Goal: Transaction & Acquisition: Purchase product/service

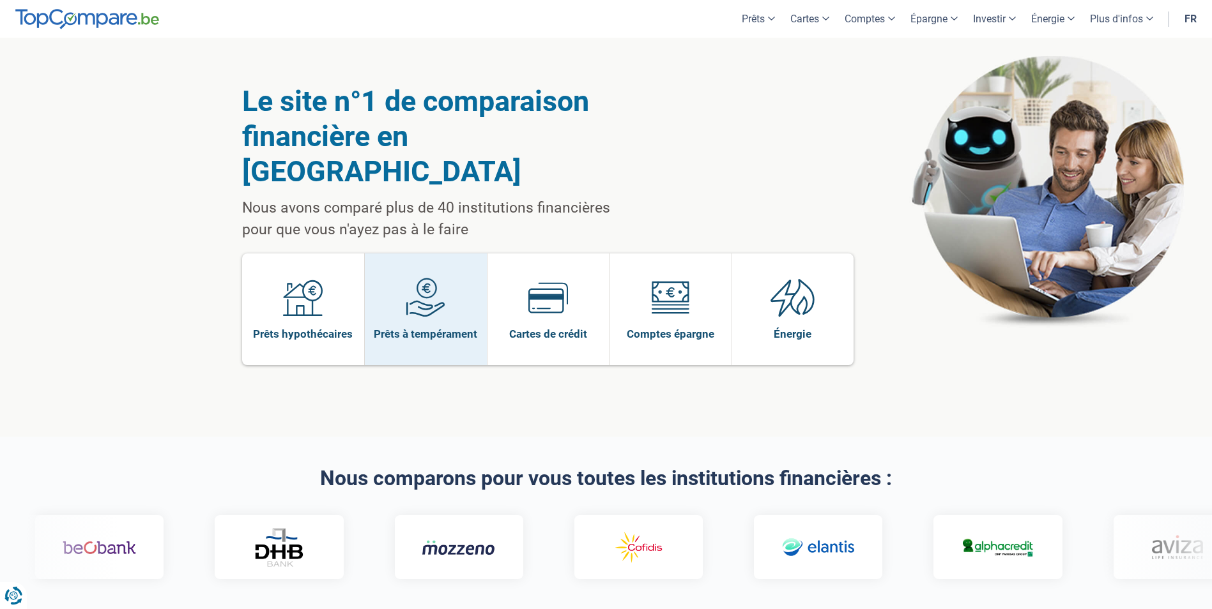
click at [423, 327] on span "Prêts à tempérament" at bounding box center [425, 334] width 103 height 14
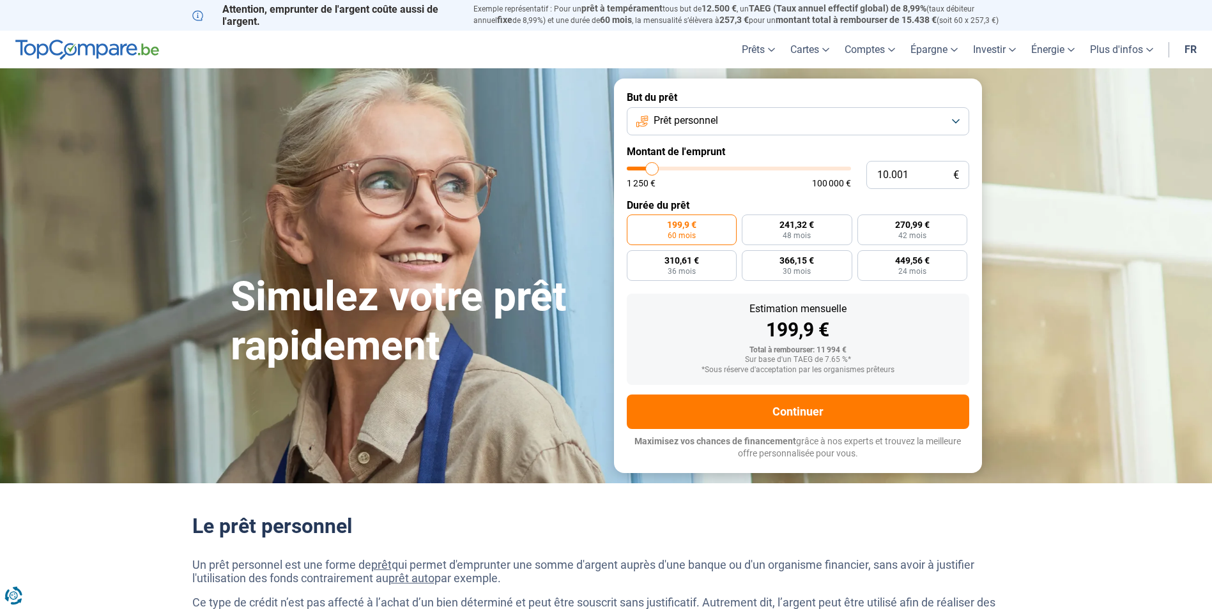
click at [907, 120] on button "Prêt personnel" at bounding box center [798, 121] width 342 height 28
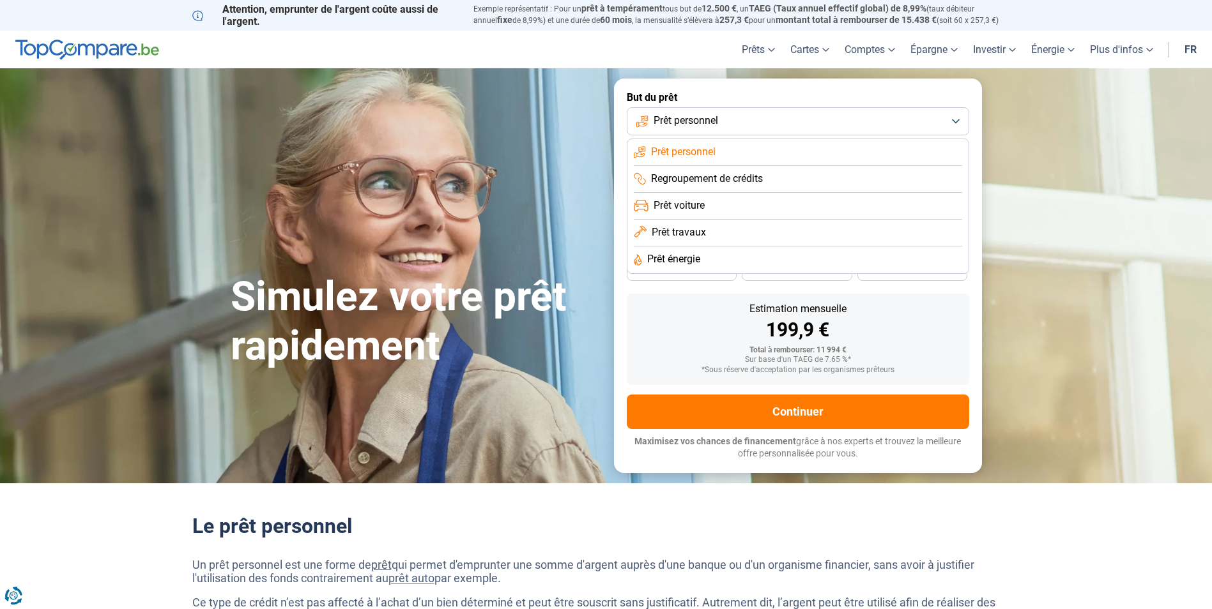
click at [772, 193] on li "Regroupement de crédits" at bounding box center [798, 206] width 328 height 27
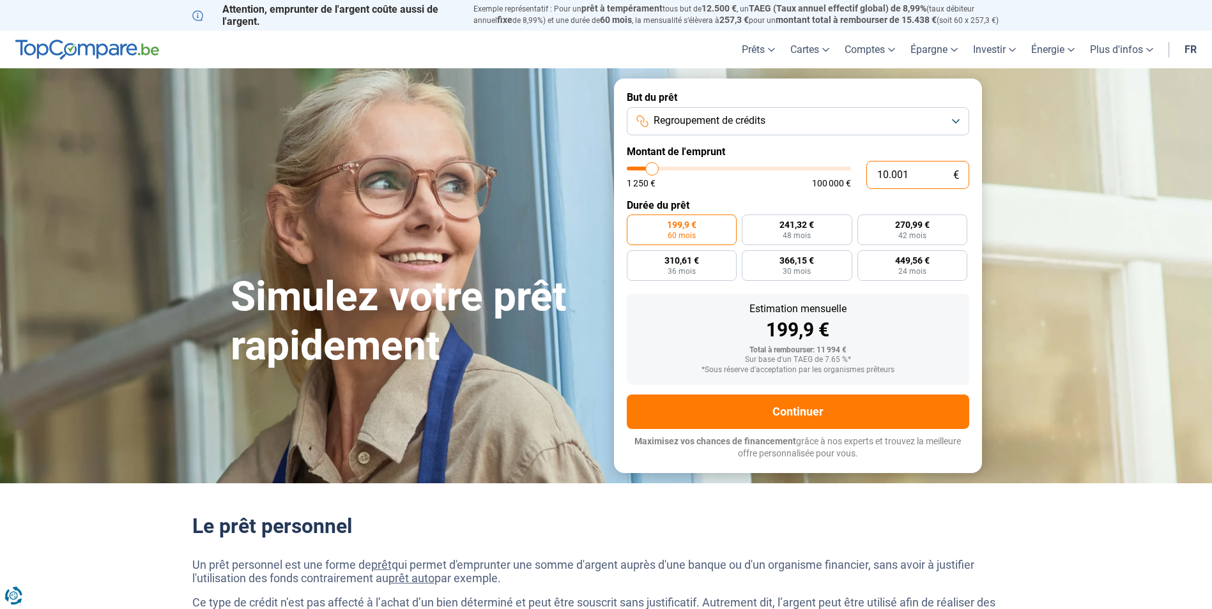
drag, startPoint x: 919, startPoint y: 174, endPoint x: 868, endPoint y: 176, distance: 51.2
click at [868, 176] on input "10.001" at bounding box center [917, 175] width 103 height 28
type input "2"
type input "1250"
type input "25"
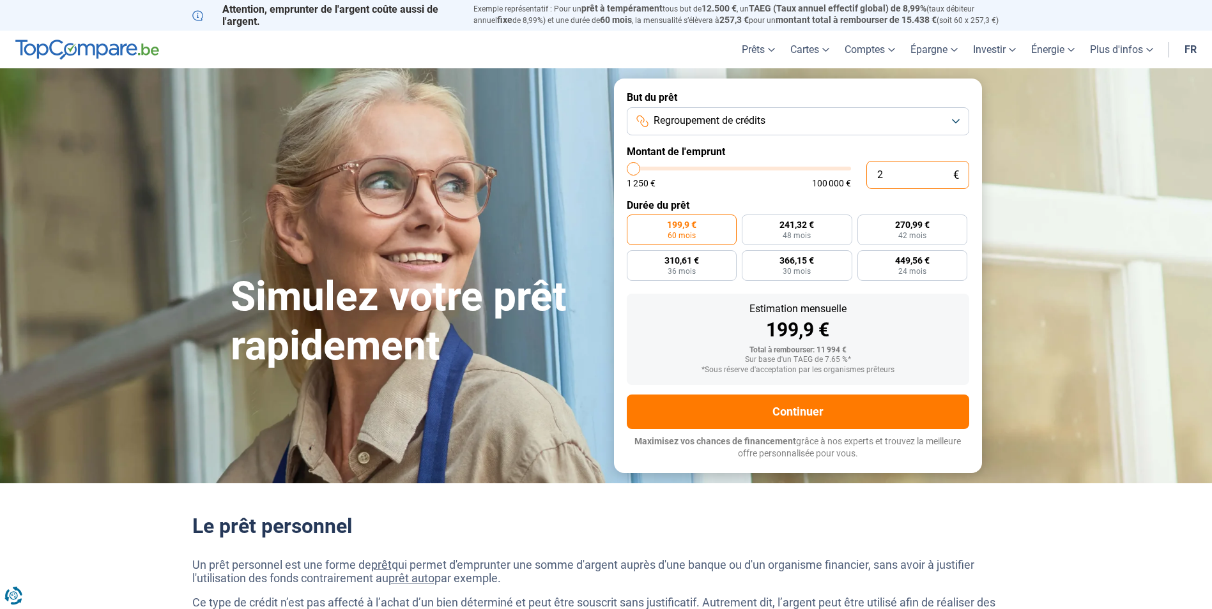
type input "1250"
type input "250"
type input "1250"
type input "2.500"
type input "2500"
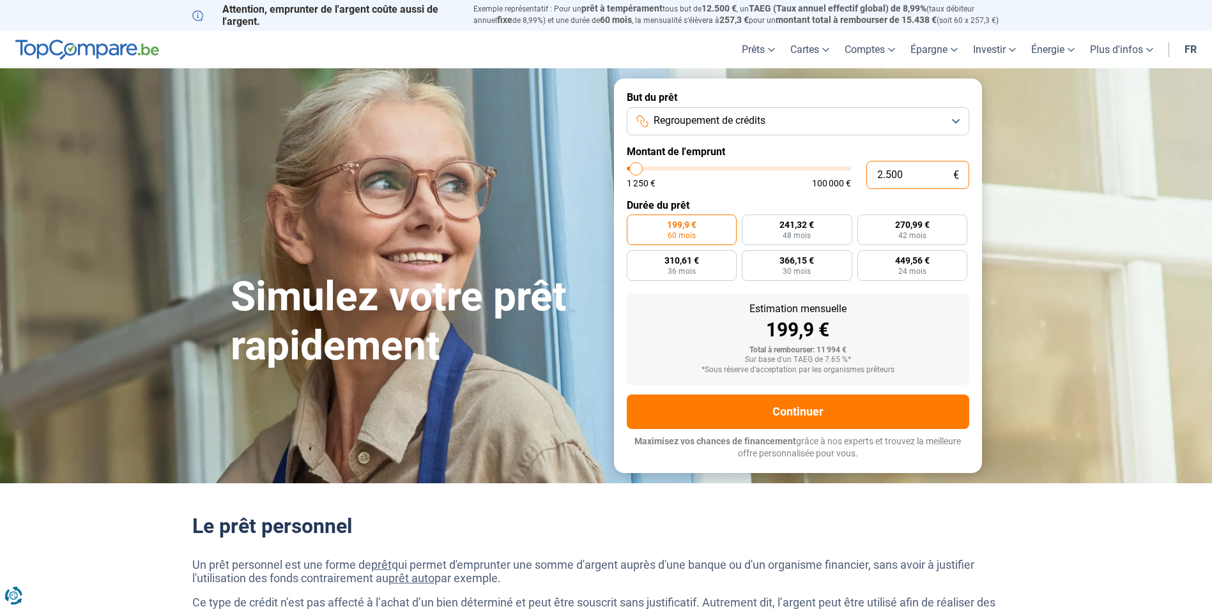
type input "25.000"
type input "25000"
radio input "false"
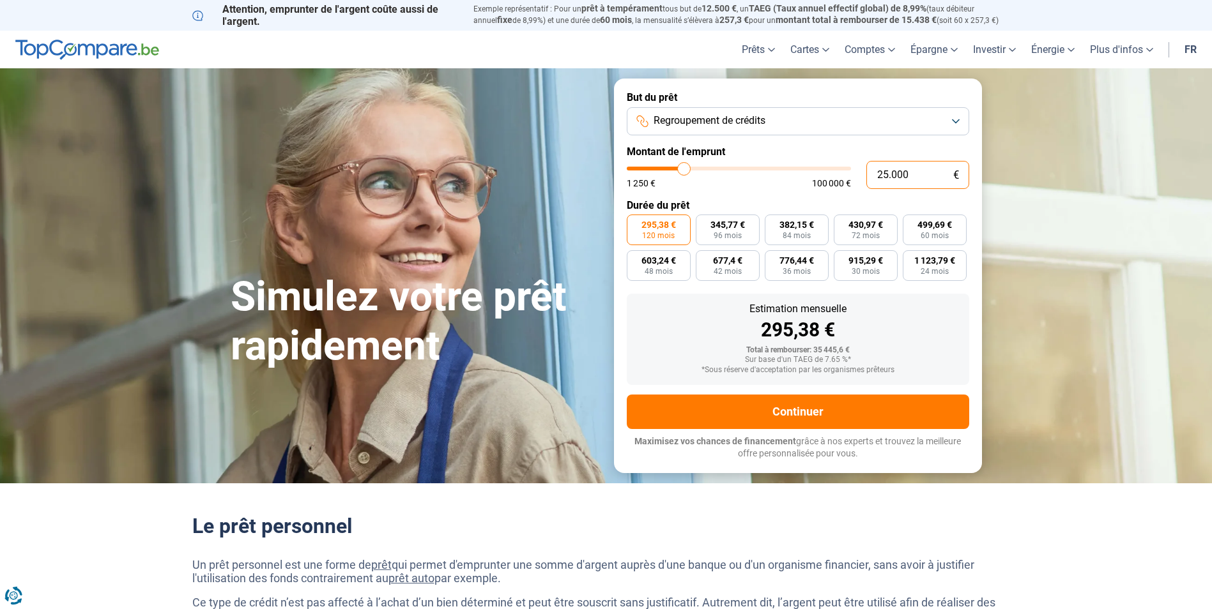
click at [888, 176] on input "25.000" at bounding box center [917, 175] width 103 height 28
type input "2.000"
type input "2000"
type input "22.000"
type input "22000"
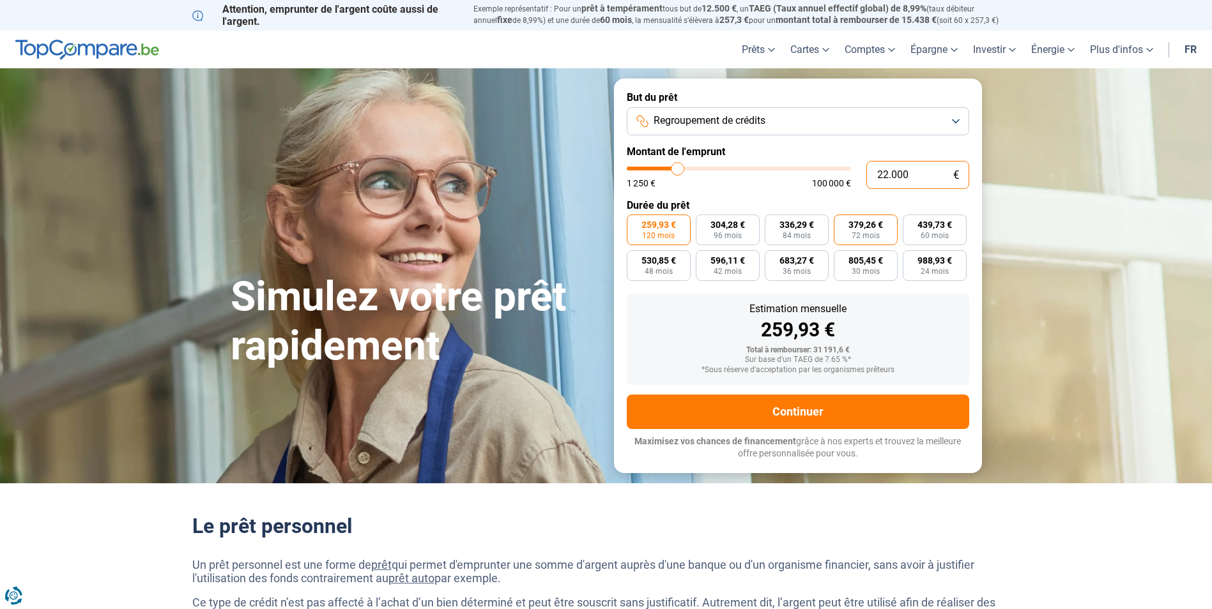
type input "2.000"
type input "2000"
type input "25.000"
type input "25000"
type input "2.000"
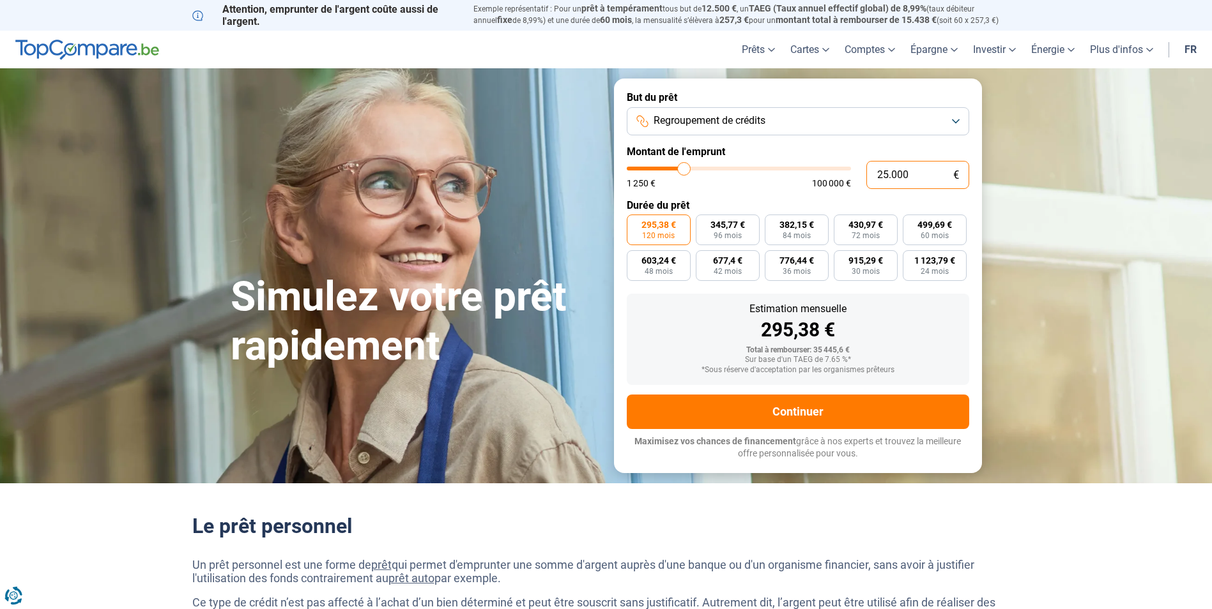
type input "2000"
type input "22.000"
type input "22000"
type input "2.000"
type input "2000"
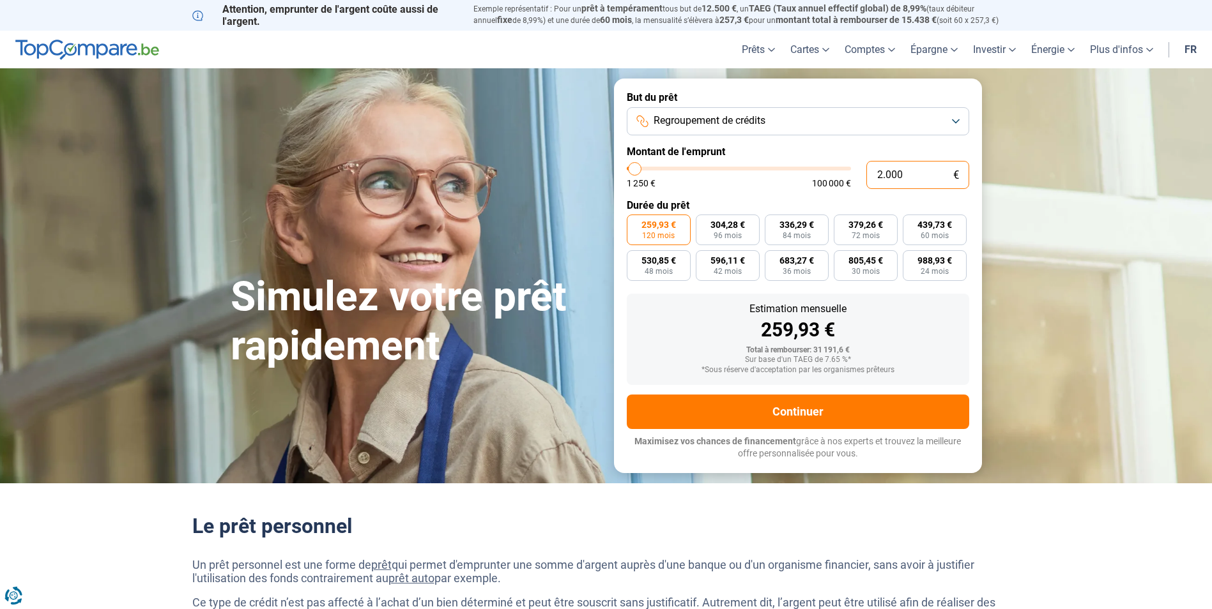
type input "25.000"
type input "25000"
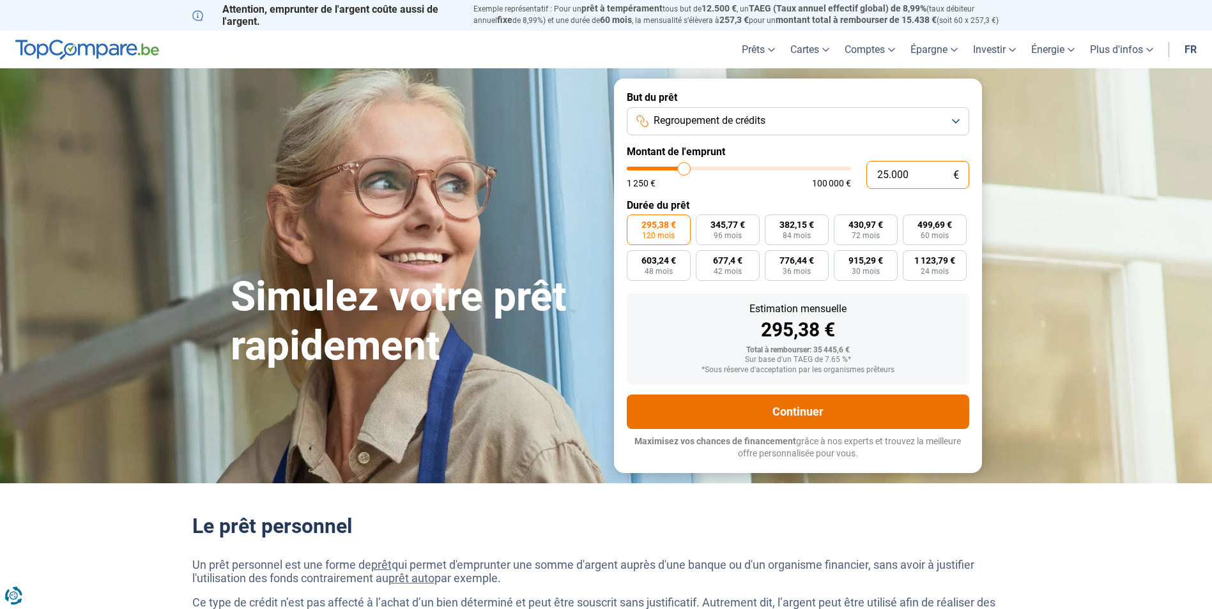
type input "25.000"
click at [798, 416] on button "Continuer" at bounding box center [798, 412] width 342 height 34
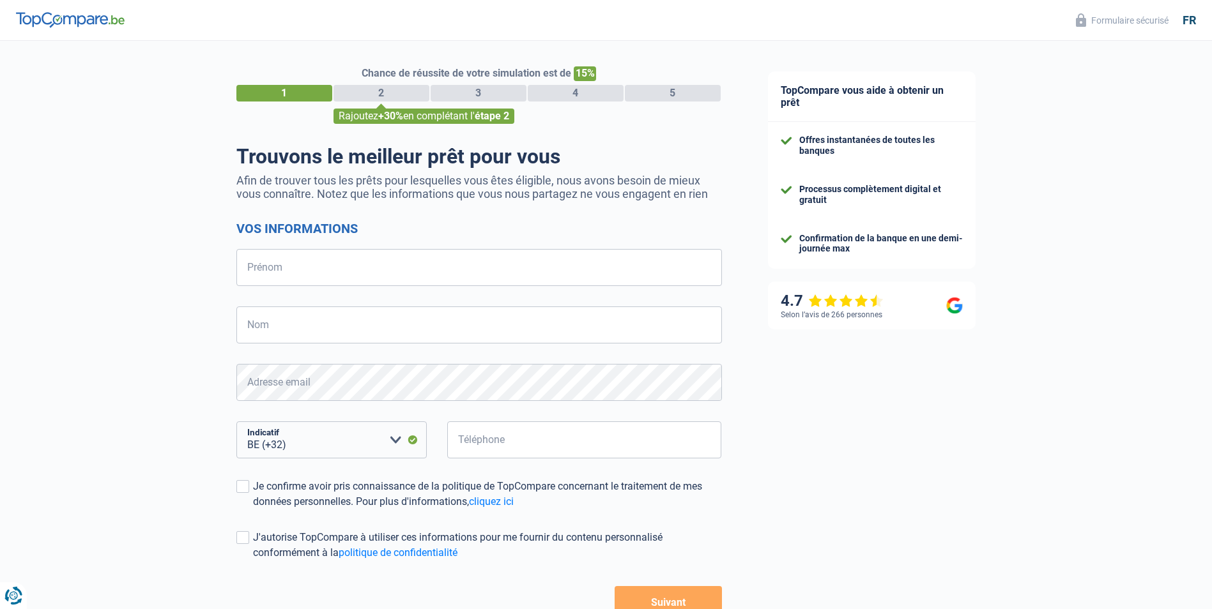
select select "32"
click at [302, 275] on input "Prénom" at bounding box center [478, 267] width 485 height 37
click at [279, 274] on input "Prénom" at bounding box center [478, 267] width 485 height 37
type input "Maria Suyen"
click at [269, 337] on input "Nom" at bounding box center [478, 325] width 485 height 37
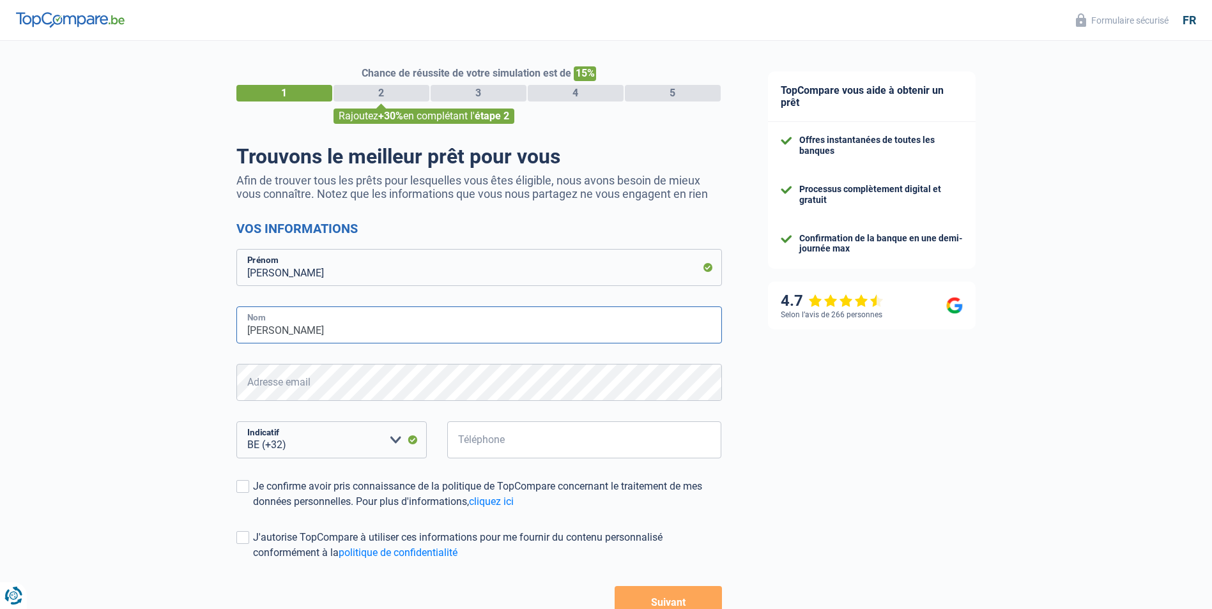
type input "Ulloa Torres"
click at [491, 445] on input "Téléphone" at bounding box center [584, 440] width 275 height 37
type input "471383600"
click at [837, 459] on div "TopCompare vous aide à obtenir un prêt Offres instantanées de toutes les banque…" at bounding box center [979, 367] width 468 height 653
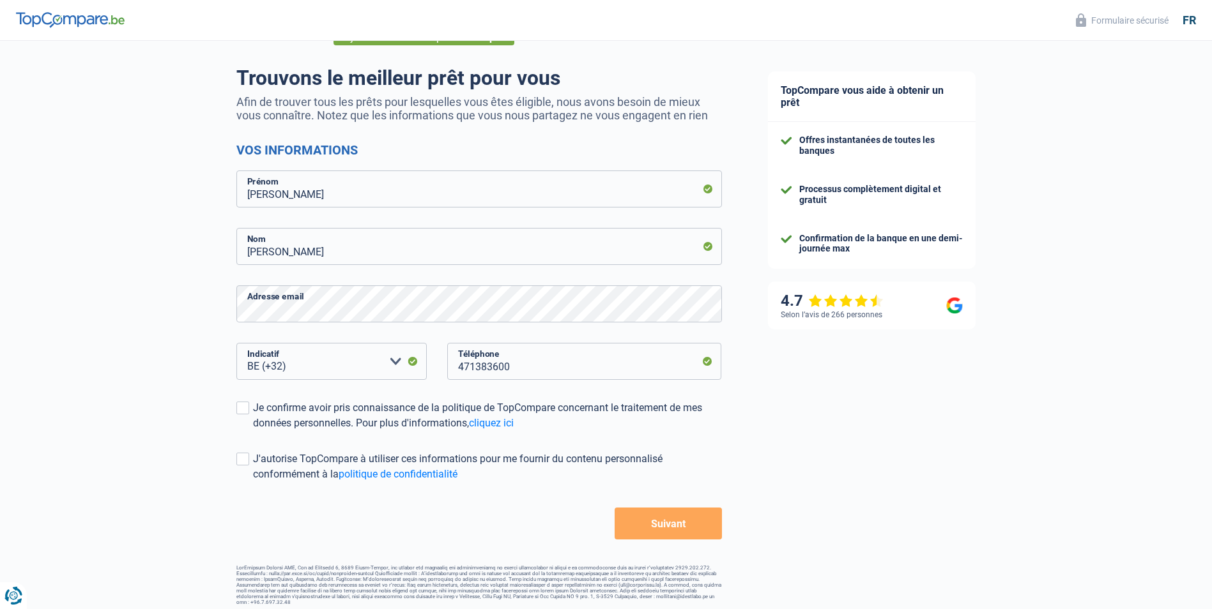
scroll to position [84, 0]
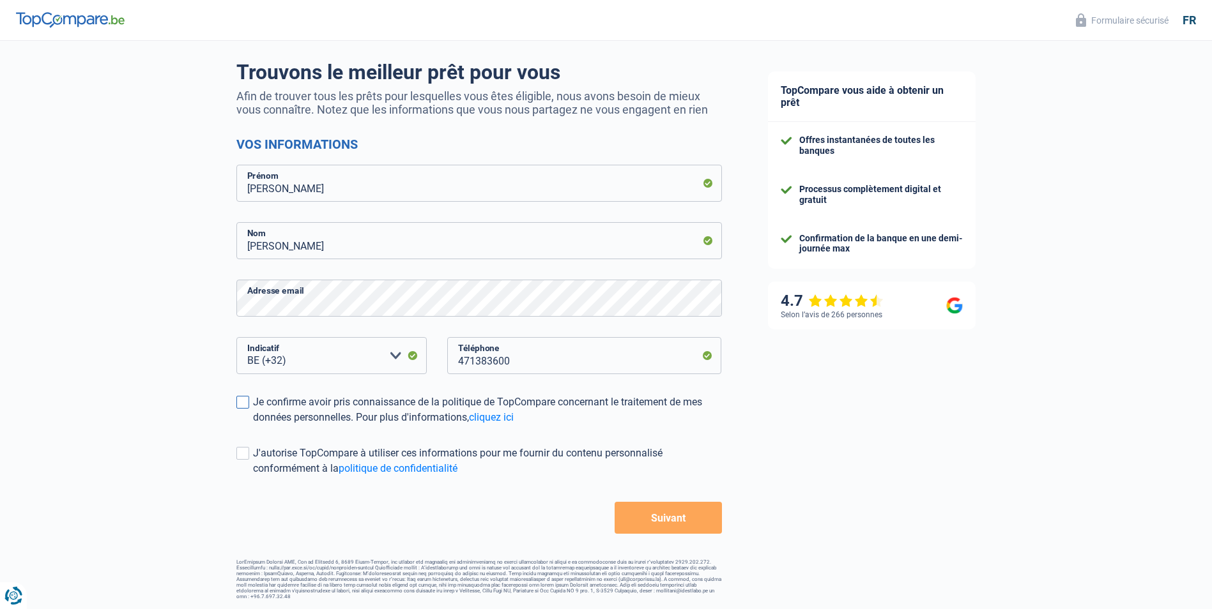
click at [246, 403] on span at bounding box center [242, 402] width 13 height 13
click at [253, 425] on input "Je confirme avoir pris connaissance de la politique de TopCompare concernant le…" at bounding box center [253, 425] width 0 height 0
click at [245, 454] on span at bounding box center [242, 453] width 13 height 13
click at [253, 477] on input "J'autorise TopCompare à utiliser ces informations pour me fournir du contenu pe…" at bounding box center [253, 477] width 0 height 0
click at [668, 521] on button "Suivant" at bounding box center [667, 518] width 107 height 32
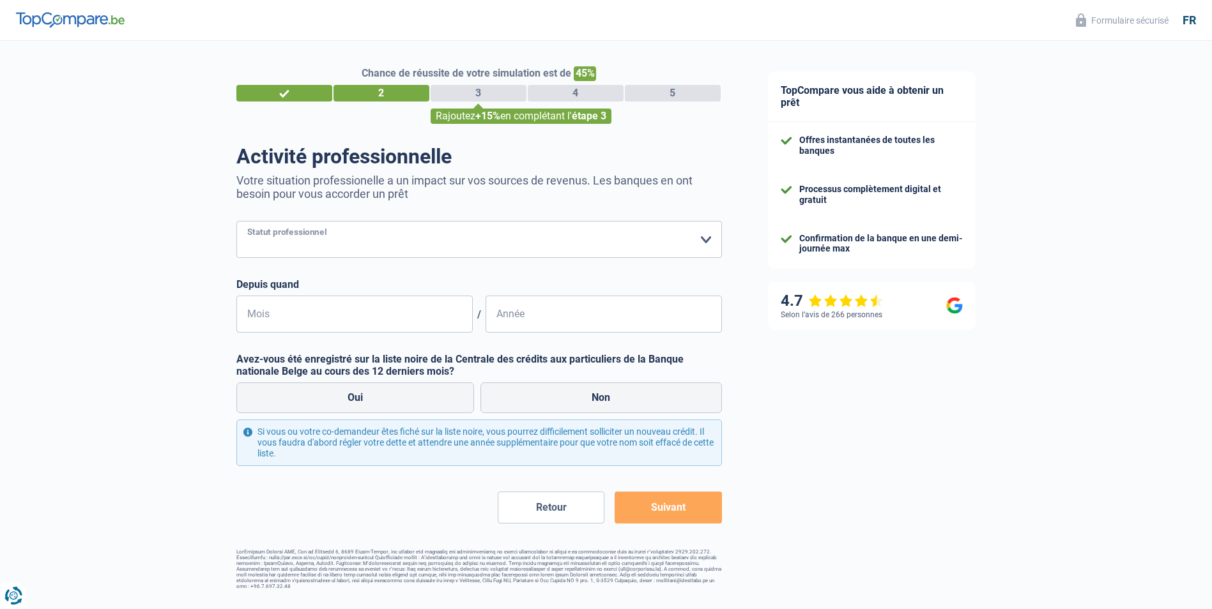
click at [712, 233] on select "Ouvrier Employé privé Employé public Invalide Indépendant Pensionné Chômeur Mut…" at bounding box center [478, 239] width 485 height 37
select select "worker"
click at [236, 222] on select "Ouvrier Employé privé Employé public Invalide Indépendant Pensionné Chômeur Mut…" at bounding box center [478, 239] width 485 height 37
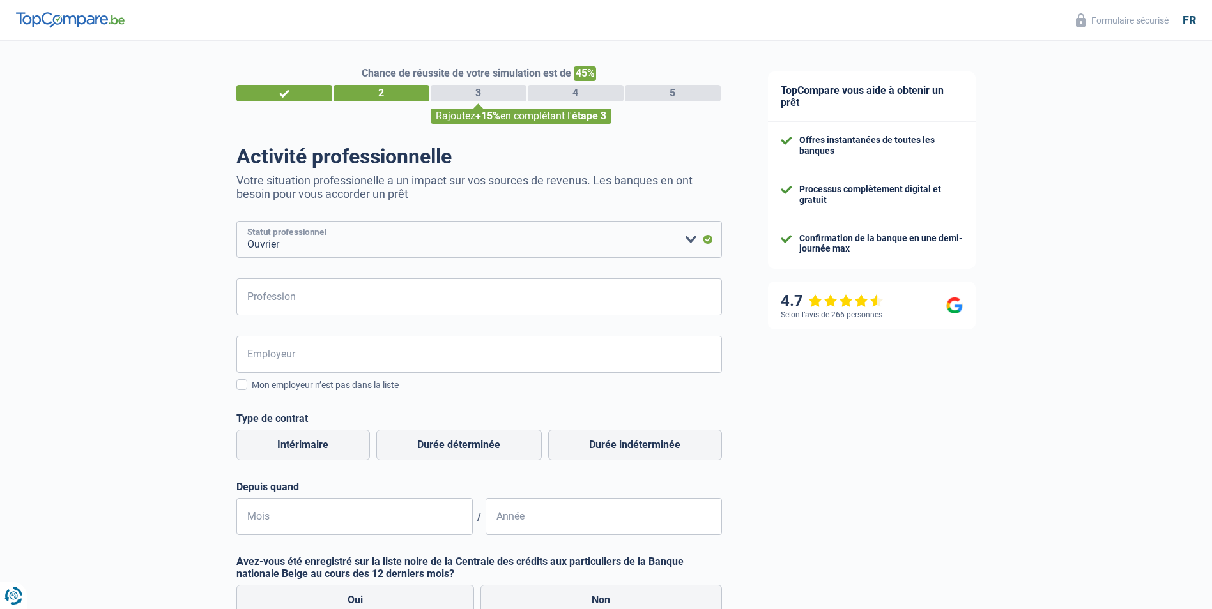
click at [692, 238] on select "Ouvrier Employé privé Employé public Invalide Indépendant Pensionné Chômeur Mut…" at bounding box center [478, 239] width 485 height 37
click at [236, 222] on select "Ouvrier Employé privé Employé public Invalide Indépendant Pensionné Chômeur Mut…" at bounding box center [478, 239] width 485 height 37
click at [298, 302] on input "Profession" at bounding box center [478, 297] width 485 height 37
type input "Titres- services"
click at [283, 362] on input "Employeur" at bounding box center [478, 354] width 485 height 37
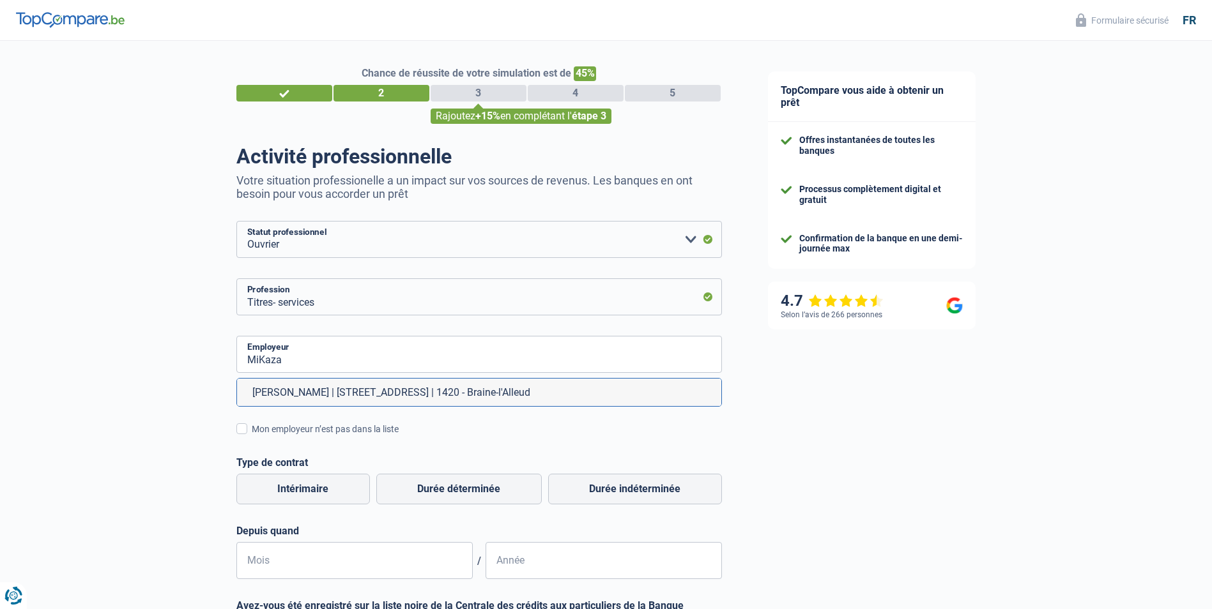
click at [201, 363] on div "Chance de réussite de votre simulation est de 45% 1 2 3 4 5 Rajoutez +15% en co…" at bounding box center [372, 438] width 745 height 805
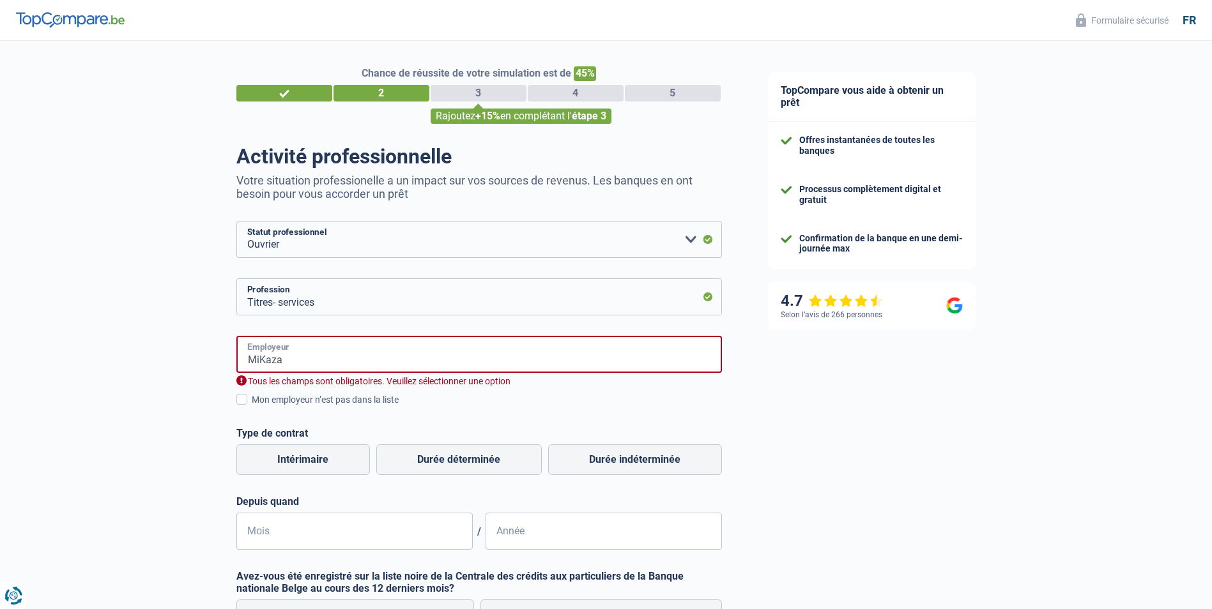
click at [300, 353] on input "MiKaza" at bounding box center [478, 354] width 485 height 37
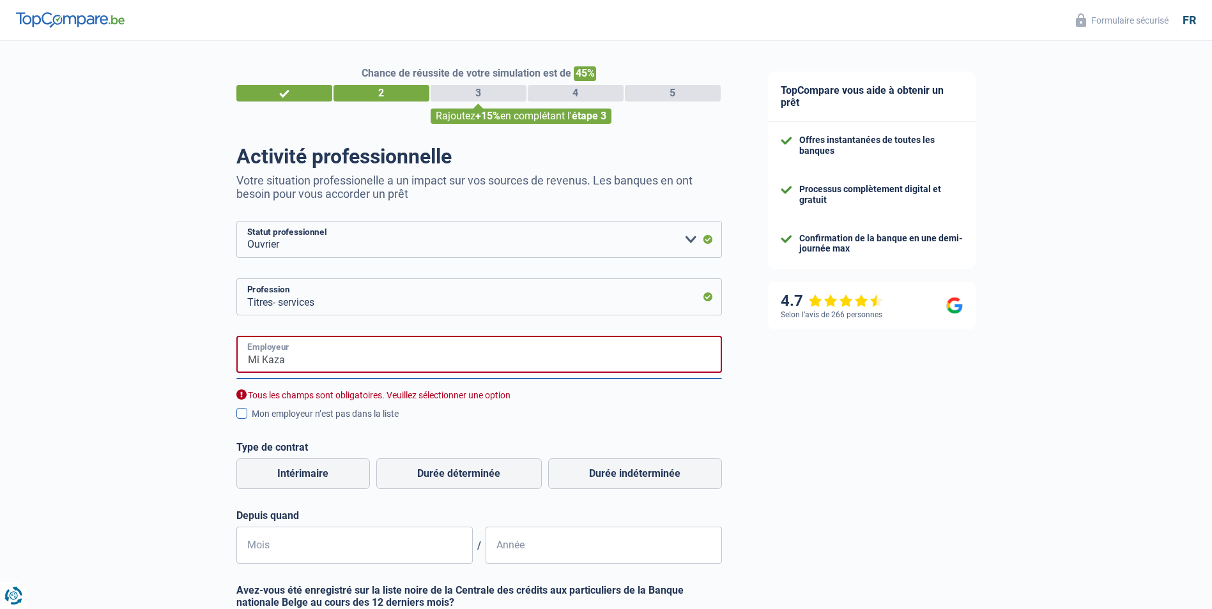
type input "Mi Kaza"
click at [242, 414] on span at bounding box center [241, 413] width 11 height 11
click at [252, 421] on input "Mon employeur n’est pas dans la liste" at bounding box center [252, 421] width 0 height 0
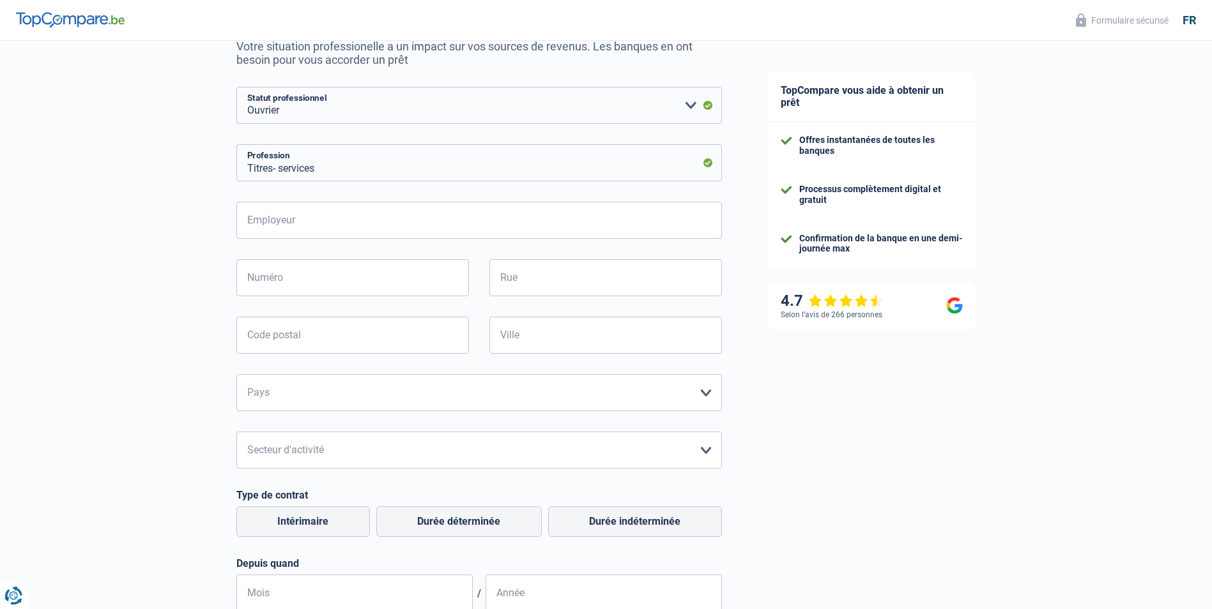
scroll to position [64, 0]
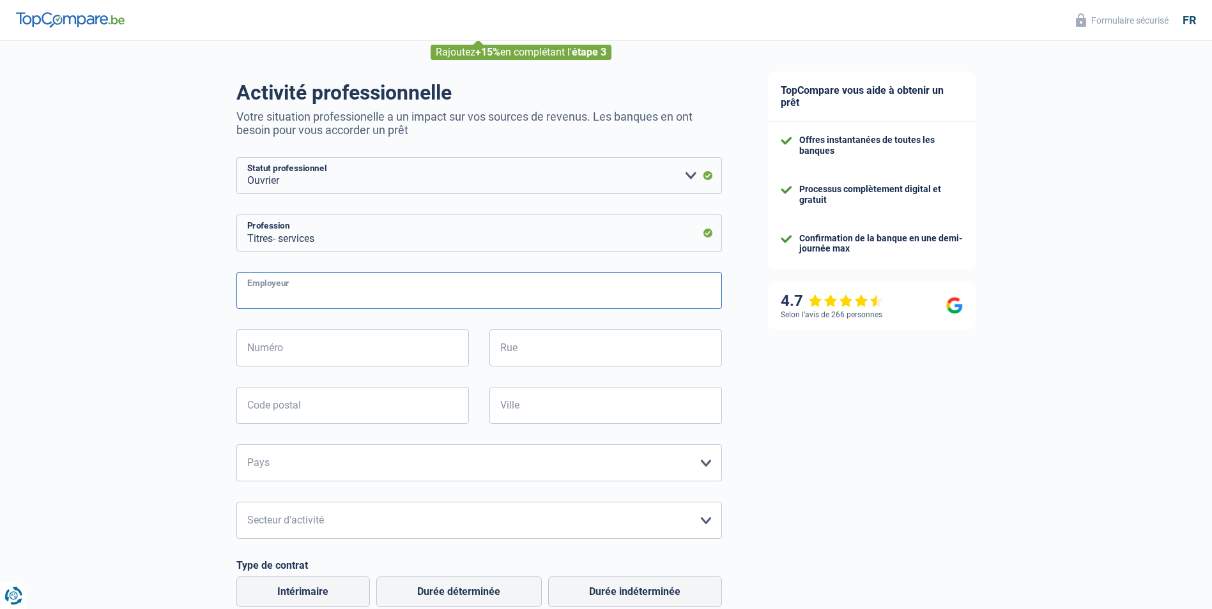
click at [271, 298] on input "Employeur" at bounding box center [478, 290] width 485 height 37
type input "Mi Kaza"
click at [273, 349] on input "Numéro" at bounding box center [352, 348] width 233 height 37
drag, startPoint x: 337, startPoint y: 238, endPoint x: 243, endPoint y: 234, distance: 93.3
click at [243, 234] on input "Titres- services" at bounding box center [478, 233] width 485 height 37
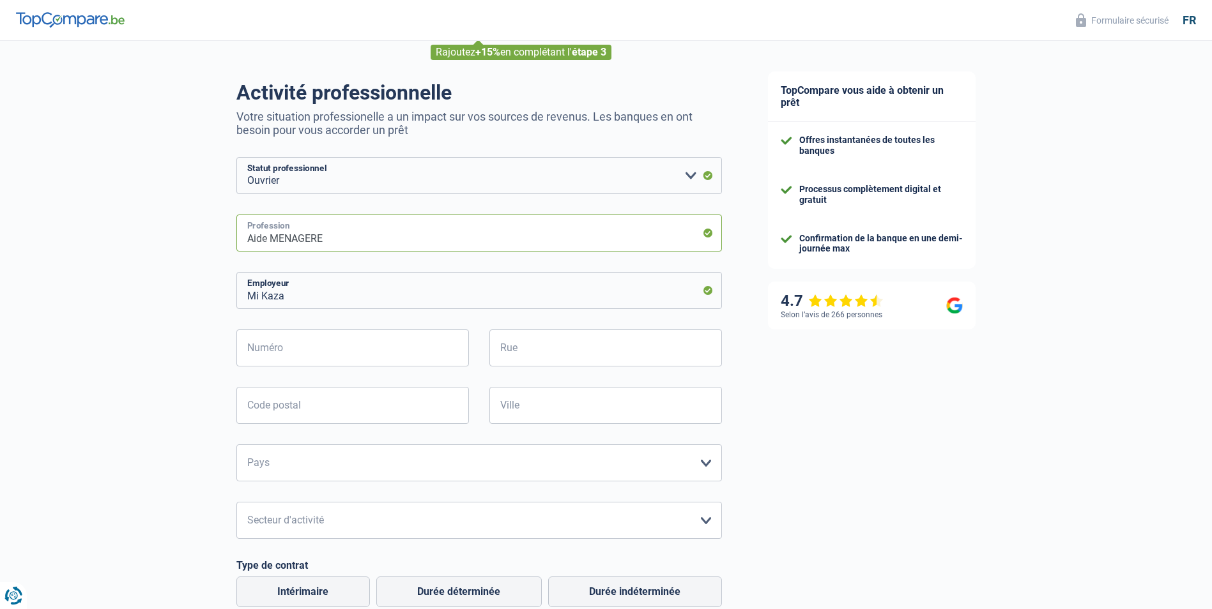
type input "Aide MENAGERE"
click at [275, 351] on input "Numéro" at bounding box center [352, 348] width 233 height 37
click at [705, 290] on input "Mi Kaza" at bounding box center [478, 290] width 485 height 37
click at [149, 273] on div "Chance de réussite de votre simulation est de 45% 1 2 3 4 5 Rajoutez +15% en co…" at bounding box center [372, 458] width 745 height 972
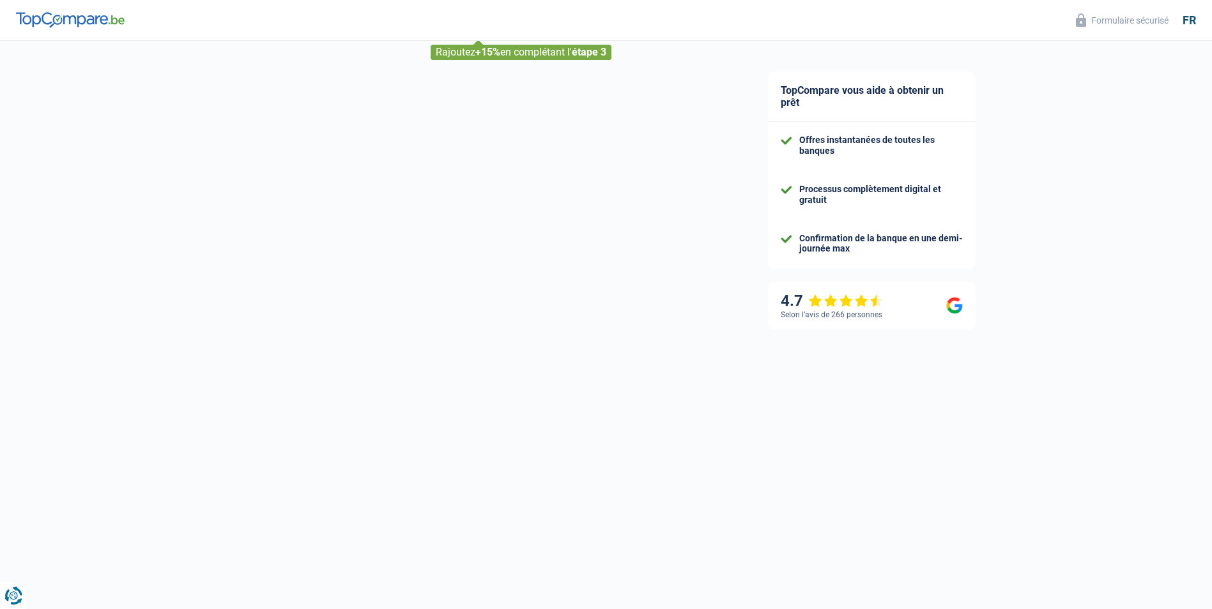
select select "32"
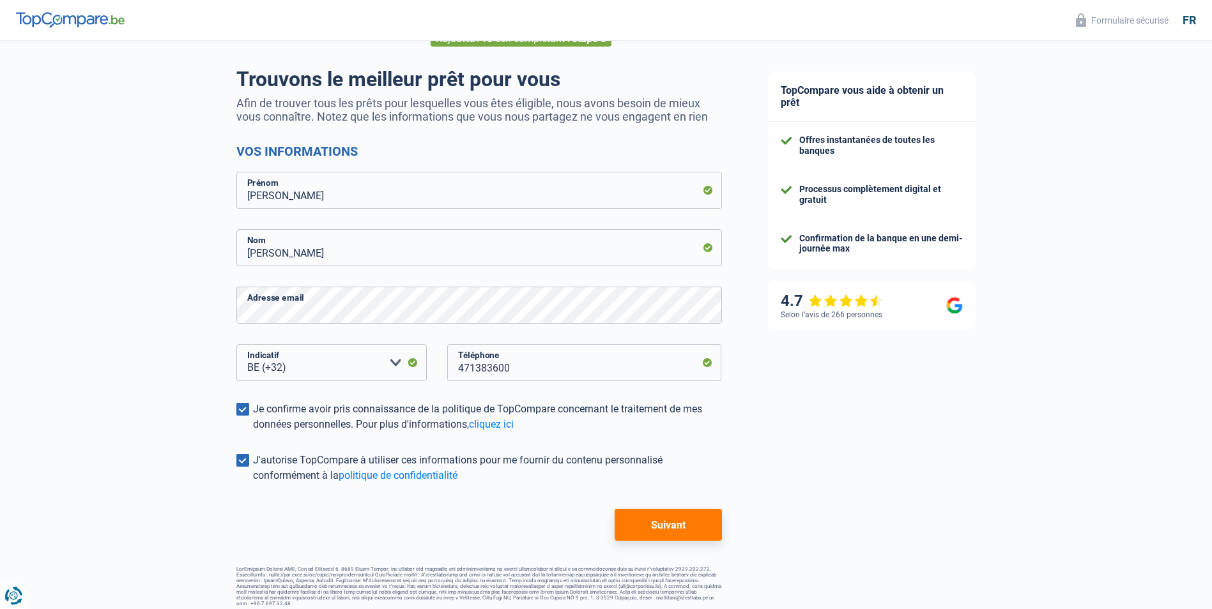
scroll to position [84, 0]
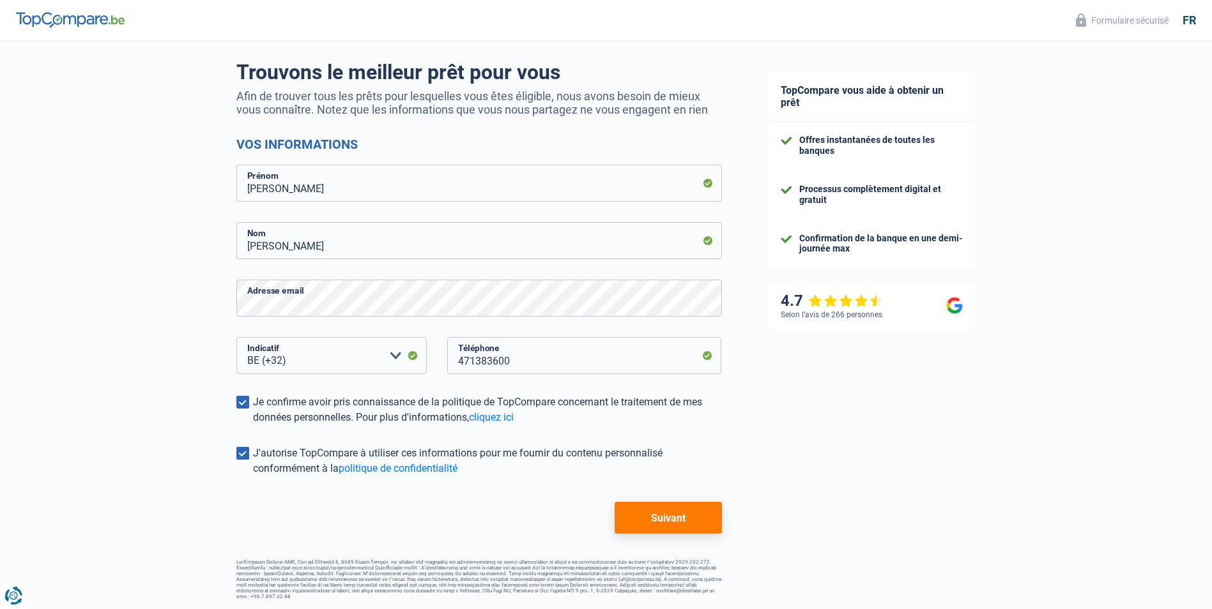
click at [675, 524] on button "Suivant" at bounding box center [667, 518] width 107 height 32
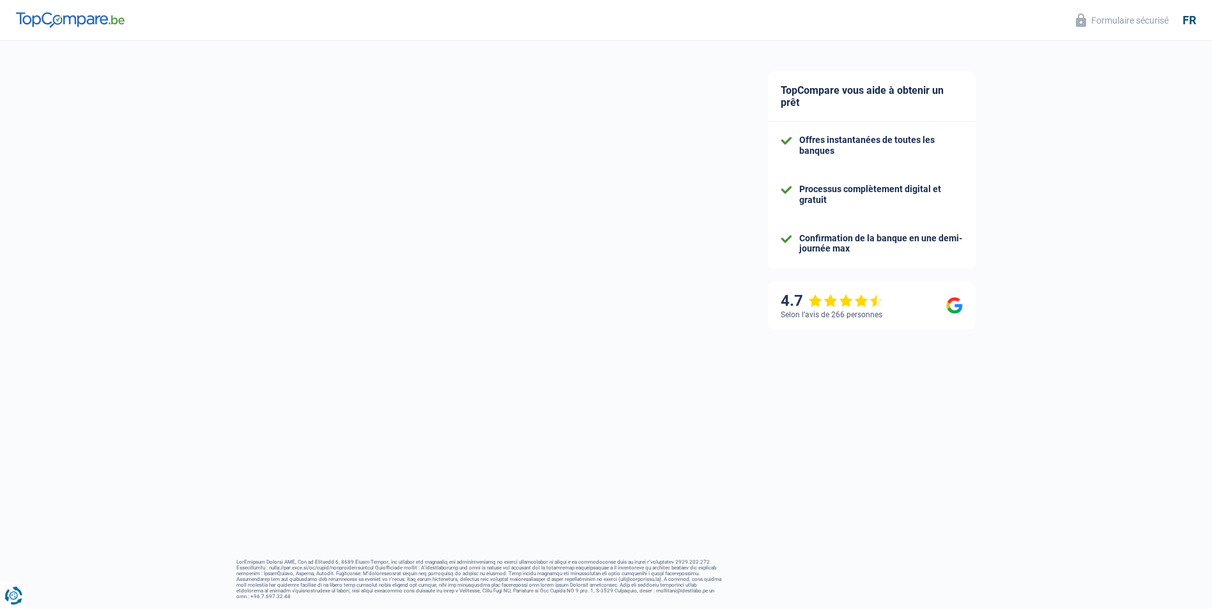
select select "worker"
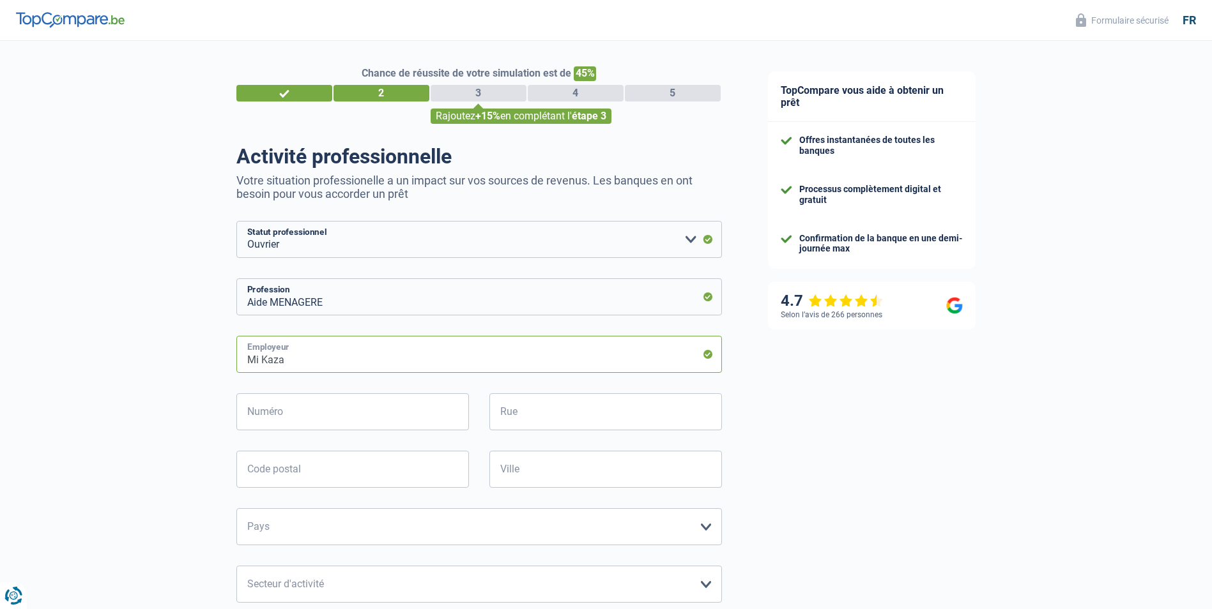
drag, startPoint x: 312, startPoint y: 356, endPoint x: 223, endPoint y: 358, distance: 89.5
click at [223, 358] on div "Chance de réussite de votre simulation est de 45% 1 2 3 4 5 Rajoutez +15% en co…" at bounding box center [372, 522] width 745 height 972
click at [708, 356] on input "SRL Dayana" at bounding box center [478, 354] width 485 height 37
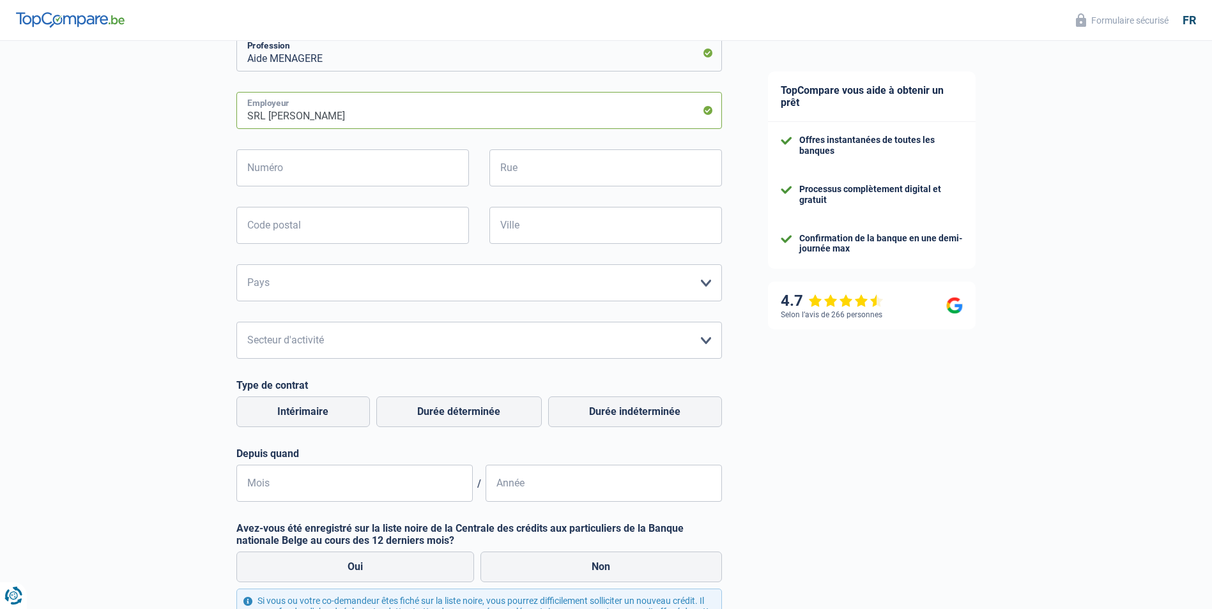
scroll to position [64, 0]
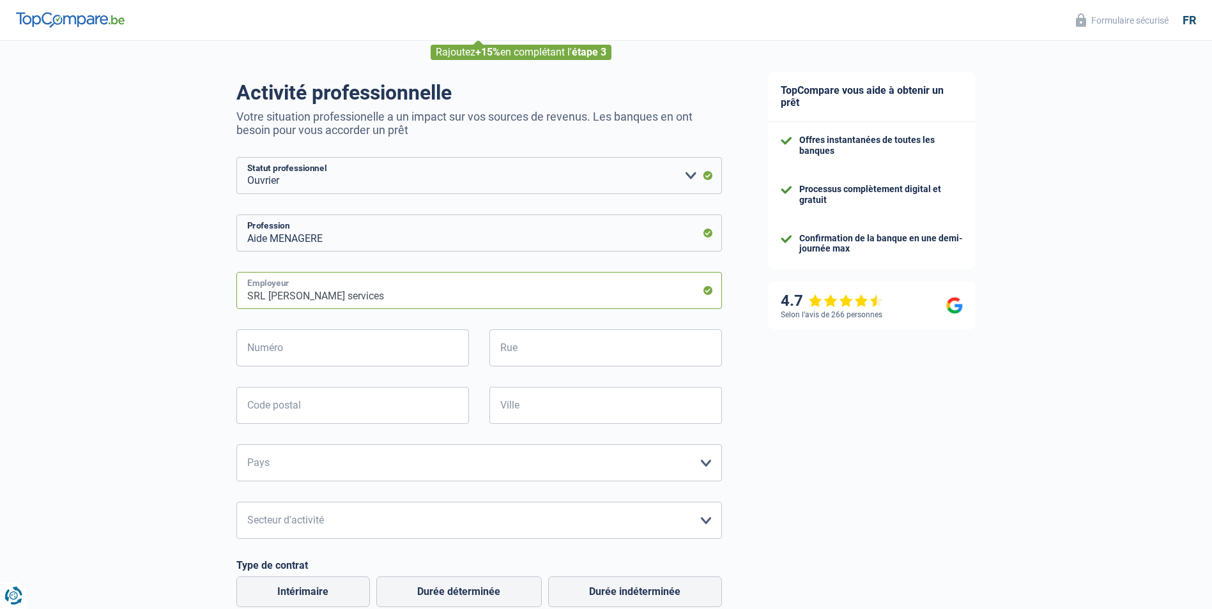
type input "SRL Dayana services"
click at [266, 349] on input "Numéro" at bounding box center [352, 348] width 233 height 37
type input "26"
click at [529, 344] on input "Rue" at bounding box center [605, 348] width 233 height 37
click at [570, 353] on input "Cours Marie d'oignies" at bounding box center [605, 348] width 233 height 37
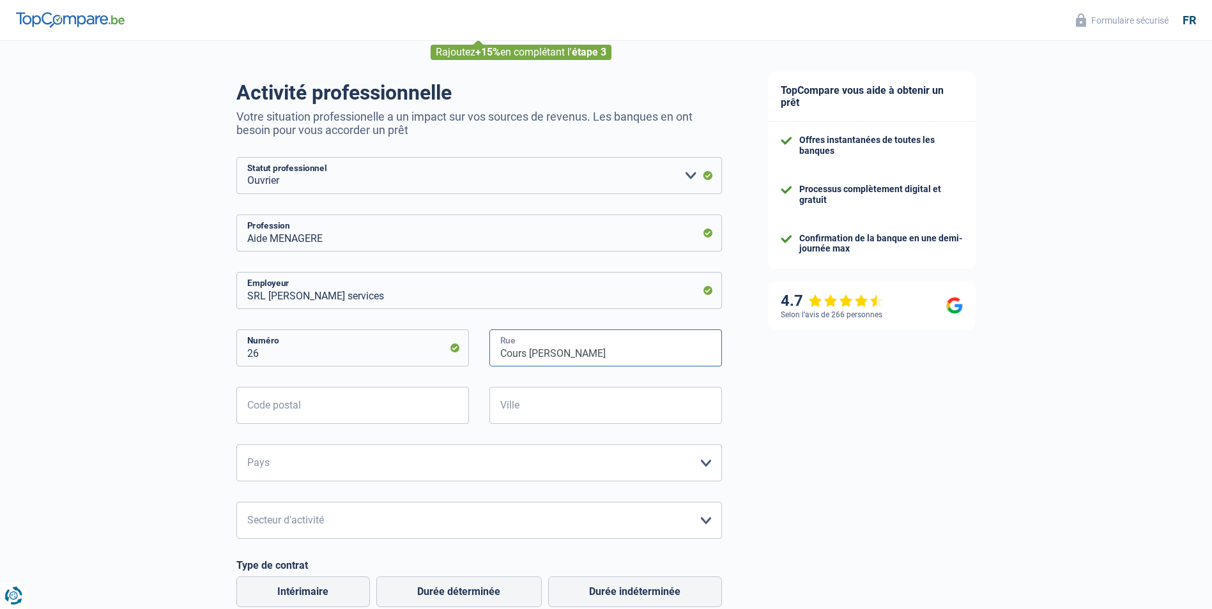
type input "Cours Marie d'Oignies"
click at [392, 411] on input "Code postal" at bounding box center [352, 405] width 233 height 37
type input "1348"
click at [542, 401] on input "Ville" at bounding box center [605, 405] width 233 height 37
click at [543, 413] on input "Ottignies- Louvain- La- Neuve" at bounding box center [605, 405] width 233 height 37
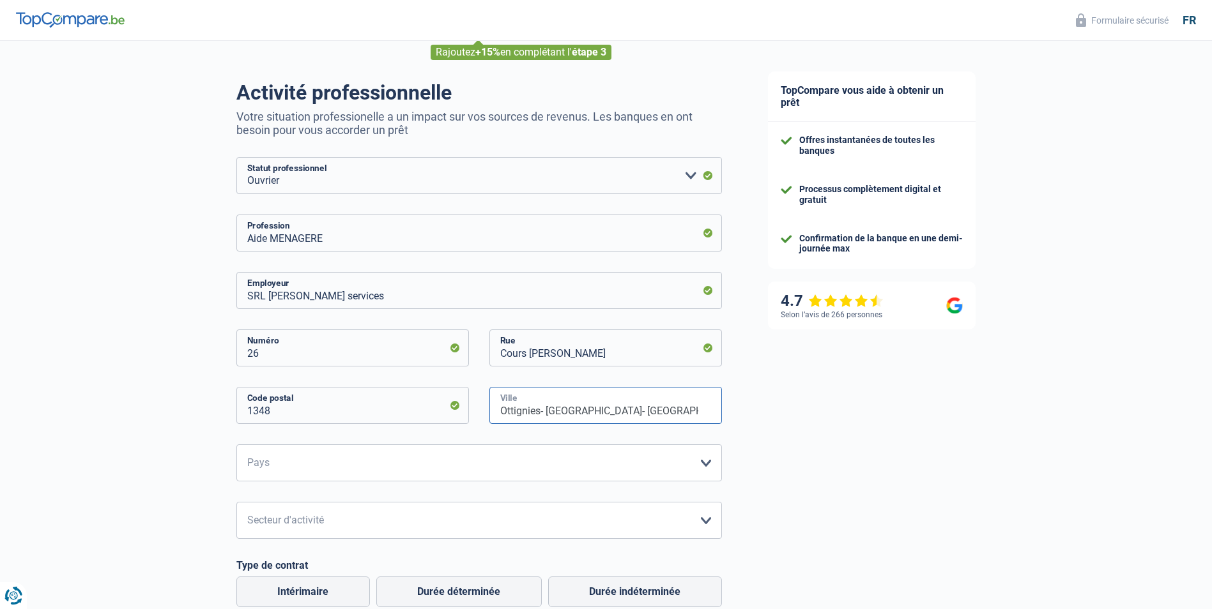
type input "Ottignies- Louvain- La- Neuve"
click at [307, 466] on select "Belgique France Allemagne Italie Luxembourg Pays-Bas Espagne Suisse Veuillez sé…" at bounding box center [478, 463] width 485 height 37
select select "BE"
click at [236, 446] on select "Belgique France Allemagne Italie Luxembourg Pays-Bas Espagne Suisse Veuillez sé…" at bounding box center [478, 463] width 485 height 37
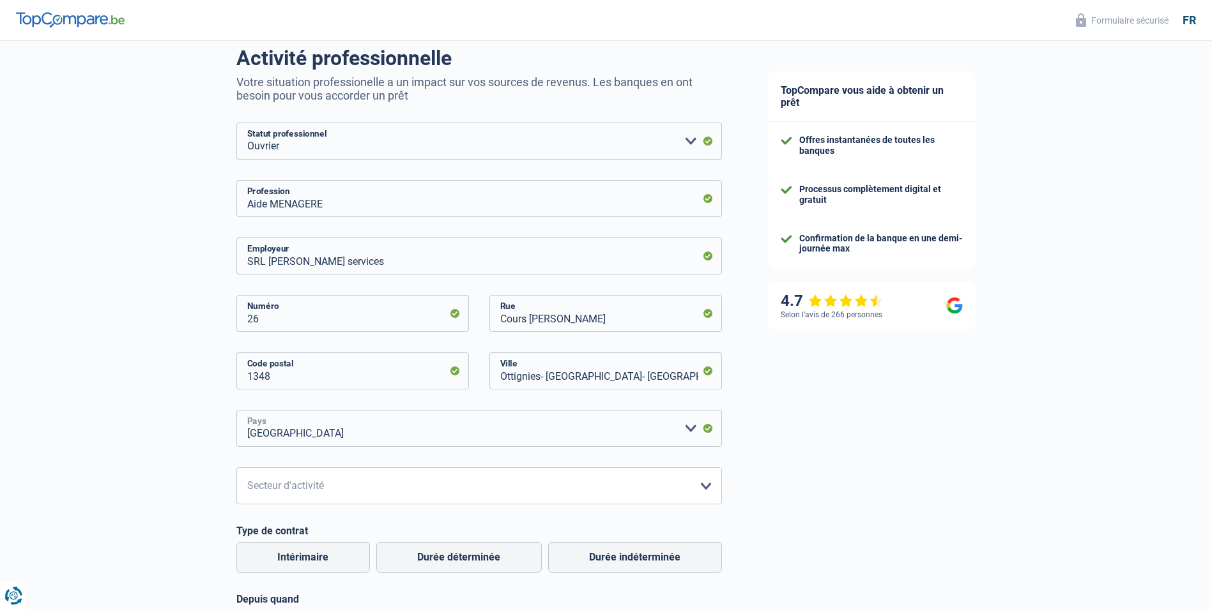
scroll to position [128, 0]
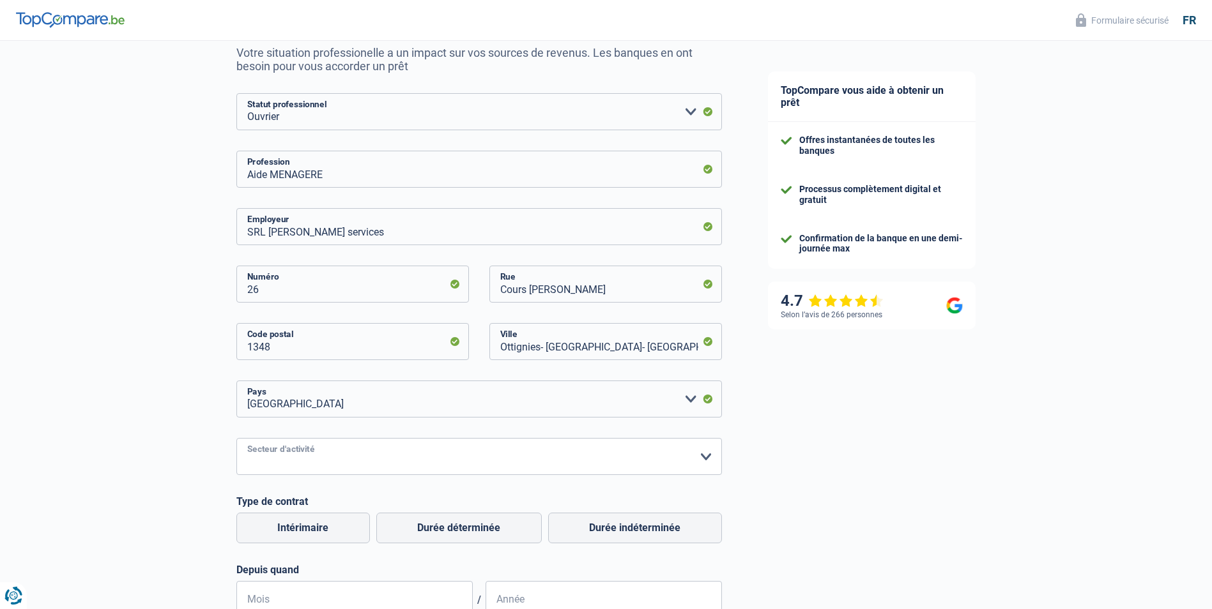
click at [699, 460] on select "Agriculture/Pêche Industrie Horeca Courier/Fitness/Taxi Construction Banques/As…" at bounding box center [478, 456] width 485 height 37
select select "bigCompanies"
click at [236, 439] on select "Agriculture/Pêche Industrie Horeca Courier/Fitness/Taxi Construction Banques/As…" at bounding box center [478, 456] width 485 height 37
click at [188, 478] on div "Chance de réussite de votre simulation est de 45% 1 2 3 4 5 Rajoutez +15% en co…" at bounding box center [372, 394] width 745 height 972
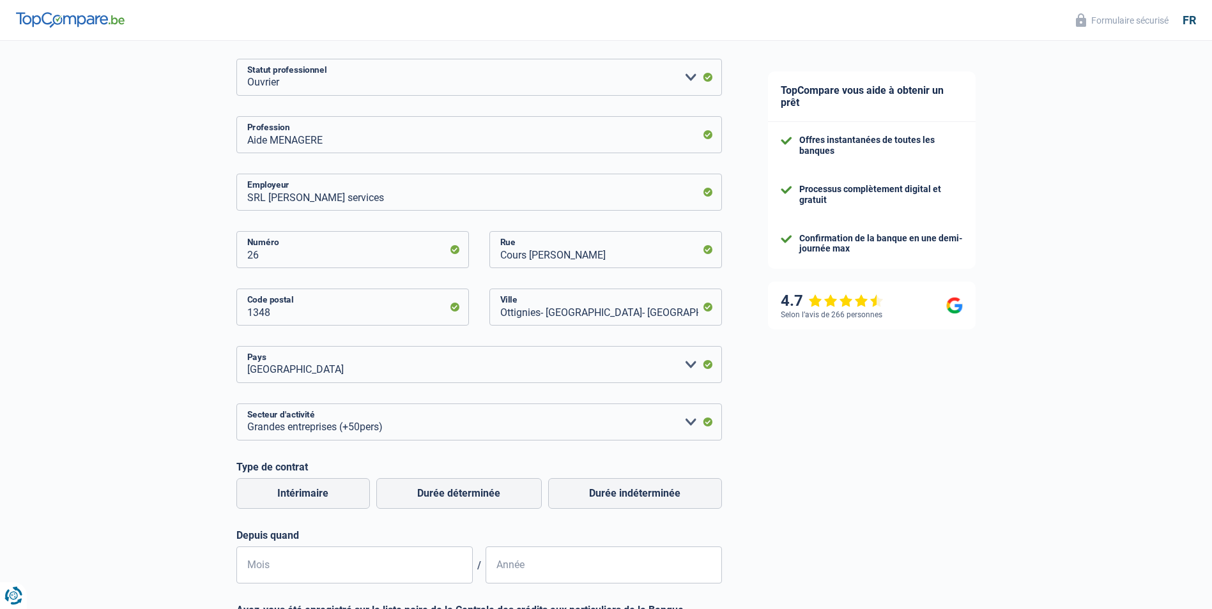
scroll to position [192, 0]
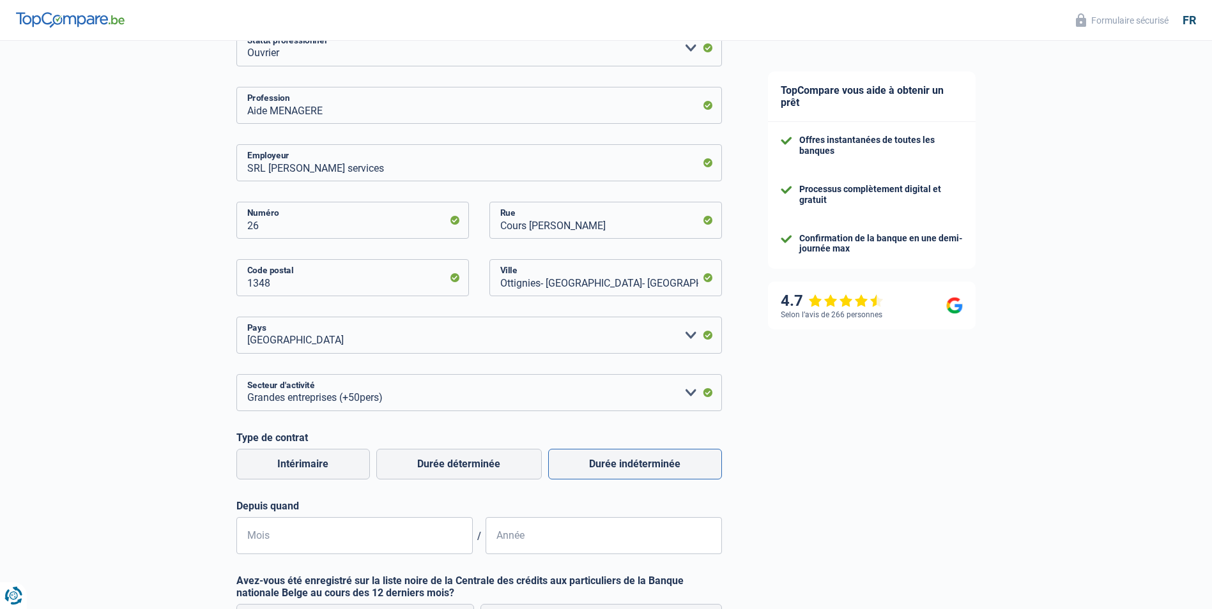
click at [618, 470] on label "Durée indéterminée" at bounding box center [635, 464] width 174 height 31
click at [618, 470] on input "Durée indéterminée" at bounding box center [635, 464] width 174 height 31
radio input "true"
click at [284, 538] on input "Mois" at bounding box center [354, 535] width 236 height 37
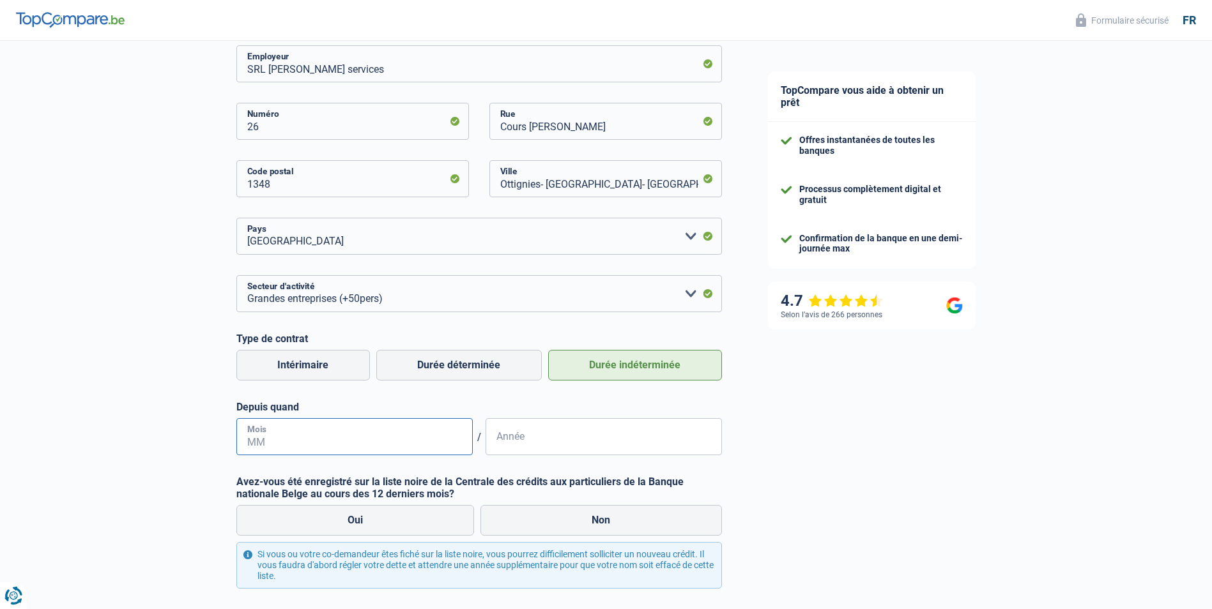
scroll to position [383, 0]
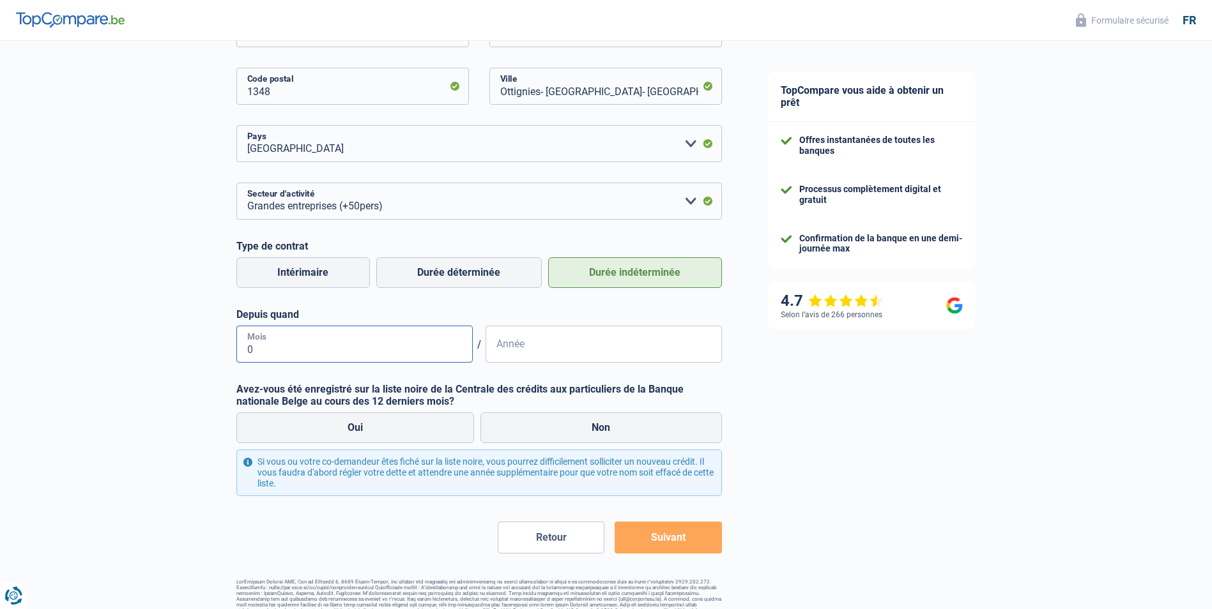
type input "04"
type input "2022"
click at [621, 436] on label "Non" at bounding box center [600, 428] width 241 height 31
click at [621, 436] on input "Non" at bounding box center [600, 428] width 241 height 31
radio input "true"
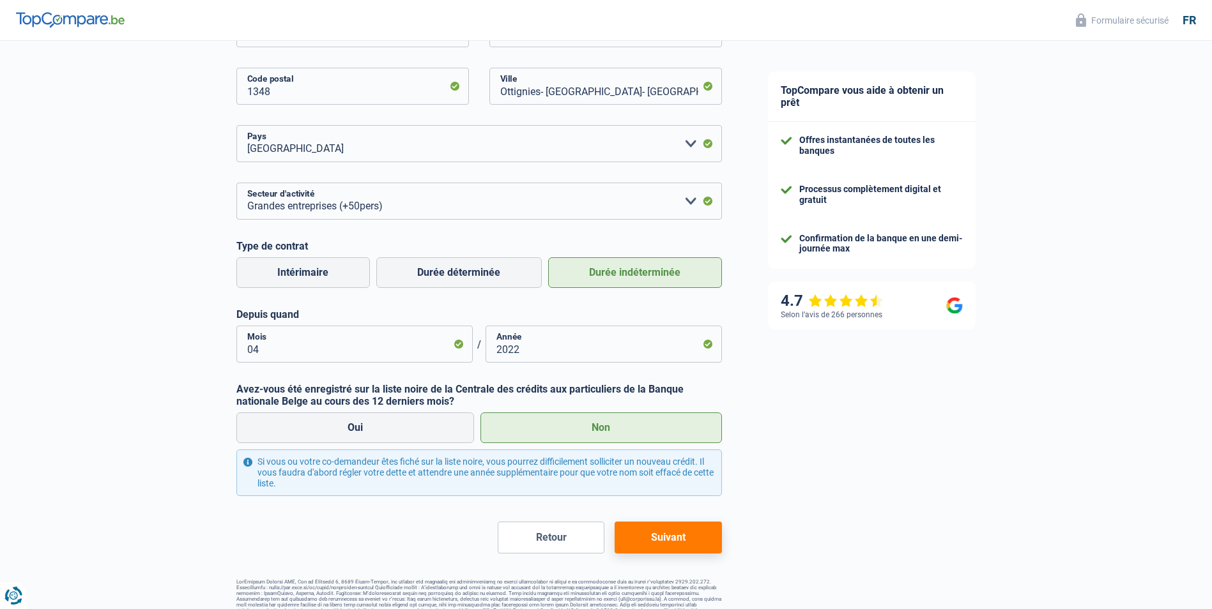
click at [676, 542] on button "Suivant" at bounding box center [667, 538] width 107 height 32
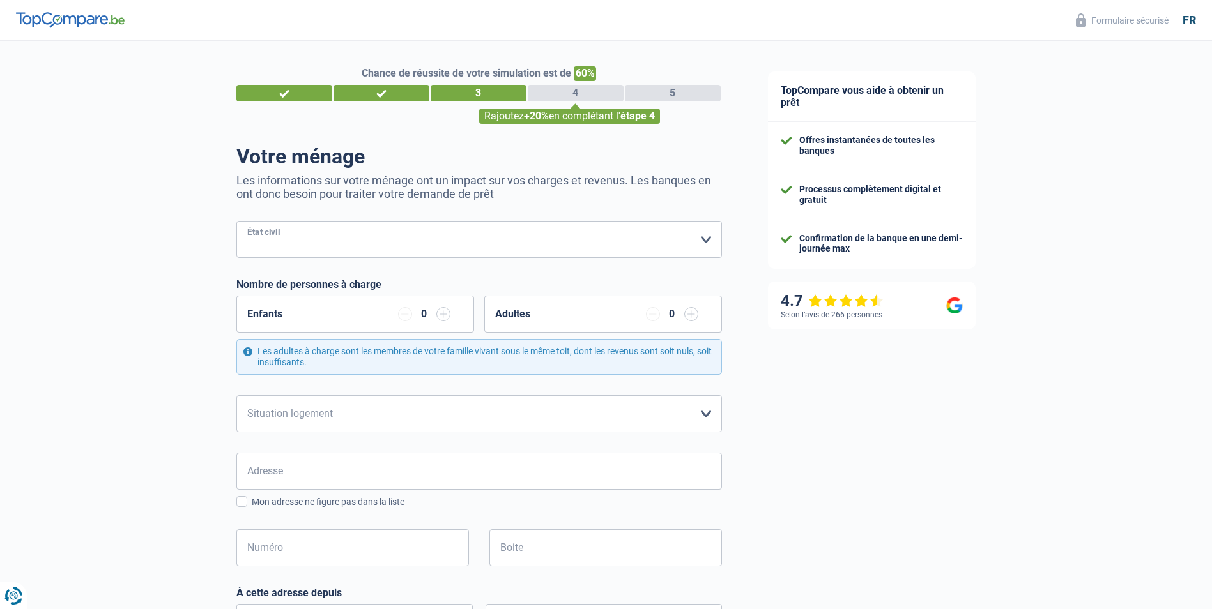
click at [715, 246] on select "Célibataire Marié(e) Cohabitant(e) légal(e) Divorcé(e) Veuf(ve) Séparé (de fait…" at bounding box center [478, 239] width 485 height 37
select select "cohabitation"
click at [236, 222] on select "Célibataire Marié(e) Cohabitant(e) légal(e) Divorcé(e) Veuf(ve) Séparé (de fait…" at bounding box center [478, 239] width 485 height 37
click at [709, 416] on select "Locataire Propriétaire avec prêt hypothécaire Propriétaire sans prêt hypothécai…" at bounding box center [478, 413] width 485 height 37
select select "ownerWithoutMortgage"
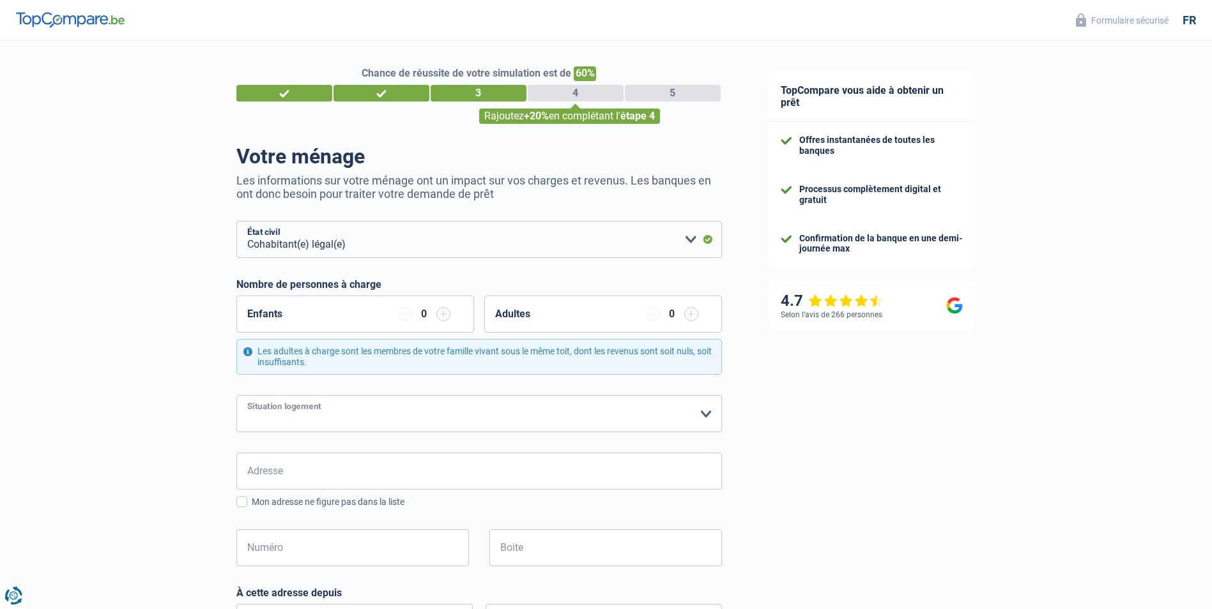
click at [236, 396] on select "Locataire Propriétaire avec prêt hypothécaire Propriétaire sans prêt hypothécai…" at bounding box center [478, 413] width 485 height 37
click at [691, 418] on select "Locataire Propriétaire avec prêt hypothécaire Propriétaire sans prêt hypothécai…" at bounding box center [478, 413] width 485 height 37
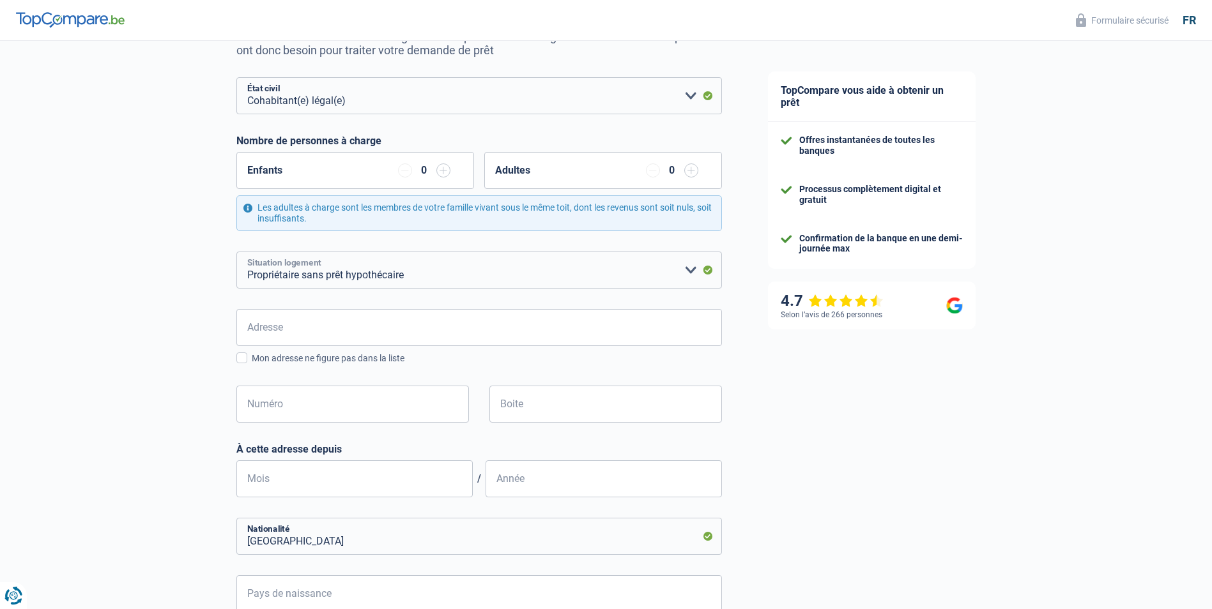
scroll to position [192, 0]
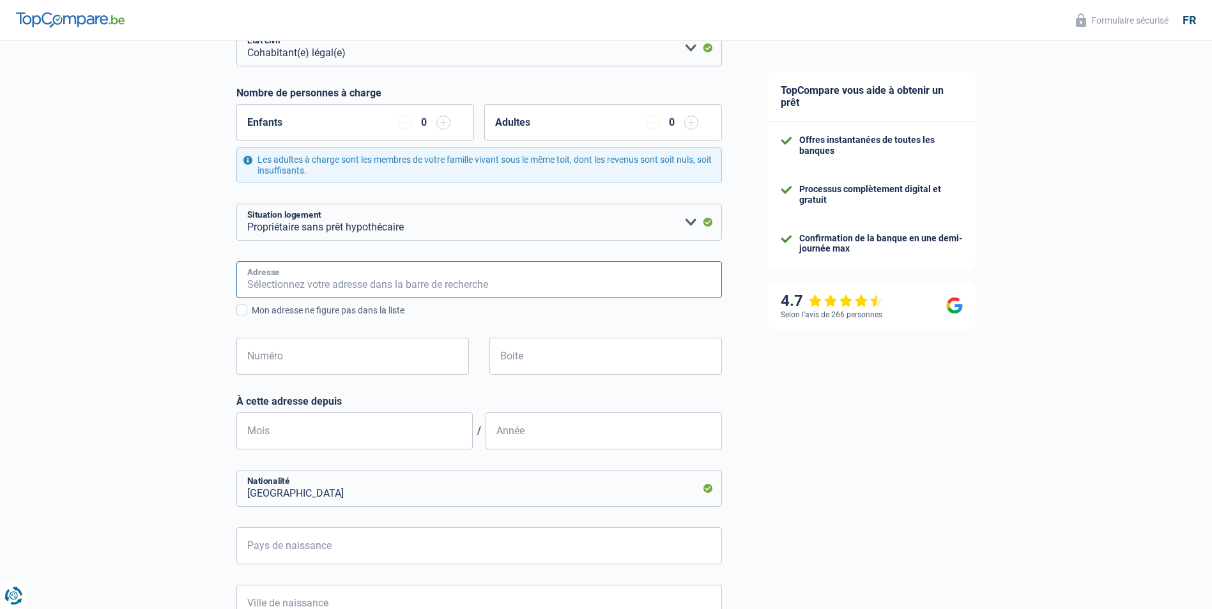
click at [279, 275] on input "Adresse" at bounding box center [478, 279] width 485 height 37
type input "Des Pacages 2"
type input "Belgique"
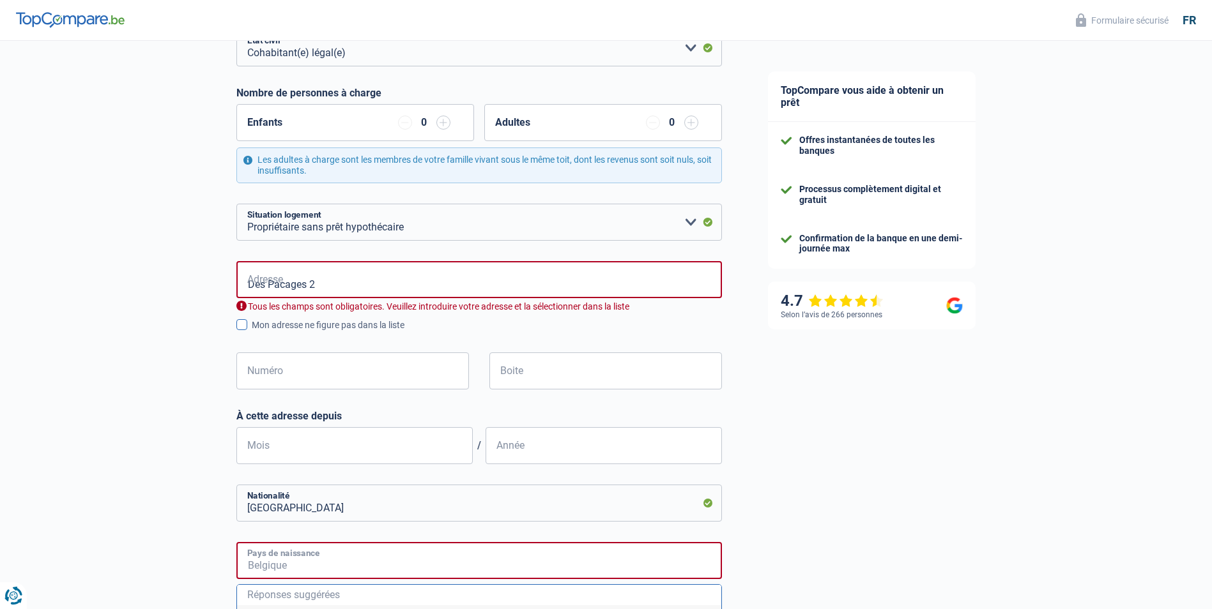
type input "Belgique"
click at [245, 285] on input "Des Pacages 2" at bounding box center [478, 279] width 485 height 37
type input "Rue des Pacages, 5100, Namur, BE"
type input "2"
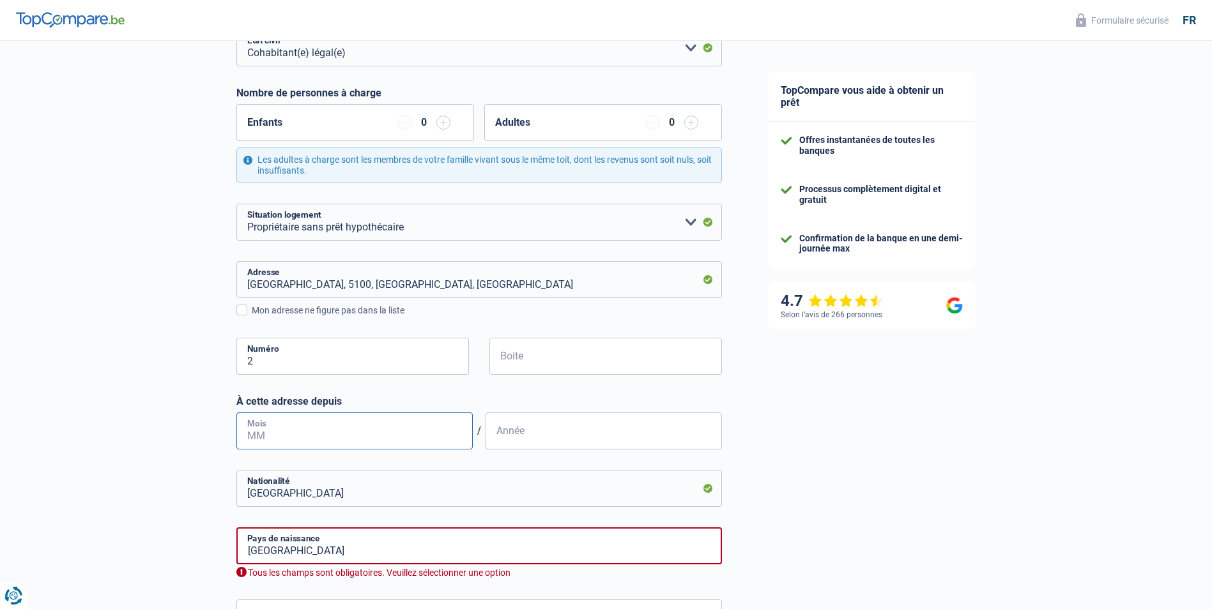
click at [273, 431] on input "Mois" at bounding box center [354, 431] width 236 height 37
type input "03"
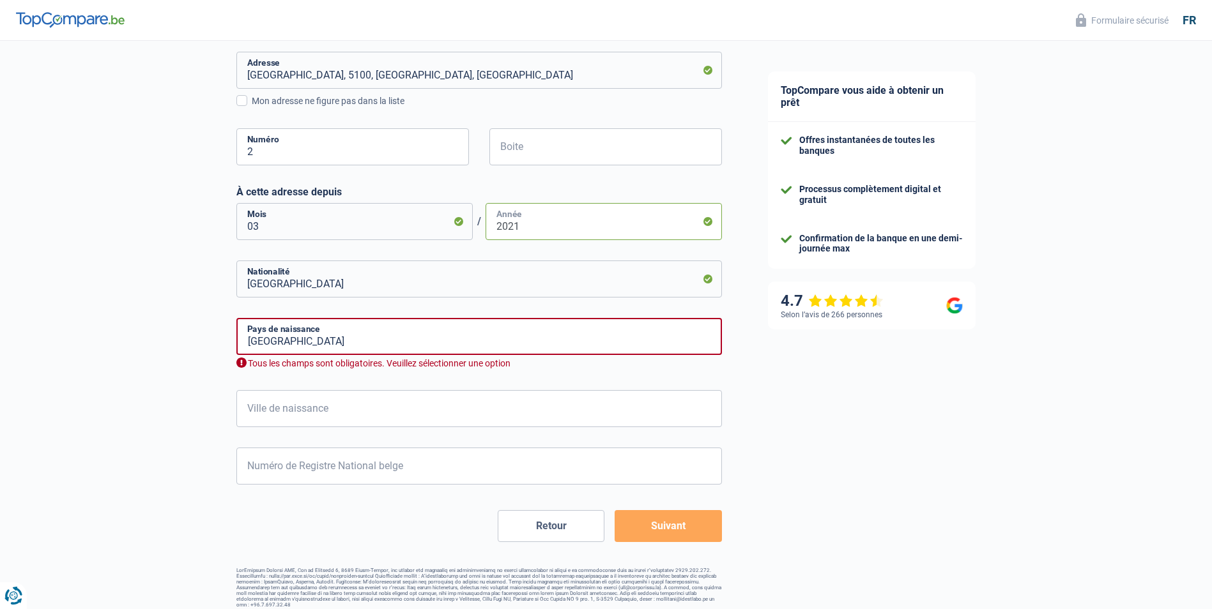
scroll to position [409, 0]
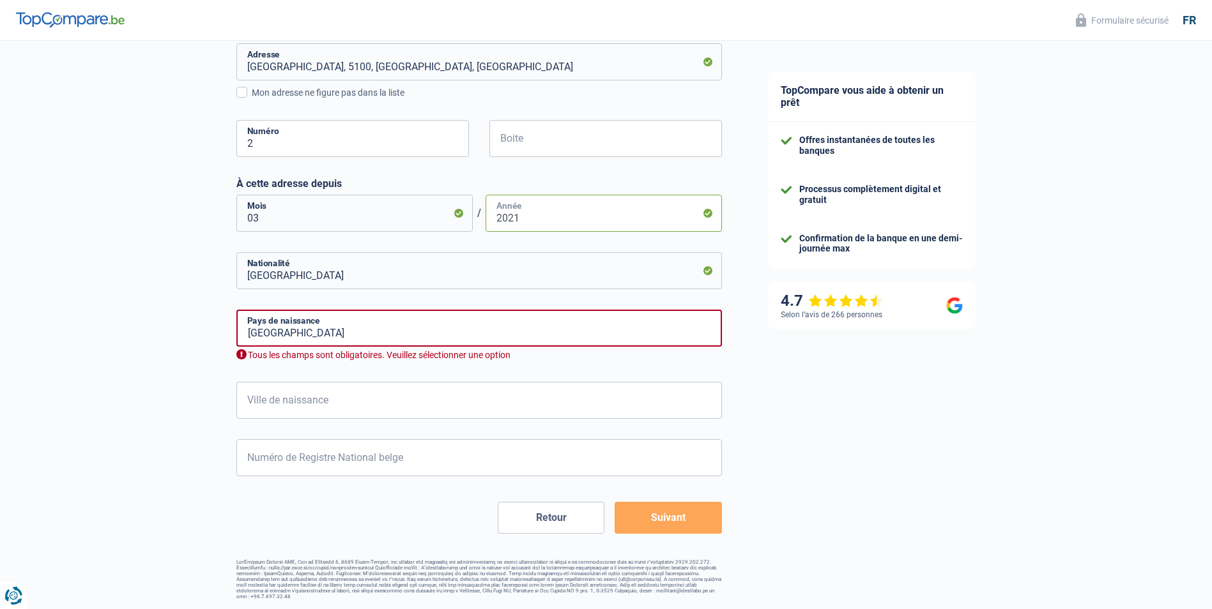
type input "2021"
click at [365, 339] on input "Belgique" at bounding box center [478, 328] width 485 height 37
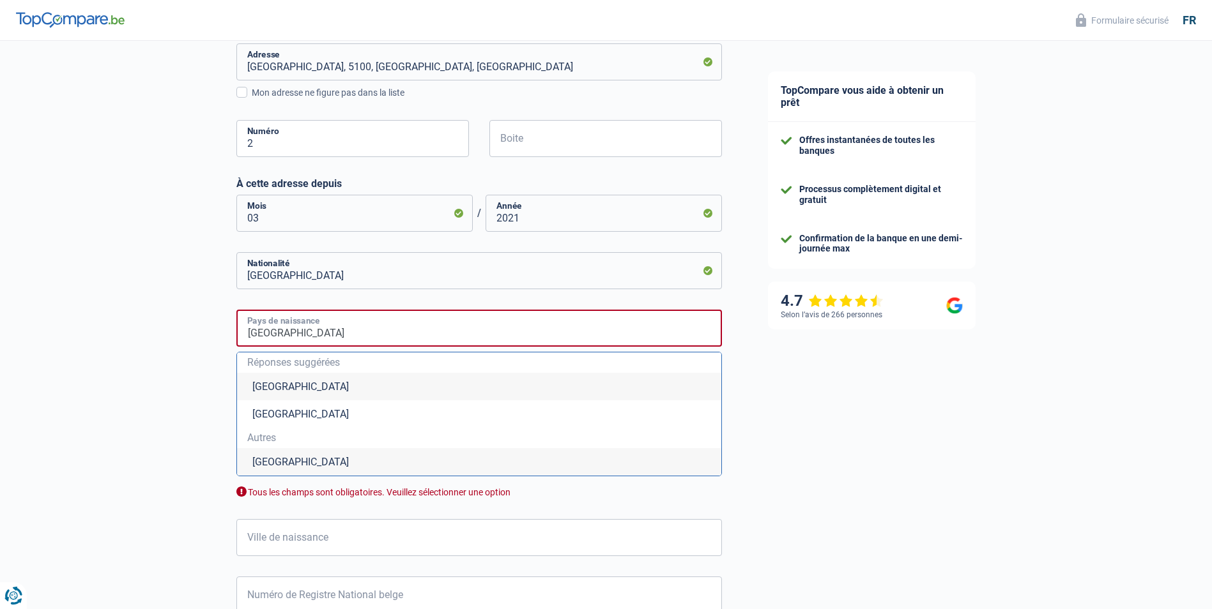
drag, startPoint x: 302, startPoint y: 335, endPoint x: 228, endPoint y: 339, distance: 74.2
click at [228, 339] on div "Chance de réussite de votre simulation est de 60% 1 2 3 4 5 Rajoutez +20% en co…" at bounding box center [372, 184] width 745 height 1116
click at [293, 459] on li "Nicaragua" at bounding box center [479, 461] width 484 height 27
type input "Nicaragua"
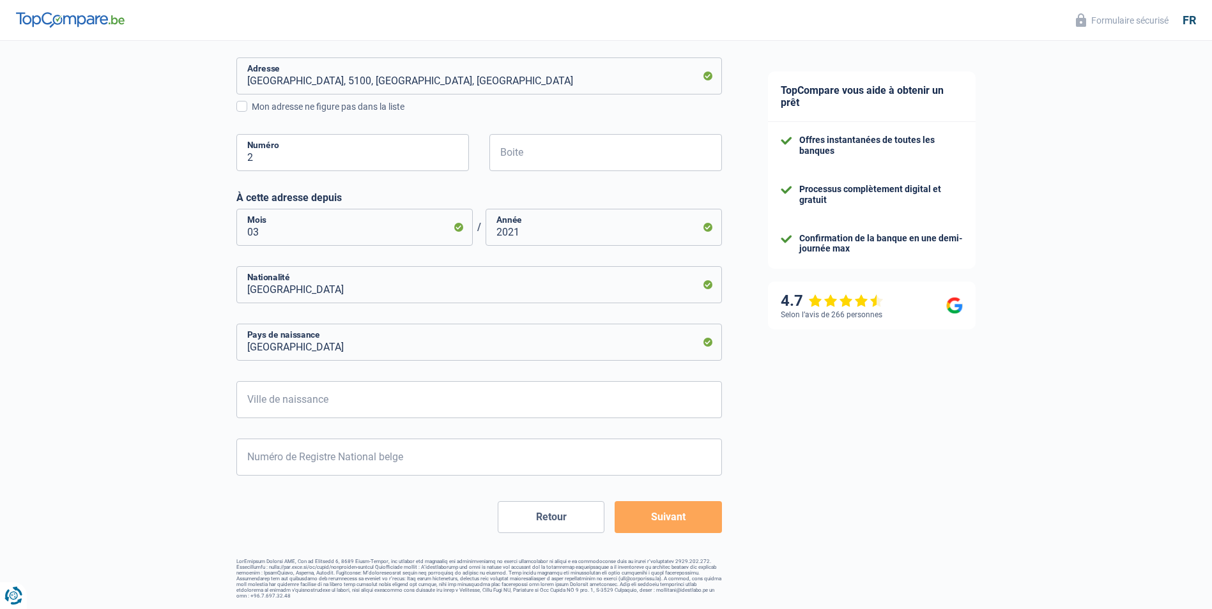
scroll to position [395, 0]
click at [286, 406] on input "Ville de naissance" at bounding box center [478, 400] width 485 height 37
type input "Léon"
click at [261, 235] on input "03" at bounding box center [354, 228] width 236 height 37
click at [338, 256] on form "Célibataire Marié(e) Cohabitant(e) légal(e) Divorcé(e) Veuf(ve) Séparé (de fait…" at bounding box center [478, 180] width 485 height 708
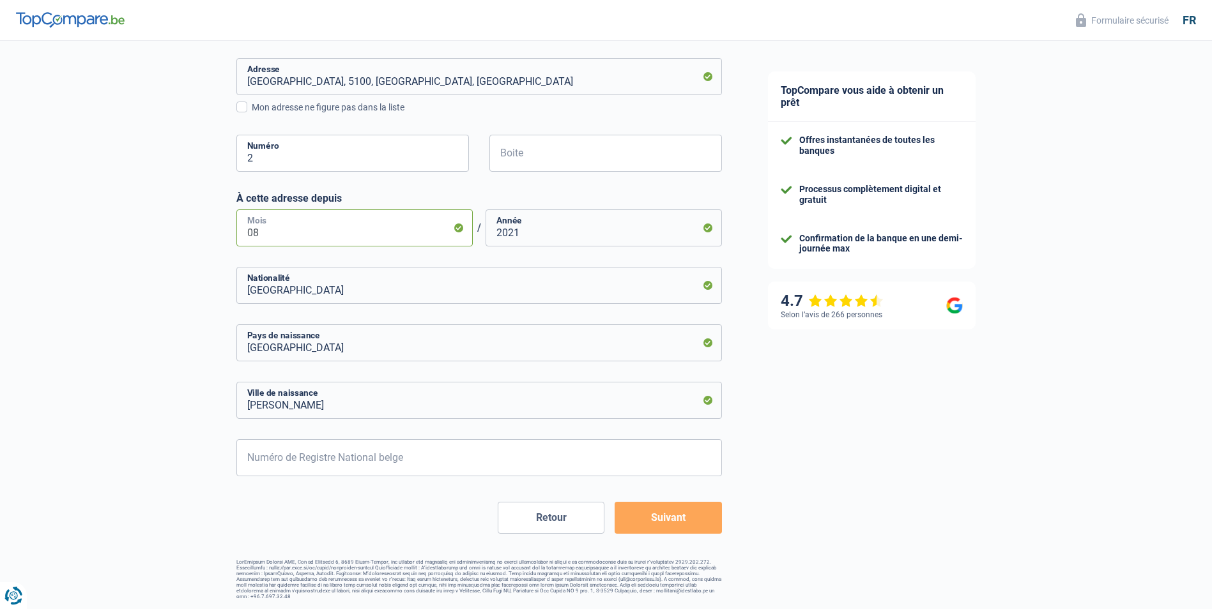
click at [269, 237] on input "08" at bounding box center [354, 228] width 236 height 37
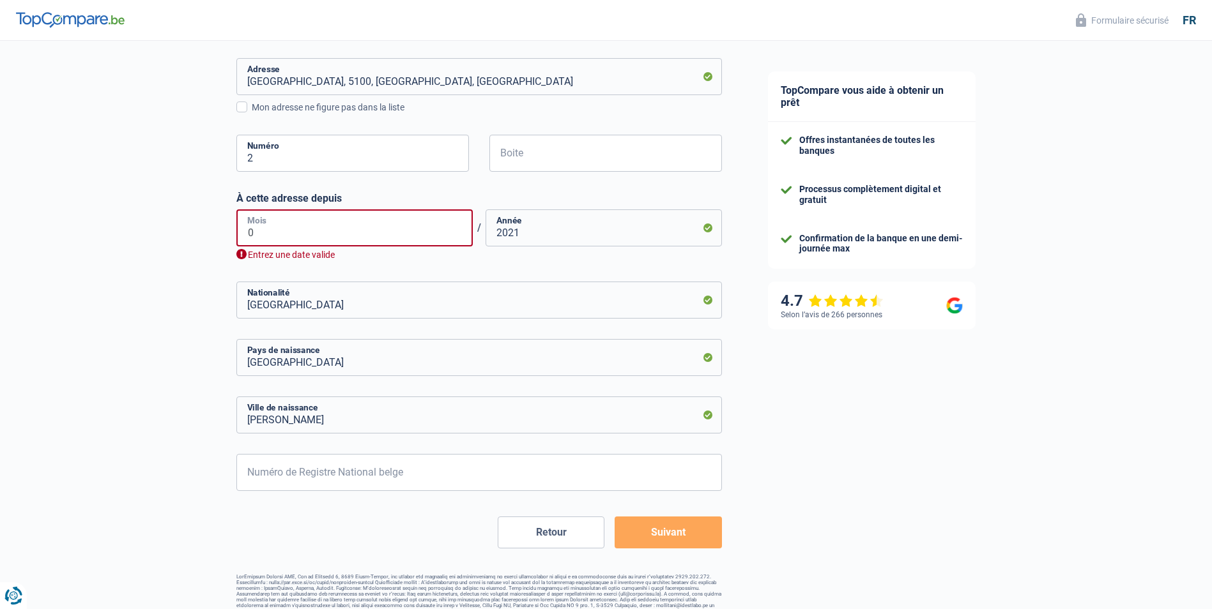
type input "03"
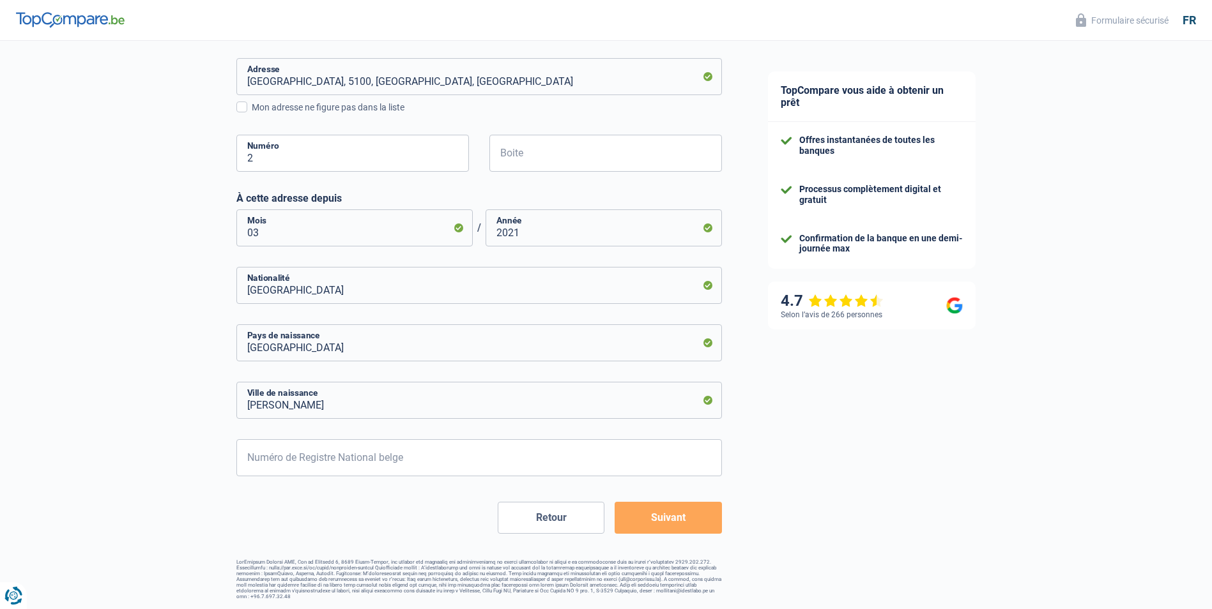
click at [192, 244] on div "Chance de réussite de votre simulation est de 60% 1 2 3 4 5 Rajoutez +20% en co…" at bounding box center [372, 123] width 745 height 964
drag, startPoint x: 291, startPoint y: 296, endPoint x: 233, endPoint y: 285, distance: 58.5
click at [233, 285] on div "Chance de réussite de votre simulation est de 60% 1 2 3 4 5 Rajoutez +20% en co…" at bounding box center [372, 123] width 745 height 964
type input "N"
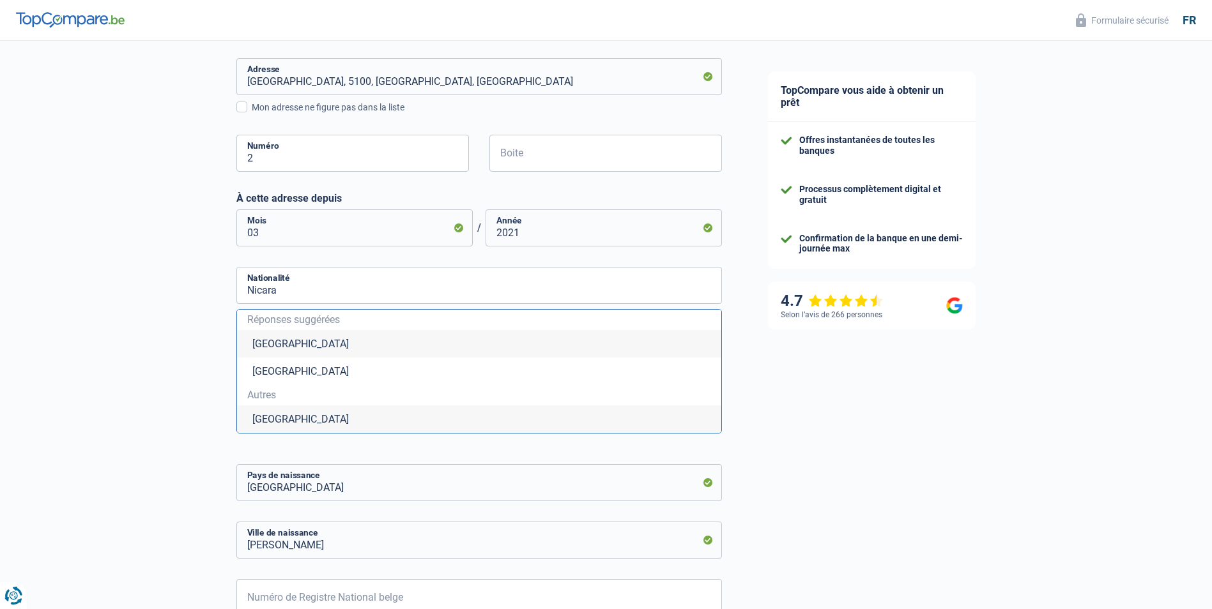
click at [284, 420] on li "Nicaragua" at bounding box center [479, 419] width 484 height 27
type input "Nicaragua"
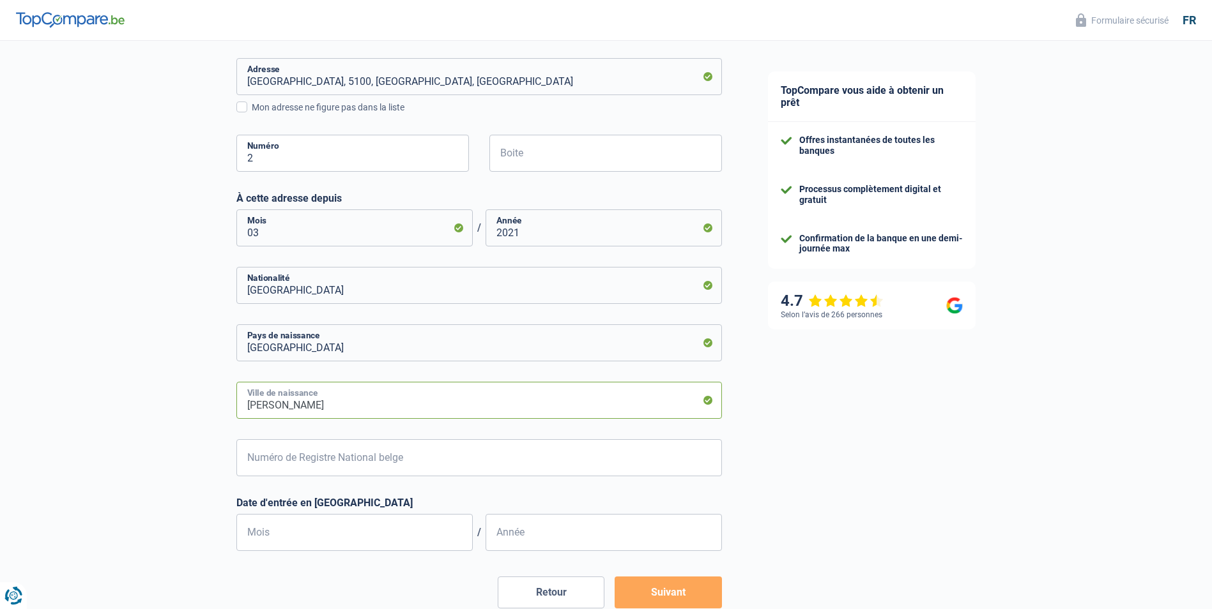
click at [257, 411] on input "Léon" at bounding box center [478, 400] width 485 height 37
type input "Leon"
click at [268, 468] on input "Numéro de Registre National belge" at bounding box center [478, 457] width 485 height 37
click at [269, 454] on input "Numéro de Registre National belge" at bounding box center [478, 457] width 485 height 37
type input "95.05.27-516.25"
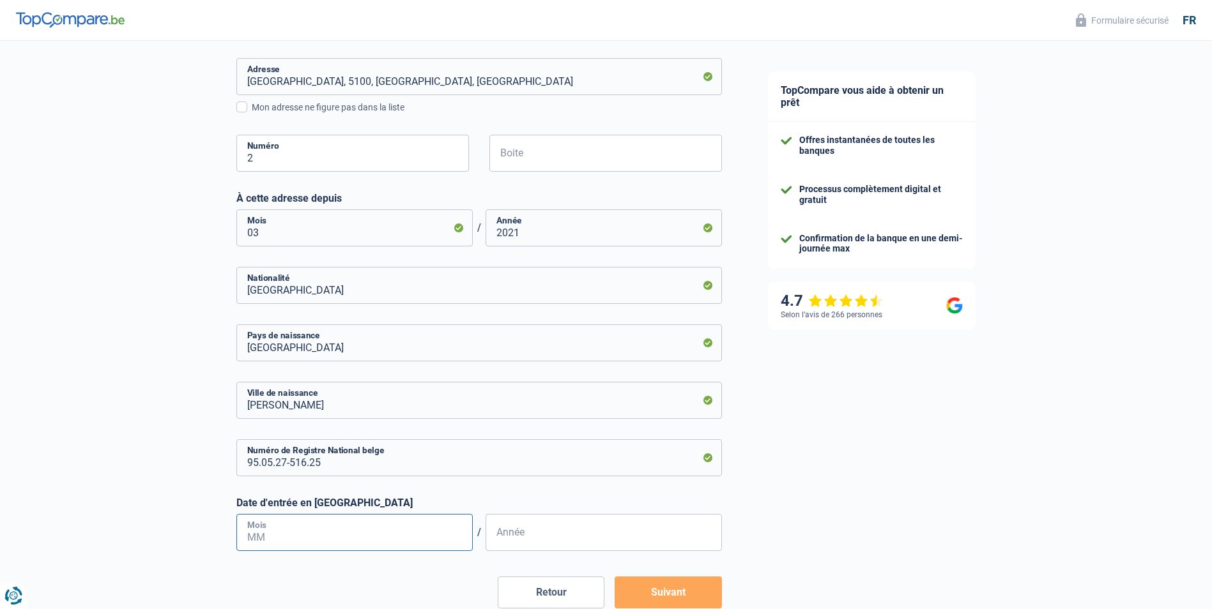
click at [270, 530] on input "Mois" at bounding box center [354, 532] width 236 height 37
type input "10"
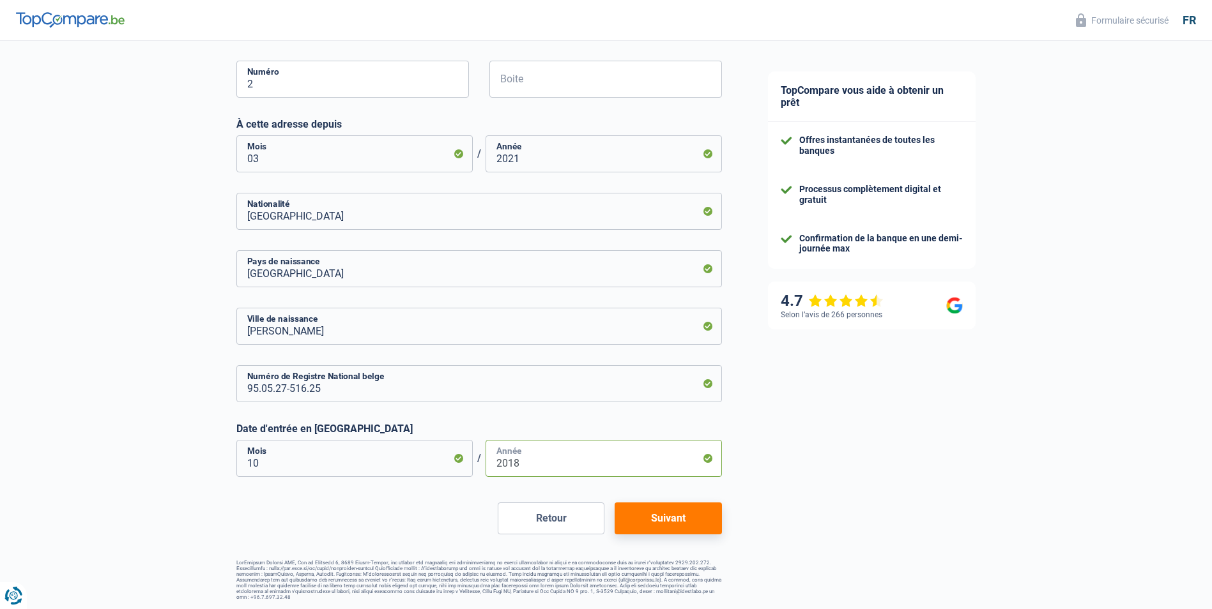
scroll to position [469, 0]
type input "2018"
drag, startPoint x: 687, startPoint y: 519, endPoint x: 816, endPoint y: 518, distance: 129.0
click at [816, 518] on main "Chance de réussite de votre simulation est de 60% 1 2 3 4 5 Rajoutez +20% en co…" at bounding box center [606, 90] width 1212 height 1039
click at [298, 217] on input "Nicaragua" at bounding box center [478, 210] width 485 height 37
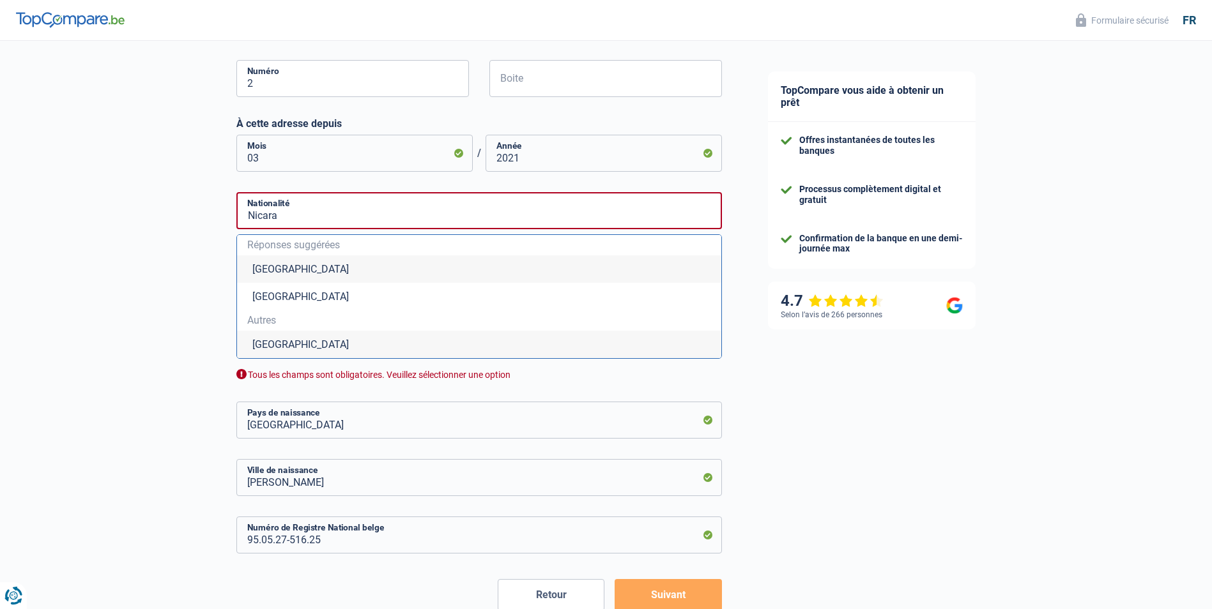
click at [269, 342] on li "Nicaragua" at bounding box center [479, 344] width 484 height 27
type input "Nicaragua"
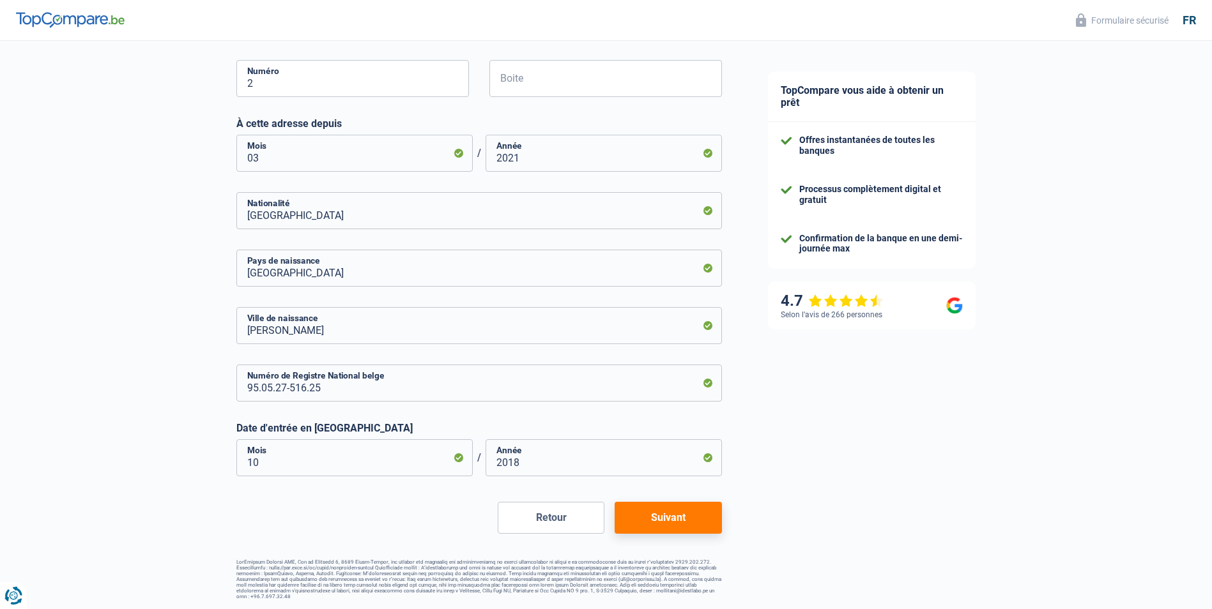
click at [670, 515] on button "Suivant" at bounding box center [667, 518] width 107 height 32
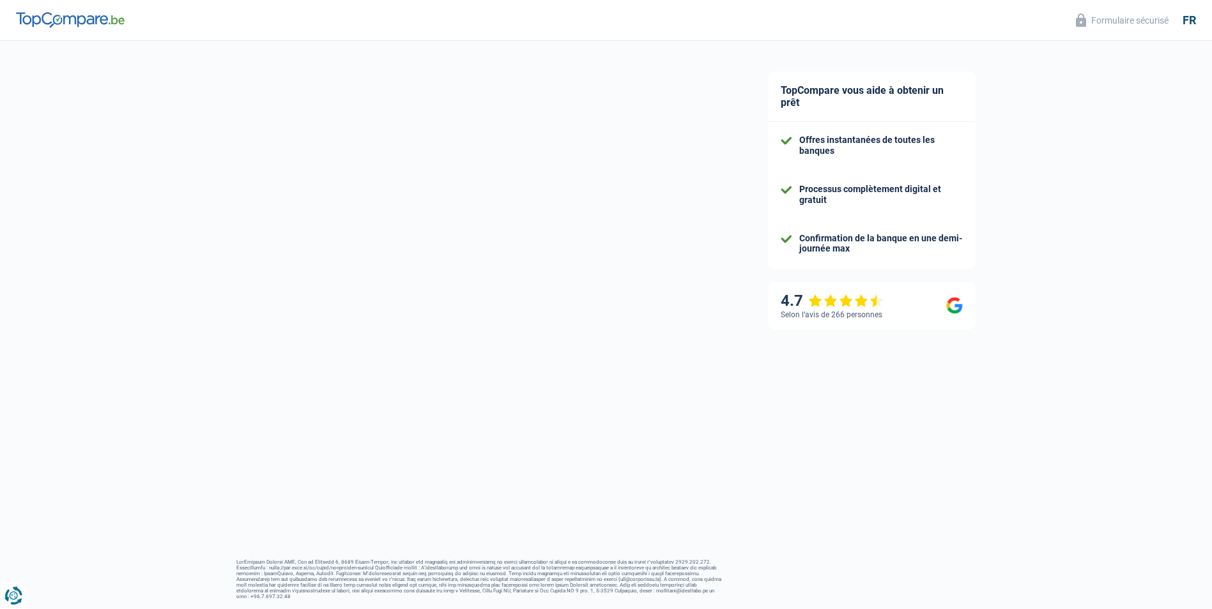
select select "netSalary"
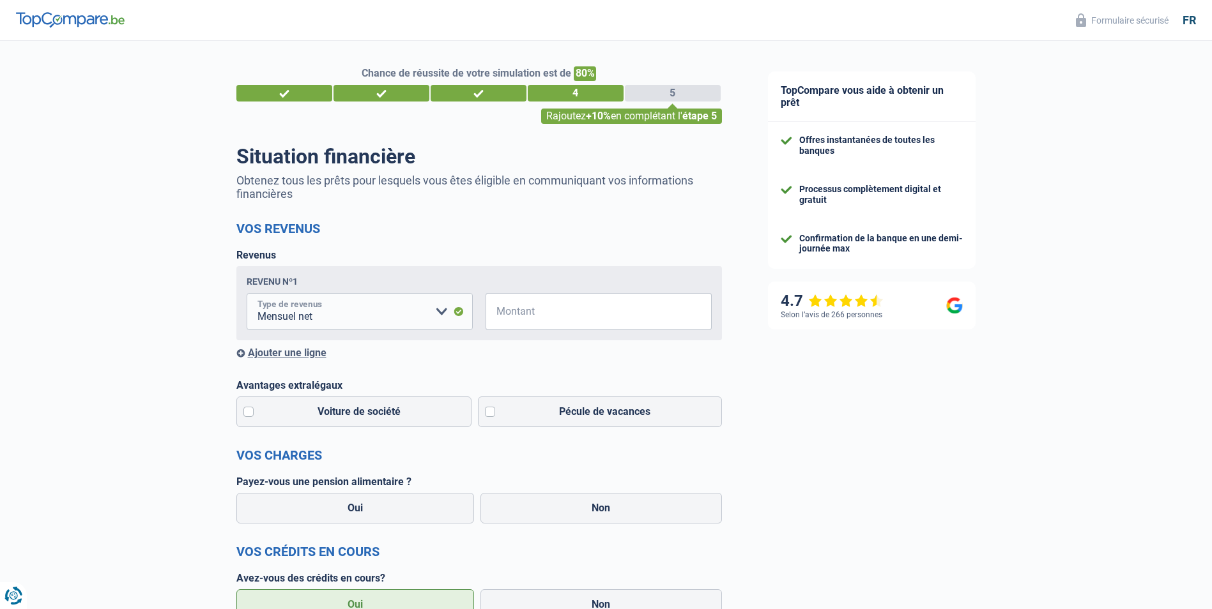
click at [442, 314] on select "Allocation d'handicap Allocations chômage Allocations familiales Chèques repas …" at bounding box center [360, 311] width 226 height 37
click at [247, 295] on select "Allocation d'handicap Allocations chômage Allocations familiales Chèques repas …" at bounding box center [360, 311] width 226 height 37
click at [533, 311] on input "Montant" at bounding box center [606, 311] width 210 height 37
click at [520, 517] on label "Non" at bounding box center [600, 508] width 241 height 31
click at [520, 517] on input "Non" at bounding box center [600, 508] width 241 height 31
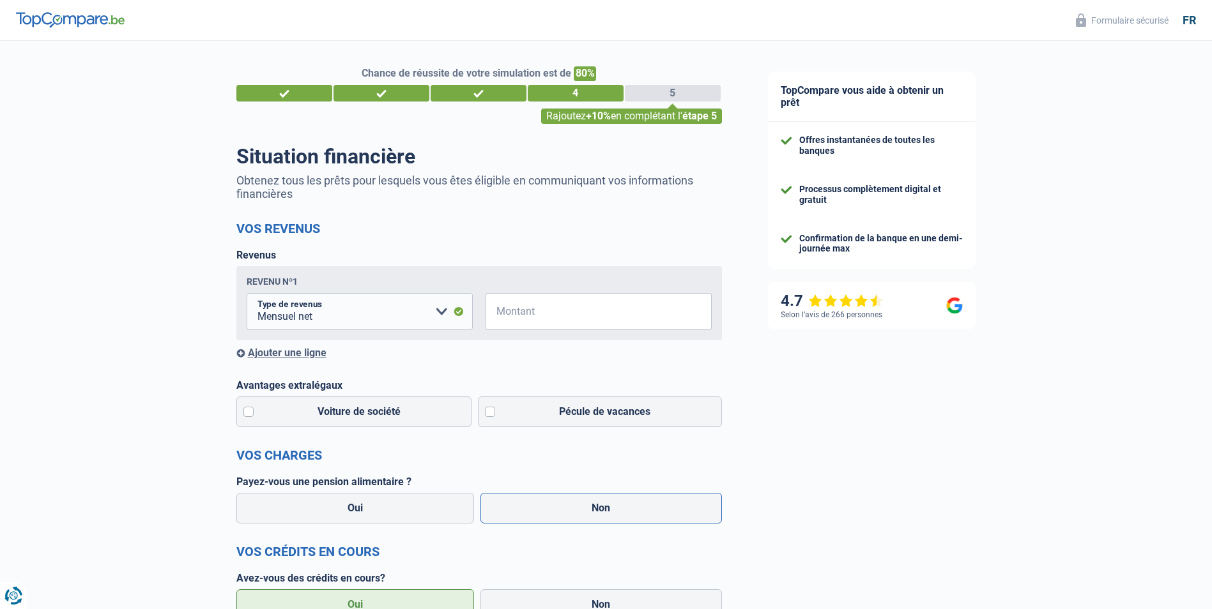
radio input "true"
click at [486, 417] on label "Pécule de vacances" at bounding box center [600, 412] width 244 height 31
click at [486, 417] on input "Pécule de vacances" at bounding box center [600, 412] width 244 height 31
checkbox input "true"
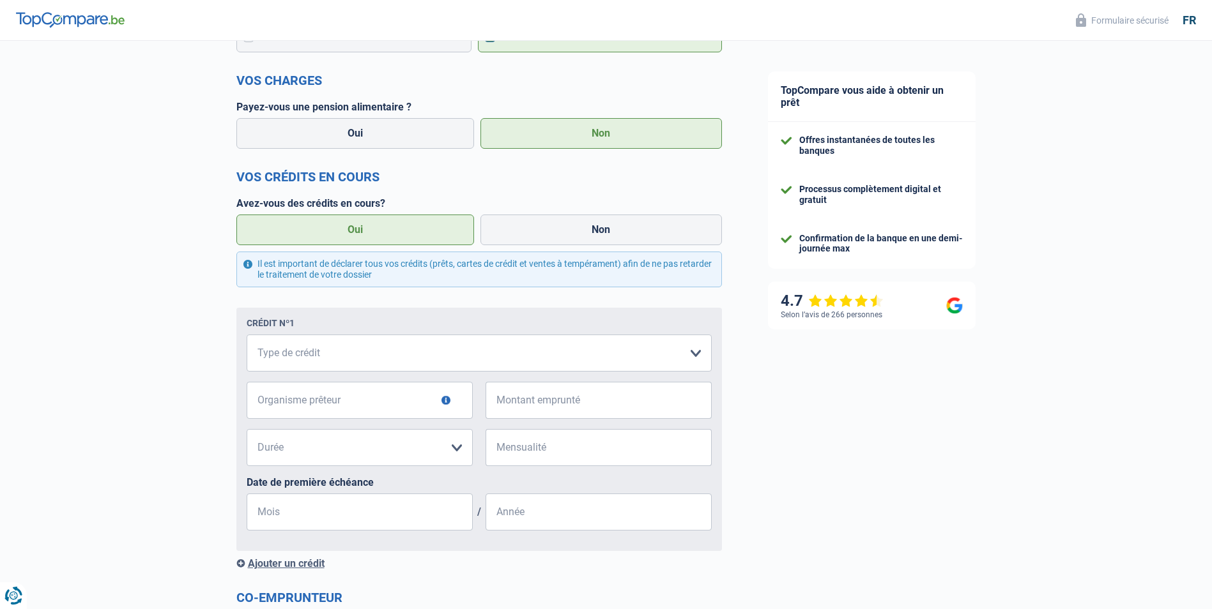
scroll to position [511, 0]
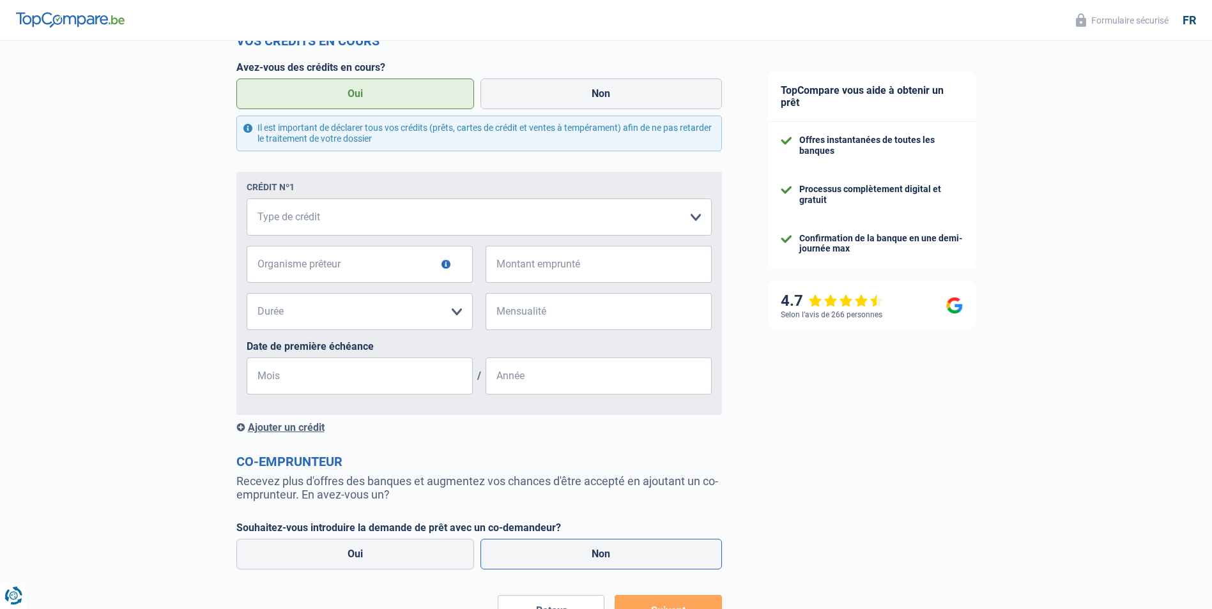
click at [622, 562] on label "Non" at bounding box center [600, 554] width 241 height 31
click at [622, 562] on input "Non" at bounding box center [600, 554] width 241 height 31
radio input "true"
click at [698, 218] on select "Carte ou ouverture de crédit Prêt hypothécaire Vente à tempérament Prêt à tempé…" at bounding box center [479, 217] width 465 height 37
select select "personalLoan"
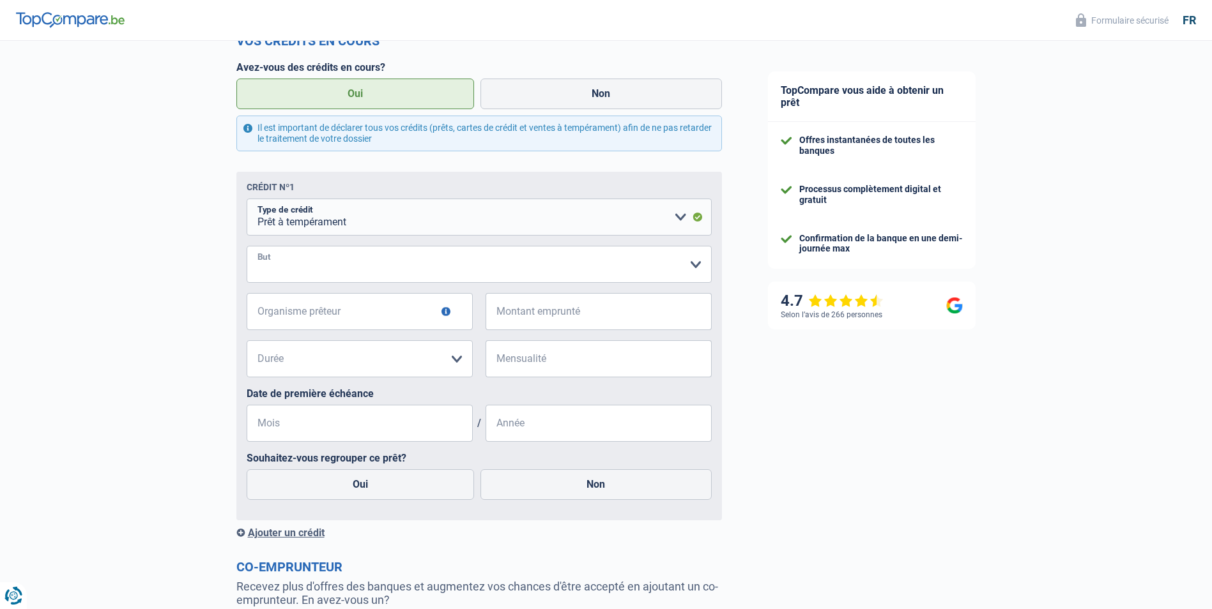
click at [690, 270] on select "Confort maison: meubles, textile, peinture, électroménager, outillage non-profe…" at bounding box center [479, 264] width 465 height 37
select select "homeFurnishingOrRelocation"
click at [247, 248] on select "Confort maison: meubles, textile, peinture, électroménager, outillage non-profe…" at bounding box center [479, 264] width 465 height 37
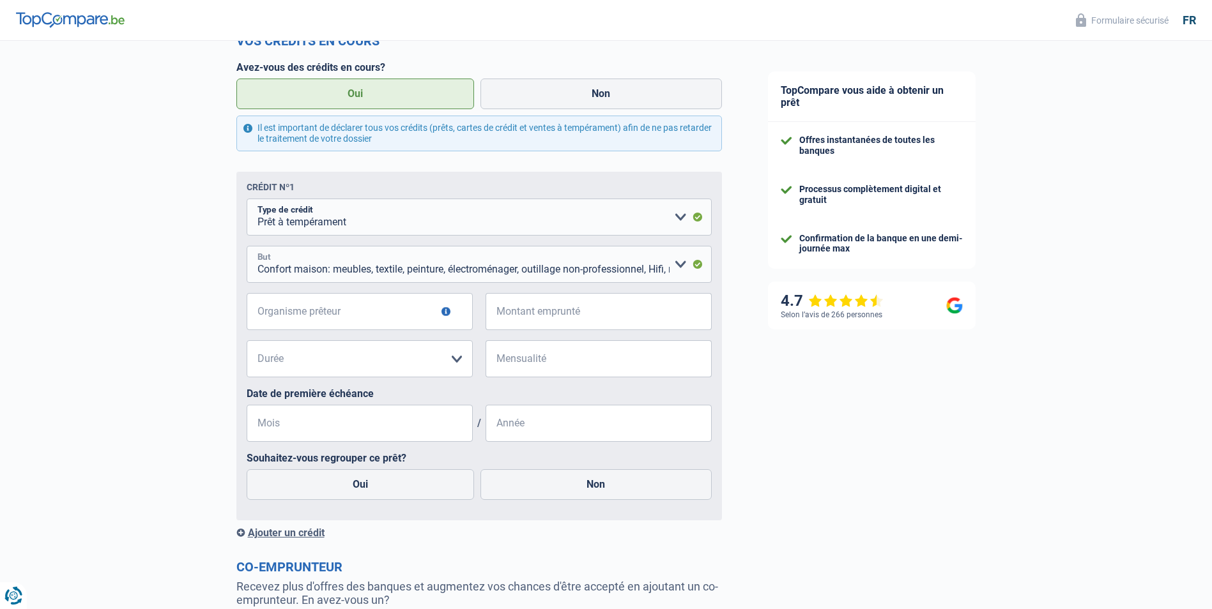
click at [678, 265] on select "Confort maison: meubles, textile, peinture, électroménager, outillage non-profe…" at bounding box center [479, 264] width 465 height 37
click at [247, 248] on select "Confort maison: meubles, textile, peinture, électroménager, outillage non-profe…" at bounding box center [479, 264] width 465 height 37
click at [337, 317] on input "Organisme prêteur" at bounding box center [360, 311] width 226 height 37
click at [445, 315] on button "button" at bounding box center [445, 311] width 9 height 9
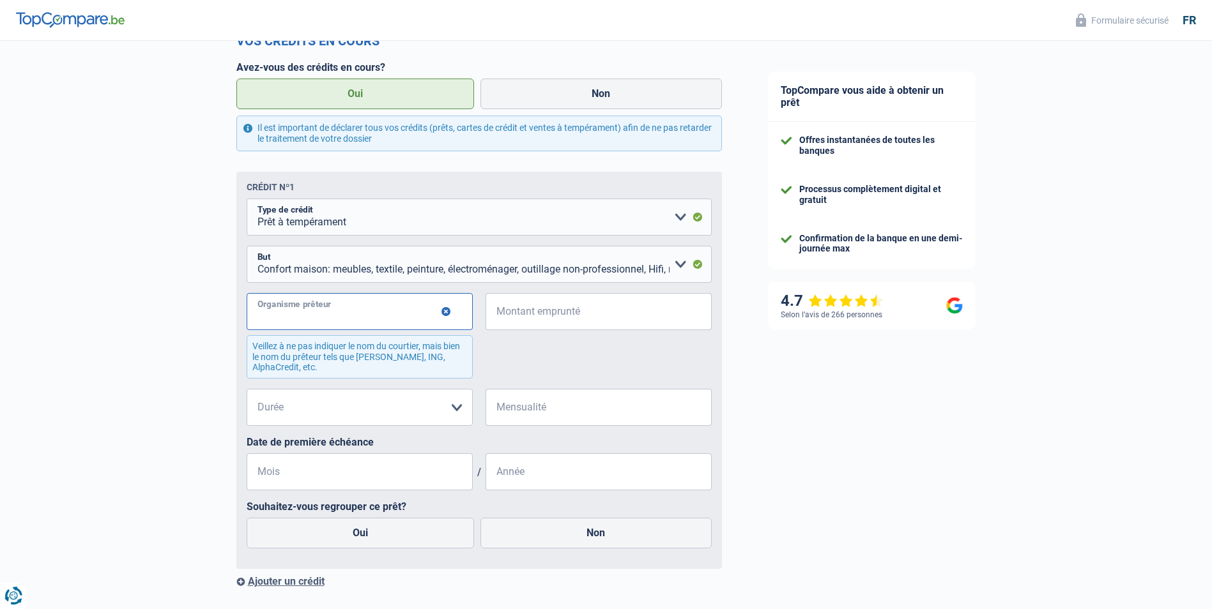
click at [282, 312] on input "Organisme prêteur" at bounding box center [360, 311] width 226 height 37
type input "AlphaCredit"
click at [550, 319] on input "Montant emprunté" at bounding box center [606, 311] width 210 height 37
type input "16.000"
click at [551, 362] on div "AlphaCredit Organisme prêteur Veillez à ne pas indiquer le nom du courtier, mai…" at bounding box center [479, 341] width 465 height 96
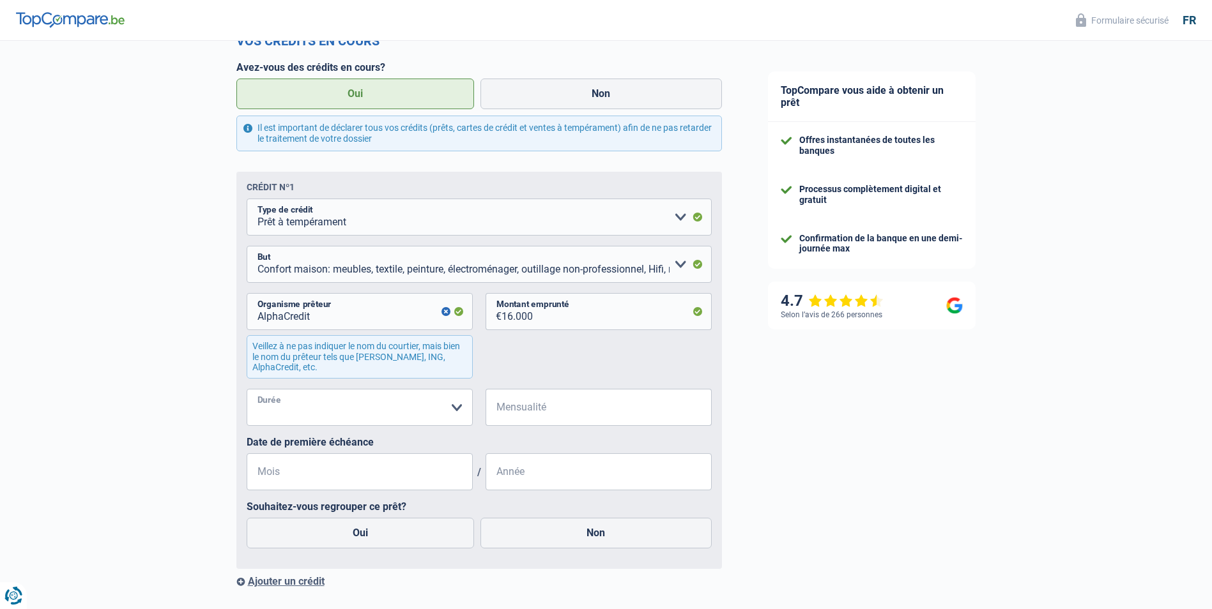
click at [454, 411] on select "12 mois 18 mois 24 mois 30 mois 36 mois 42 mois 48 mois 60 mois 72 mois 84 mois…" at bounding box center [360, 407] width 226 height 37
select select "48"
click at [247, 392] on select "12 mois 18 mois 24 mois 30 mois 36 mois 42 mois 48 mois 60 mois 72 mois 84 mois…" at bounding box center [360, 407] width 226 height 37
click at [542, 407] on input "Mensualité" at bounding box center [606, 407] width 210 height 37
type input "3.989"
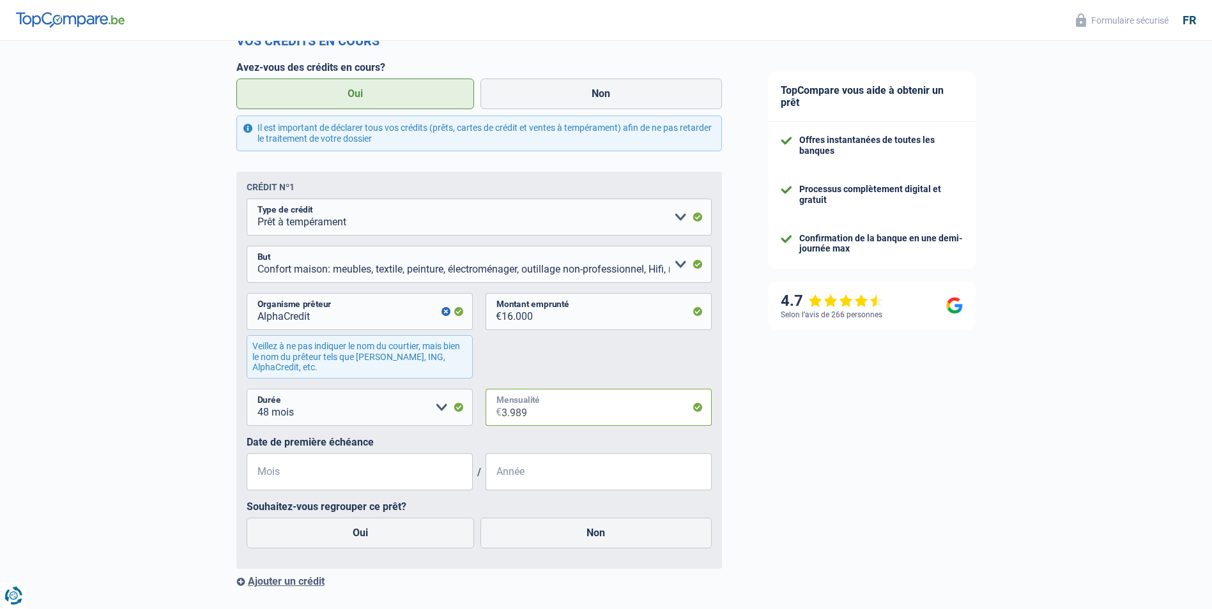
click at [523, 415] on input "3.989" at bounding box center [606, 407] width 210 height 37
drag, startPoint x: 547, startPoint y: 414, endPoint x: 497, endPoint y: 410, distance: 50.6
click at [497, 410] on div "3.989 € Mensualité" at bounding box center [598, 407] width 226 height 37
type input "398"
click at [477, 443] on label "Date de première échéance" at bounding box center [479, 442] width 465 height 12
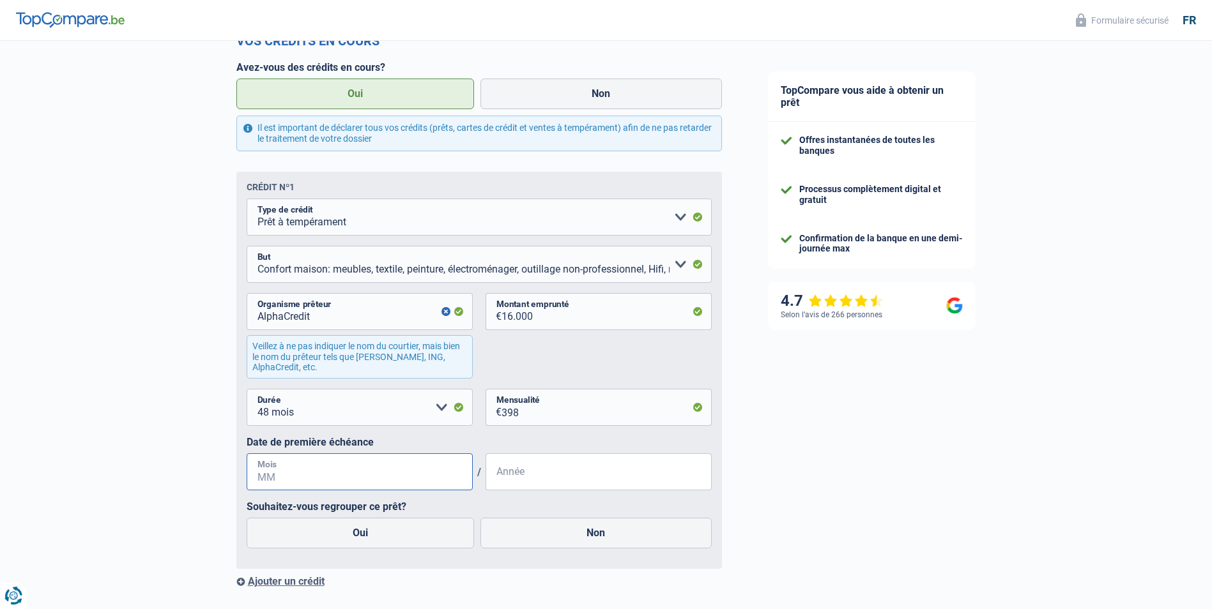
click at [280, 479] on input "Mois" at bounding box center [360, 472] width 226 height 37
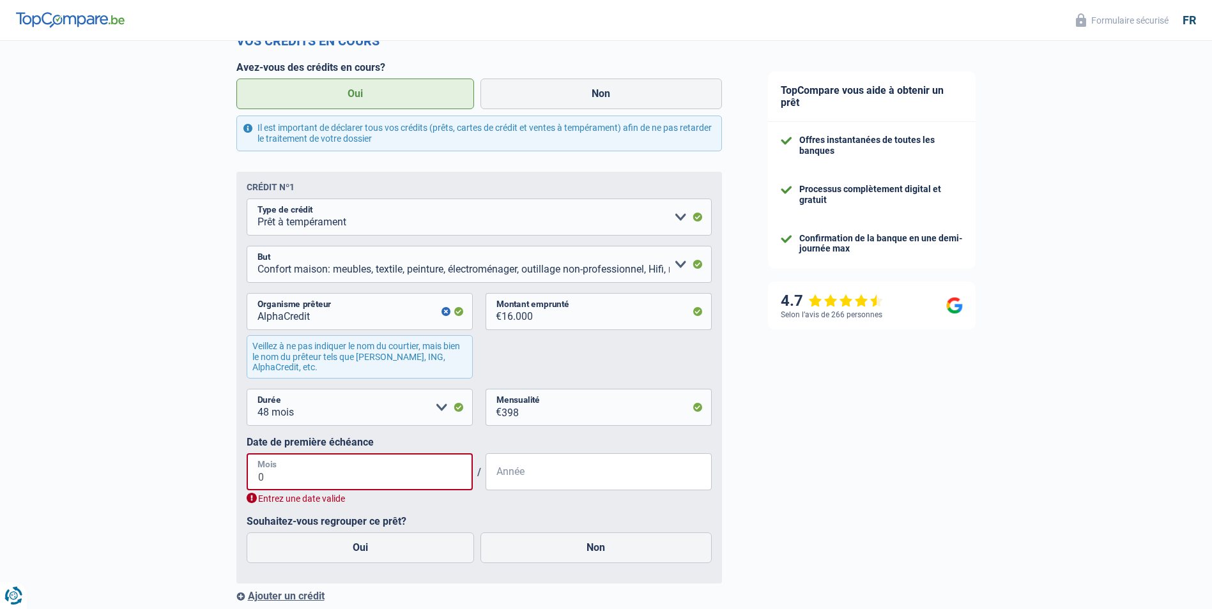
type input "05"
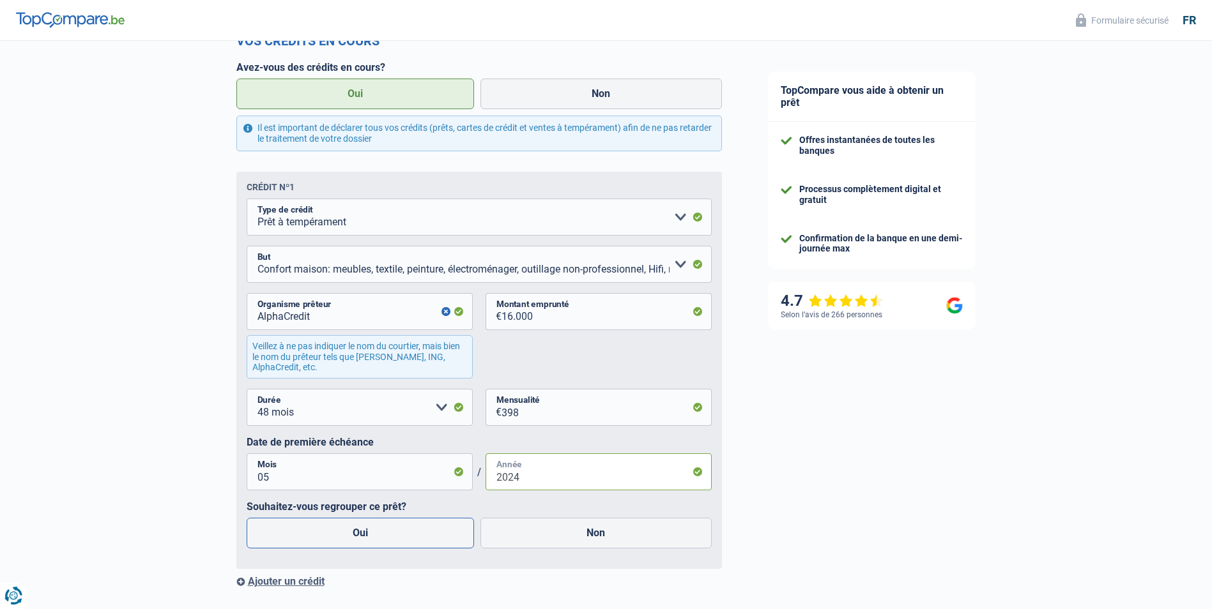
type input "2024"
click at [358, 531] on label "Oui" at bounding box center [361, 533] width 228 height 31
click at [358, 531] on input "Oui" at bounding box center [361, 533] width 228 height 31
radio input "true"
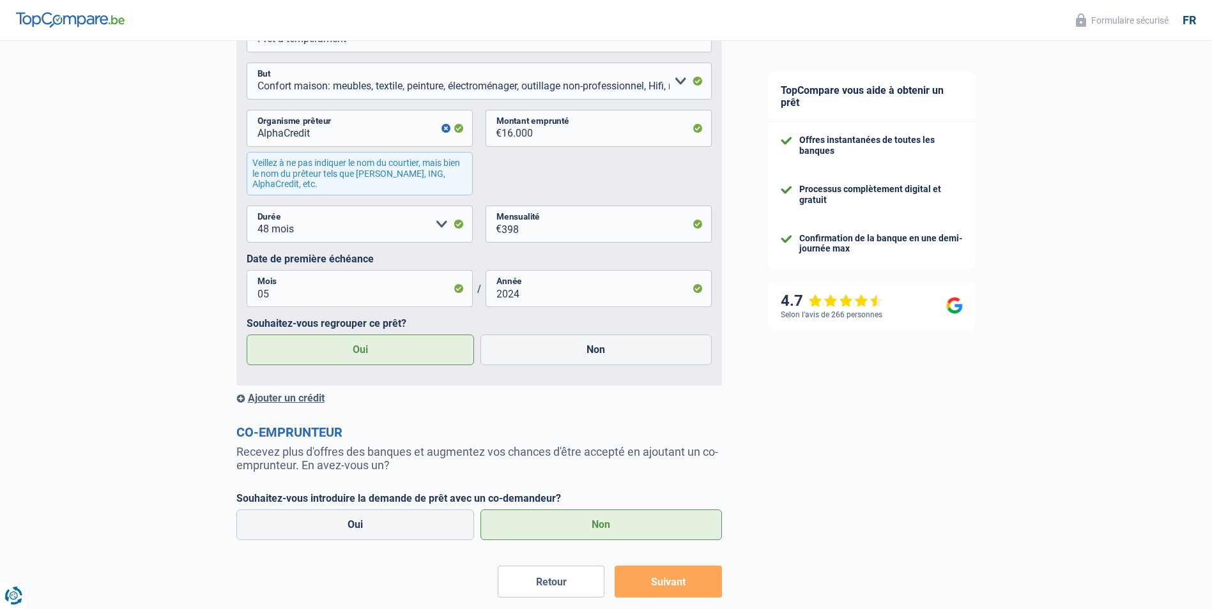
scroll to position [703, 0]
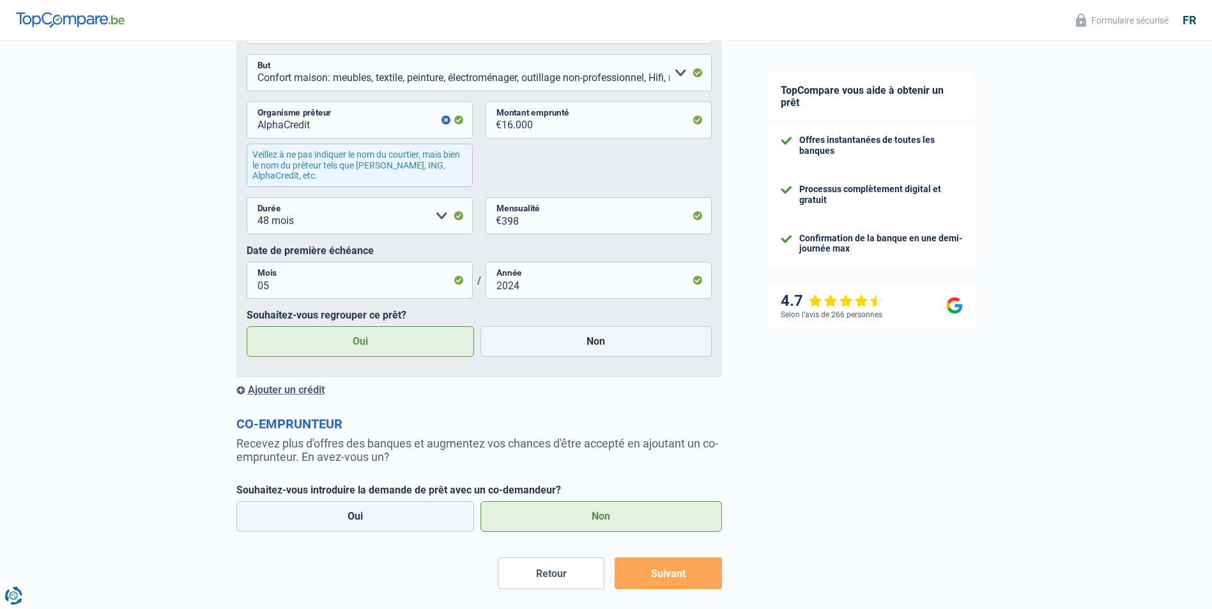
click at [287, 393] on div "Ajouter un crédit" at bounding box center [478, 390] width 485 height 12
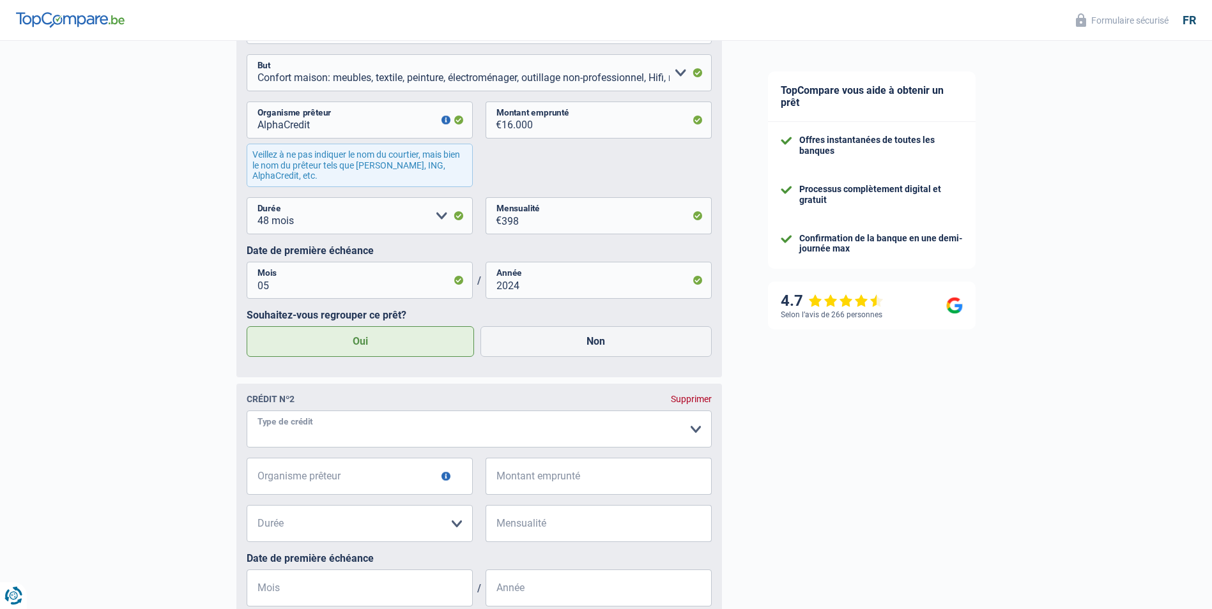
click at [692, 435] on select "Carte ou ouverture de crédit Prêt hypothécaire Vente à tempérament Prêt à tempé…" at bounding box center [479, 429] width 465 height 37
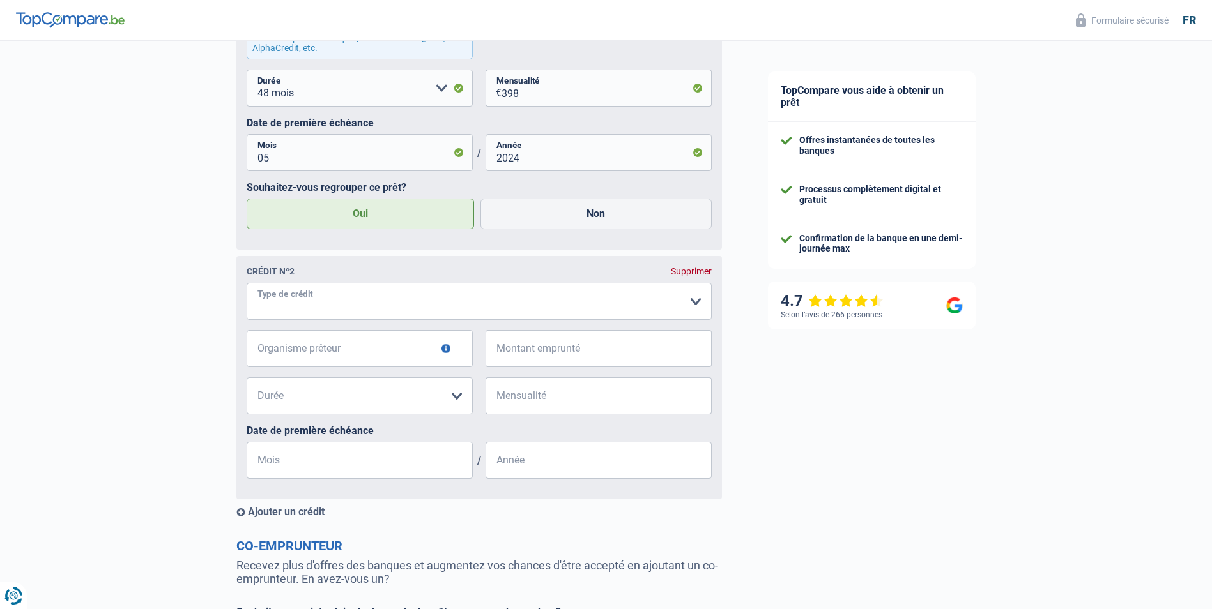
scroll to position [894, 0]
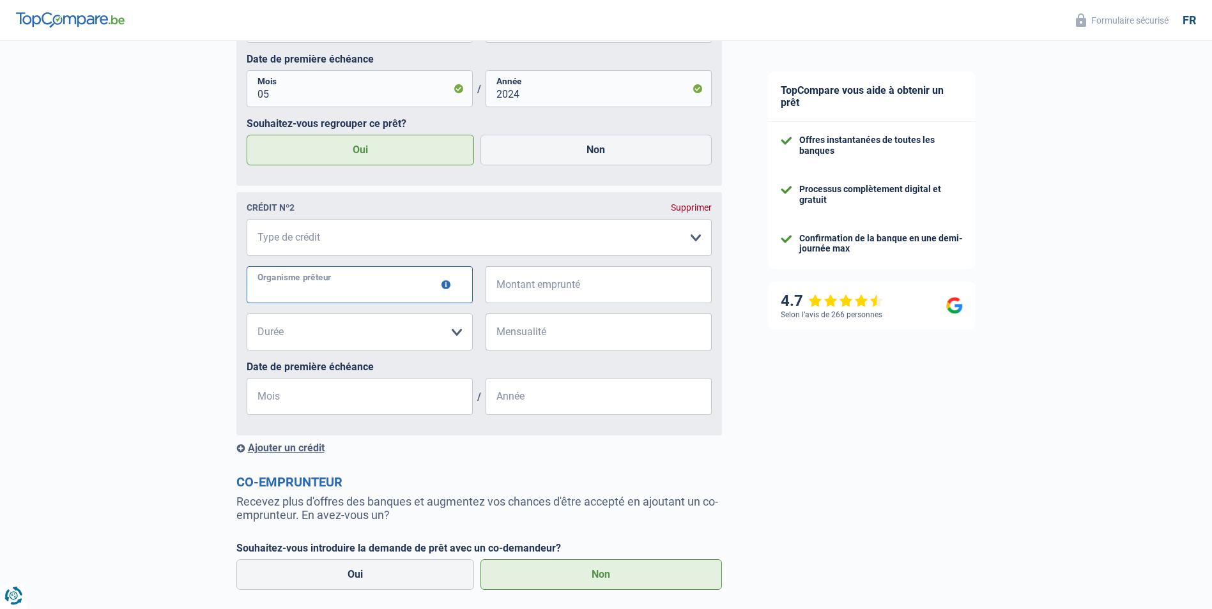
click at [321, 294] on input "Organisme prêteur" at bounding box center [360, 284] width 226 height 37
click at [262, 296] on input "cofidis" at bounding box center [360, 284] width 226 height 37
type input "Cofidis"
click at [279, 245] on select "Carte ou ouverture de crédit Prêt hypothécaire Vente à tempérament Prêt à tempé…" at bounding box center [479, 237] width 465 height 37
select select "cardOrCredit"
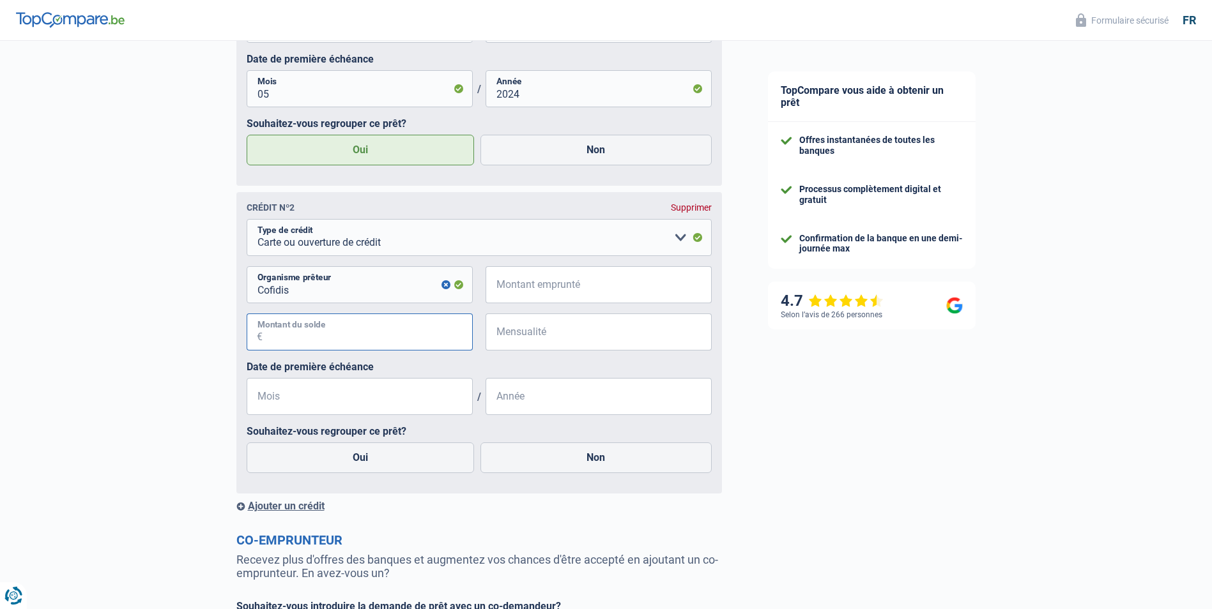
click at [321, 342] on input "Montant du solde" at bounding box center [368, 332] width 210 height 37
type input "2.500"
click at [528, 338] on input "Mensualité" at bounding box center [606, 332] width 210 height 37
type input "252"
click at [314, 397] on input "Mois" at bounding box center [360, 396] width 226 height 37
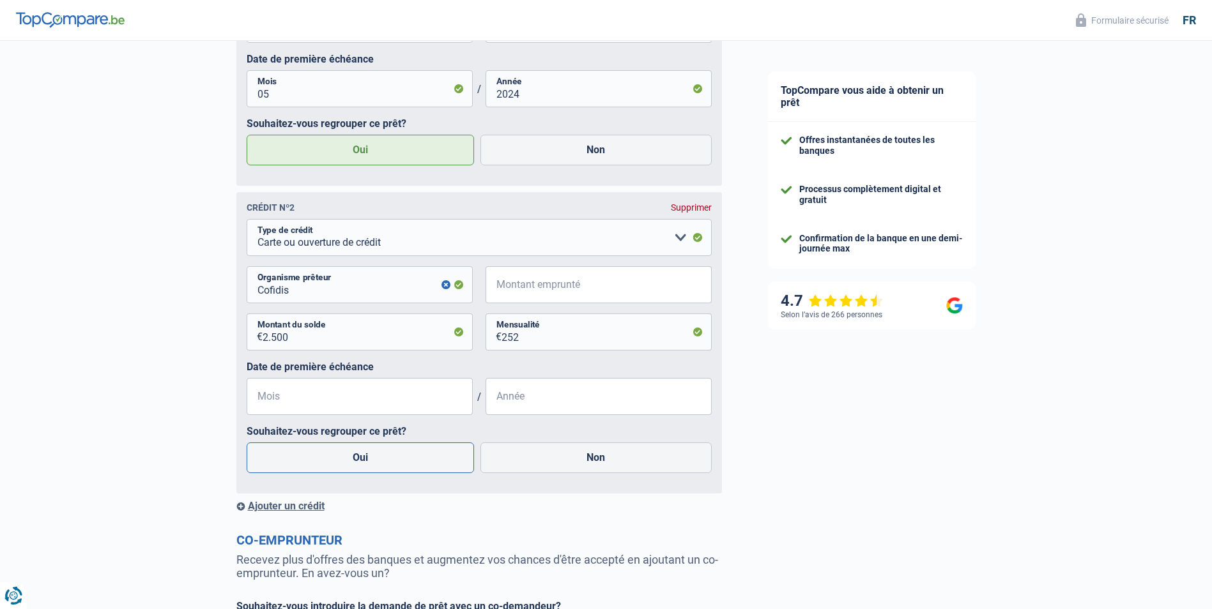
click at [393, 461] on label "Oui" at bounding box center [361, 458] width 228 height 31
click at [393, 461] on input "Oui" at bounding box center [361, 458] width 228 height 31
radio input "true"
click at [375, 410] on input "Mois" at bounding box center [360, 396] width 226 height 37
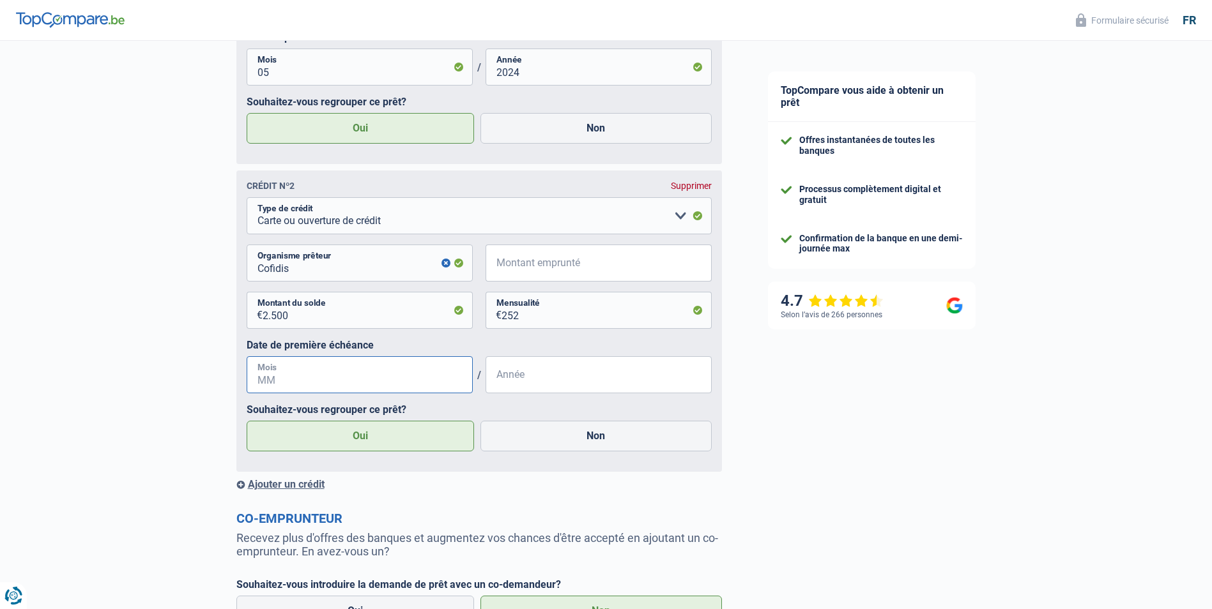
scroll to position [958, 0]
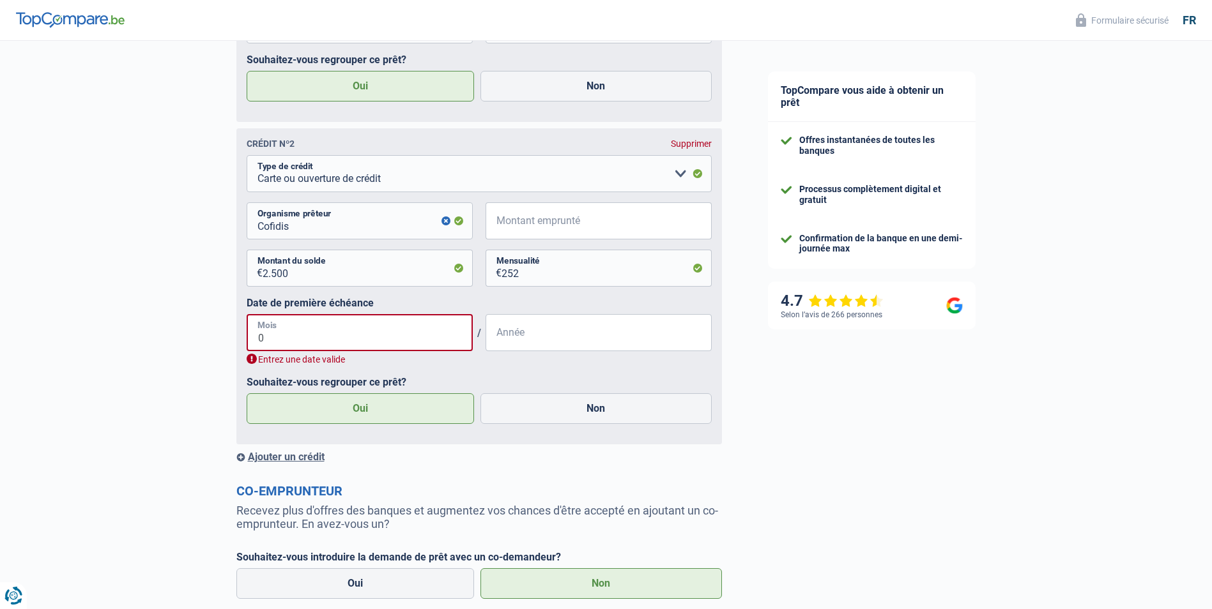
type input "01"
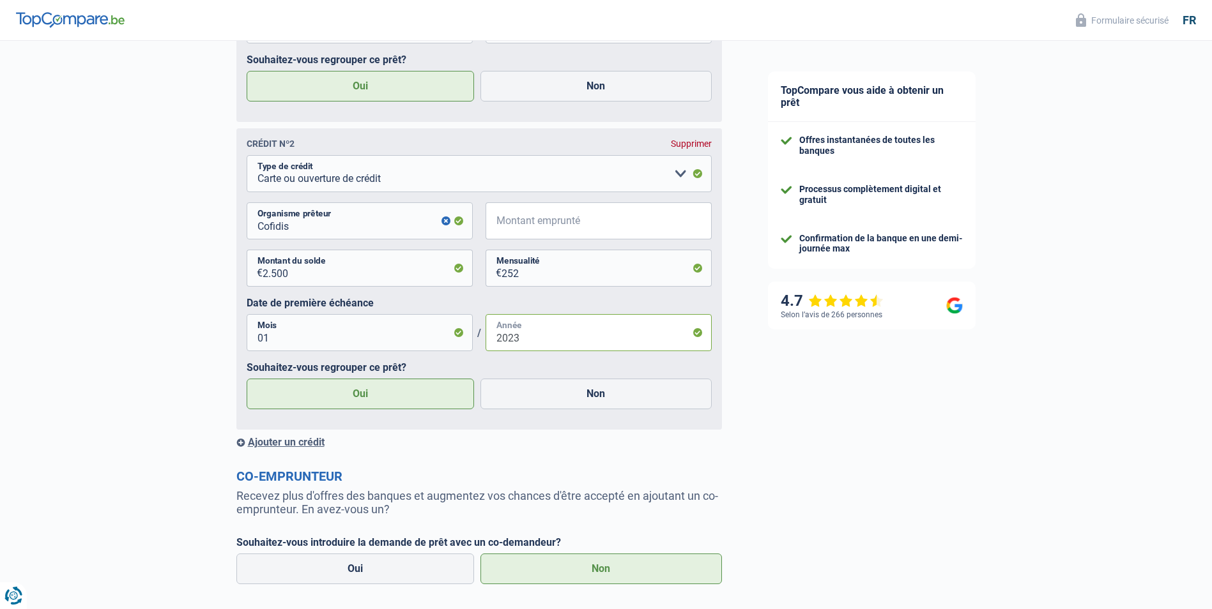
type input "2023"
click at [531, 437] on div "Crédit nº1 Supprimer Carte ou ouverture de crédit Prêt hypothécaire Vente à tem…" at bounding box center [478, 87] width 485 height 724
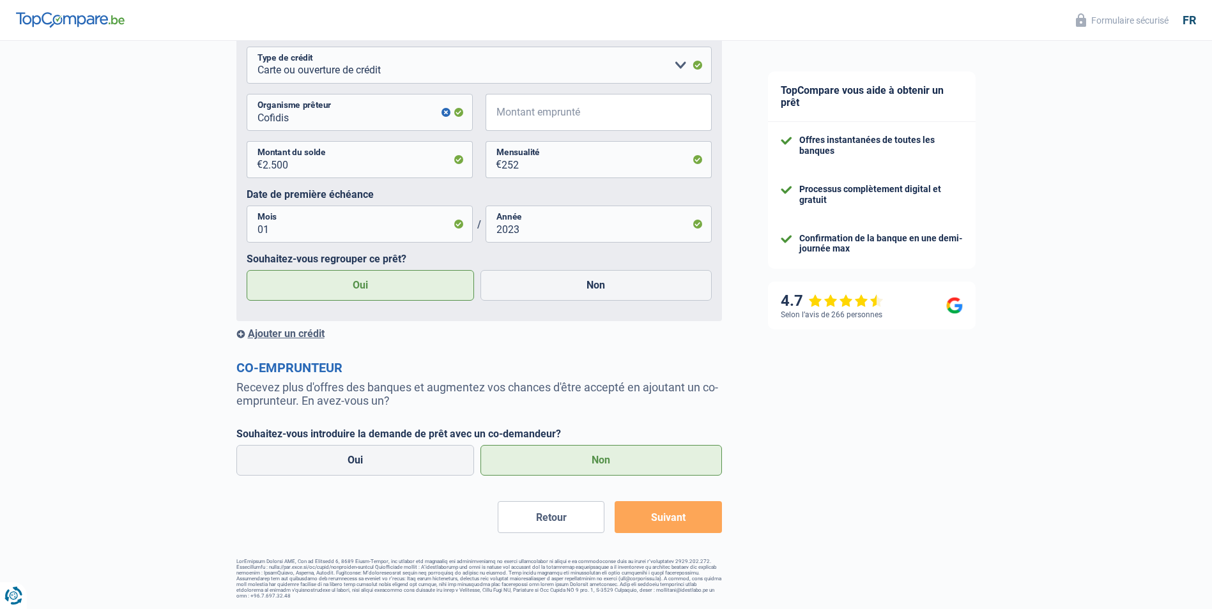
scroll to position [1069, 0]
click at [543, 116] on input "Montant emprunté" at bounding box center [606, 112] width 210 height 37
type input "2.500"
drag, startPoint x: 298, startPoint y: 167, endPoint x: 257, endPoint y: 165, distance: 40.9
click at [257, 165] on div "2.500 € Montant du solde" at bounding box center [360, 159] width 226 height 37
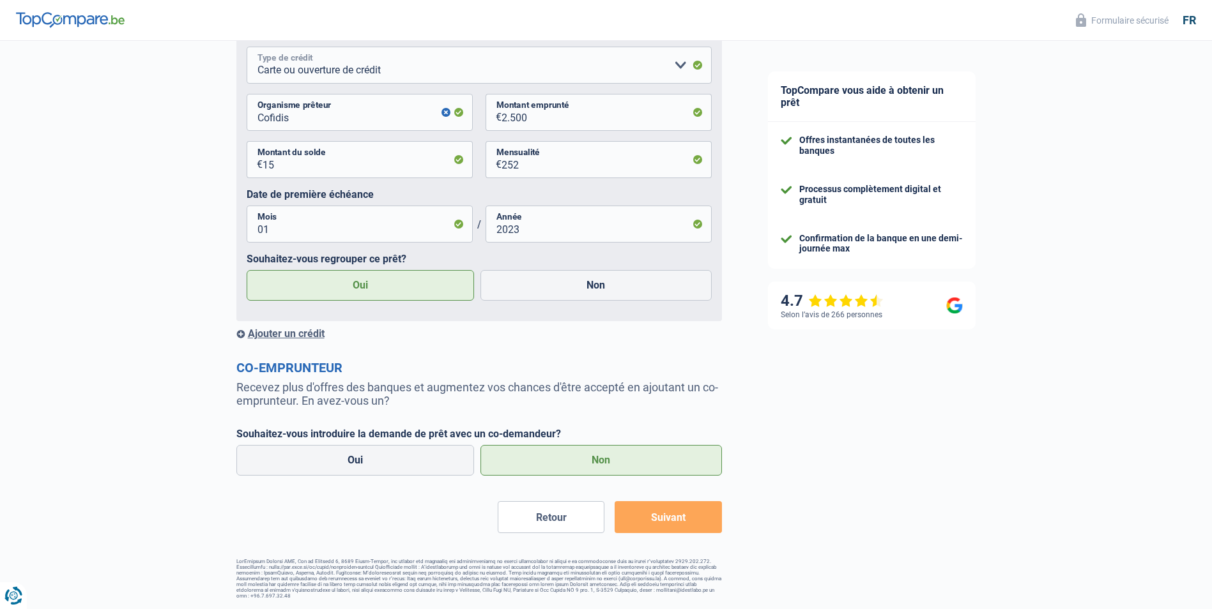
click at [683, 65] on select "Carte ou ouverture de crédit Prêt hypothécaire Vente à tempérament Prêt à tempé…" at bounding box center [479, 65] width 465 height 37
click at [273, 166] on input "15" at bounding box center [368, 159] width 210 height 37
type input "1"
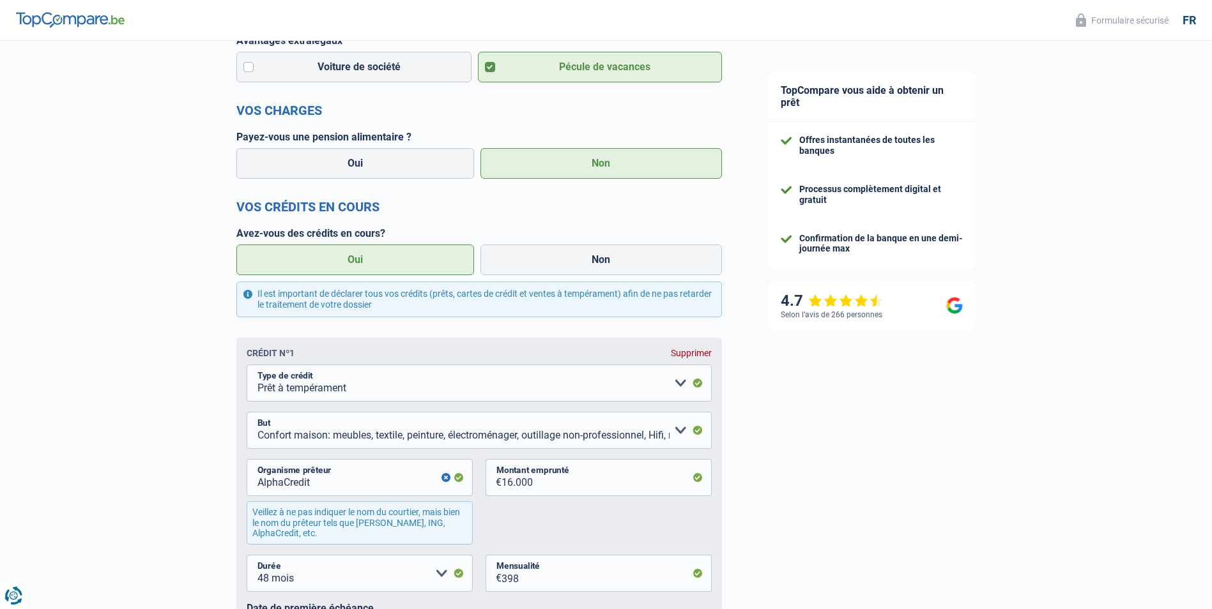
scroll to position [175, 0]
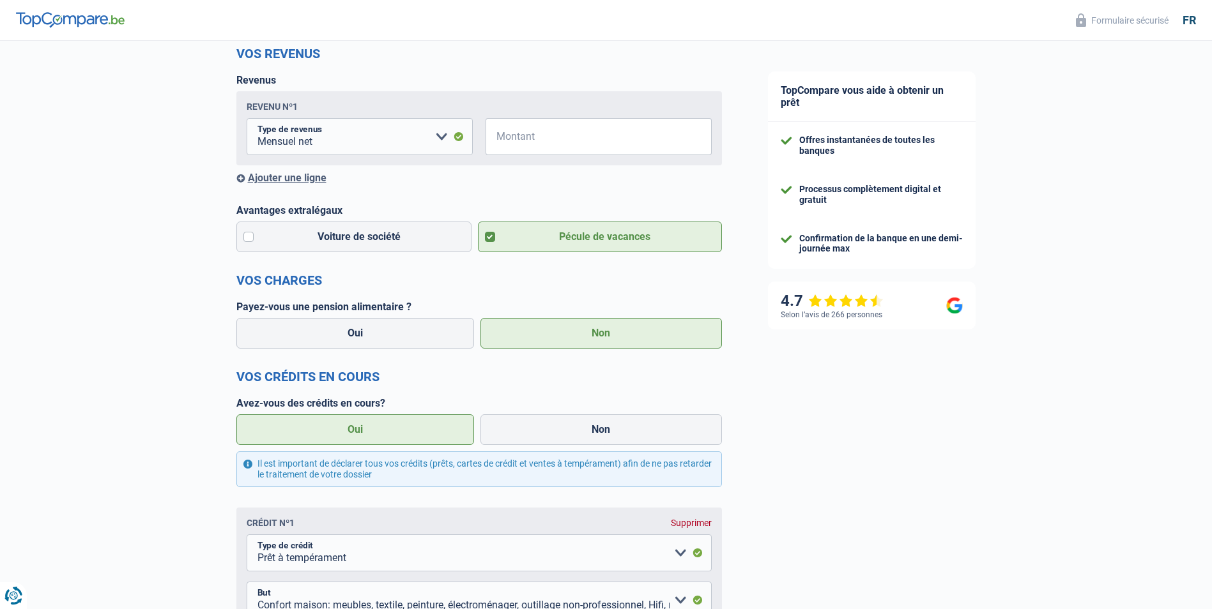
type input "2.247"
click at [530, 140] on input "Montant" at bounding box center [606, 136] width 210 height 37
type input "2.000"
click at [491, 184] on div "Ajouter une ligne" at bounding box center [478, 178] width 485 height 12
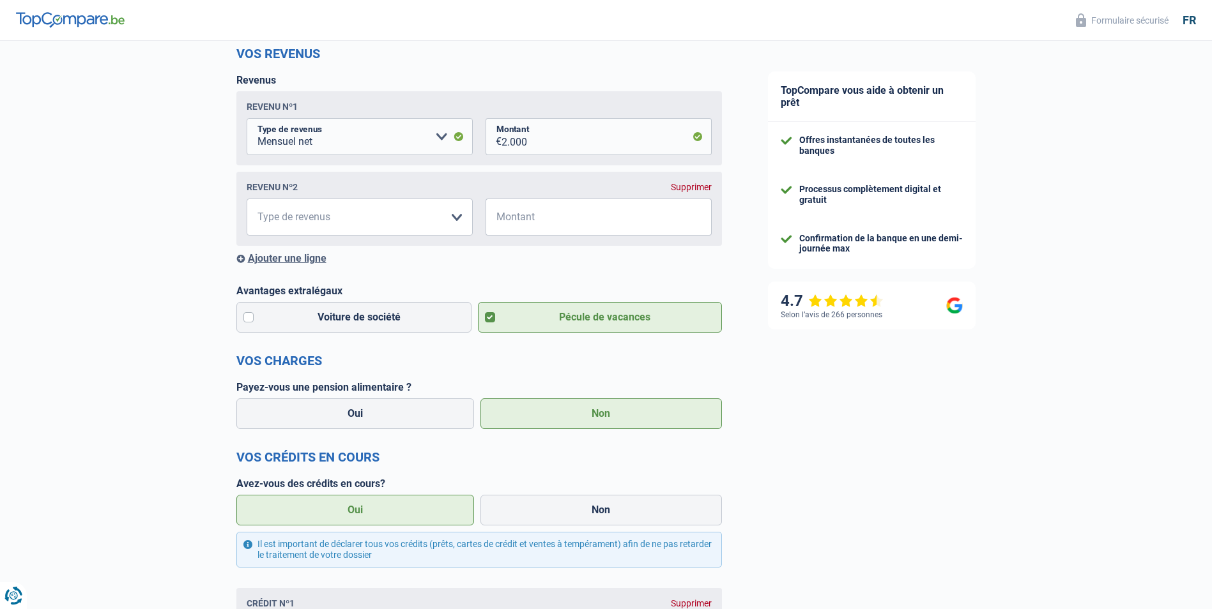
click at [691, 188] on div "Supprimer" at bounding box center [691, 187] width 41 height 10
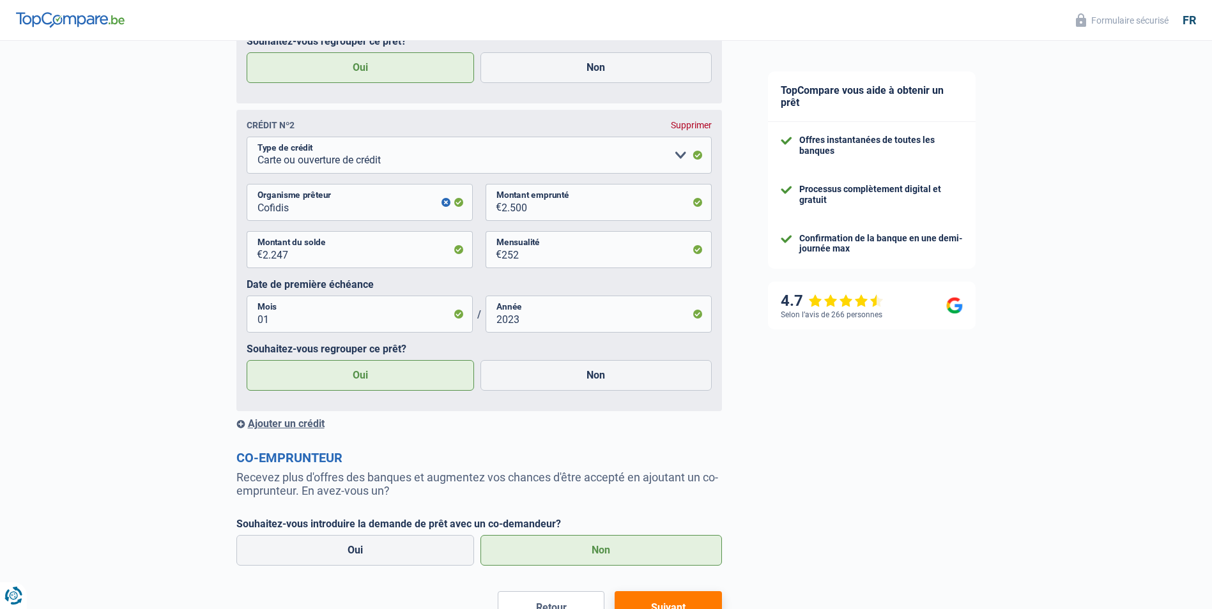
scroll to position [1069, 0]
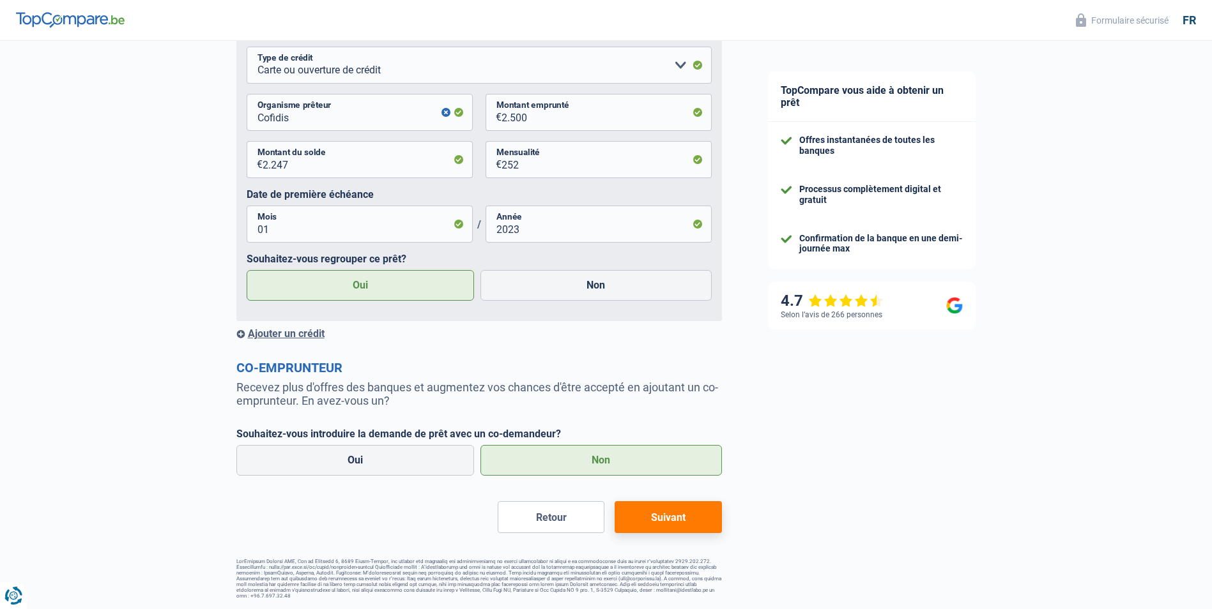
click at [674, 524] on button "Suivant" at bounding box center [667, 517] width 107 height 32
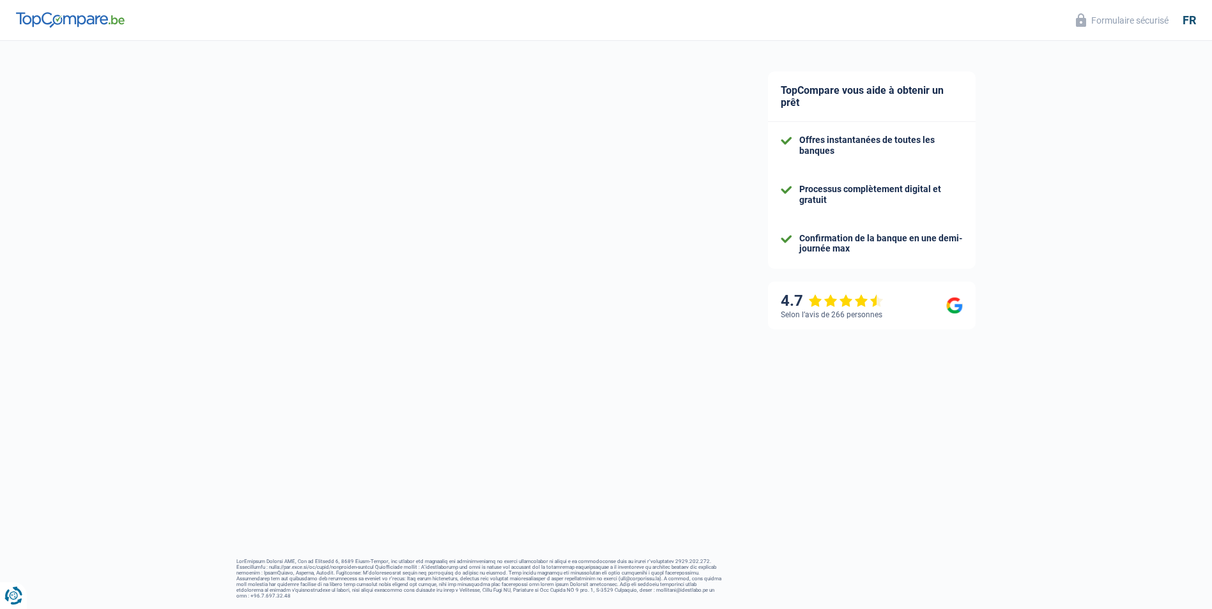
select select "refinancing"
select select "60"
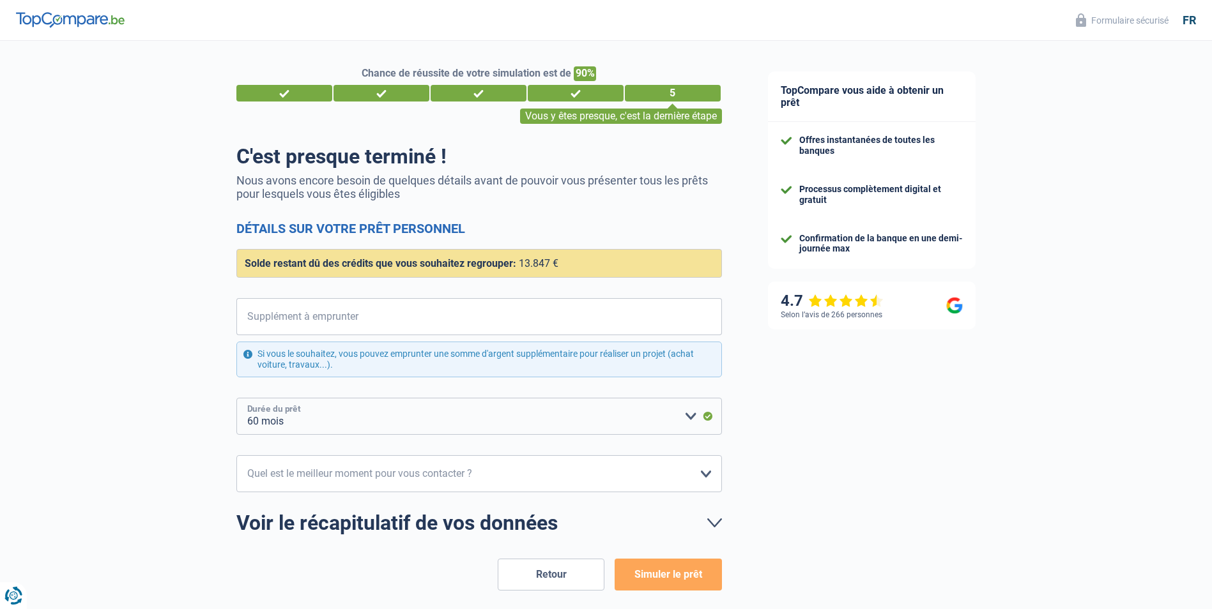
click at [691, 415] on select "12 mois 18 mois 24 mois 30 mois 36 mois 42 mois 48 mois 60 mois Veuillez sélect…" at bounding box center [478, 416] width 485 height 37
click at [307, 317] on input "Supplément à emprunter" at bounding box center [486, 316] width 469 height 37
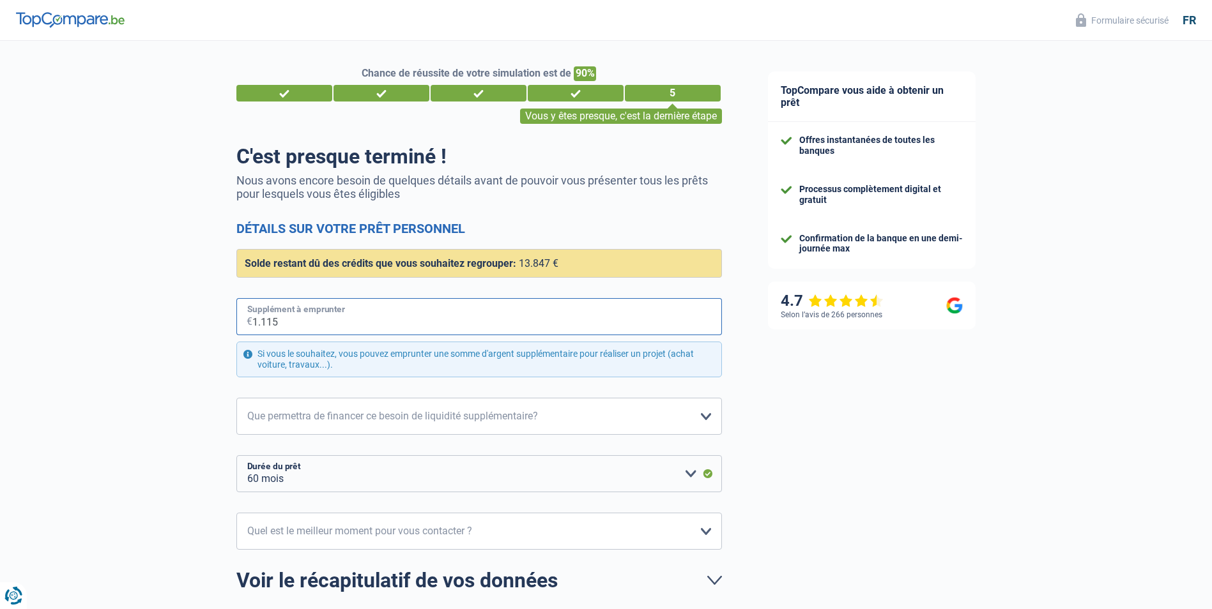
type input "11.153"
select select "120"
type input "11.153"
click at [695, 422] on select "Confort maison: meubles, textile, peinture, électroménager, outillage non-profe…" at bounding box center [478, 416] width 485 height 37
select select "other"
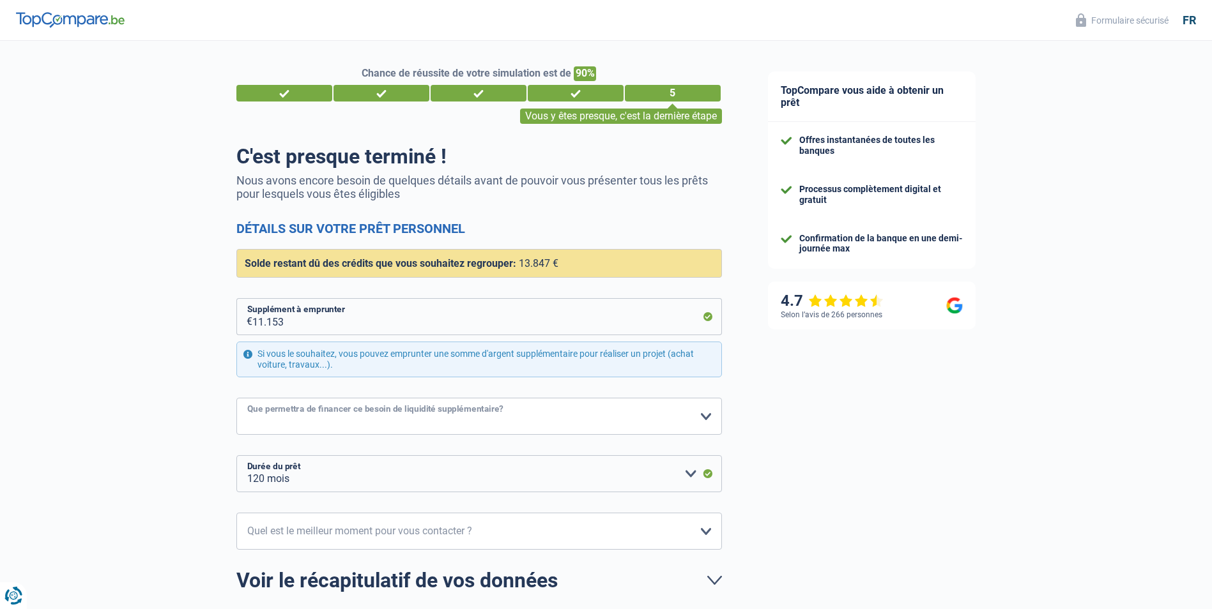
click at [236, 399] on select "Confort maison: meubles, textile, peinture, électroménager, outillage non-profe…" at bounding box center [478, 416] width 485 height 37
click at [699, 536] on select "10h-12h 12h-14h 14h-16h 16h-18h Veuillez sélectionner une option" at bounding box center [478, 531] width 485 height 37
select select "16-18"
click at [236, 514] on select "10h-12h 12h-14h 14h-16h 16h-18h Veuillez sélectionner une option" at bounding box center [478, 531] width 485 height 37
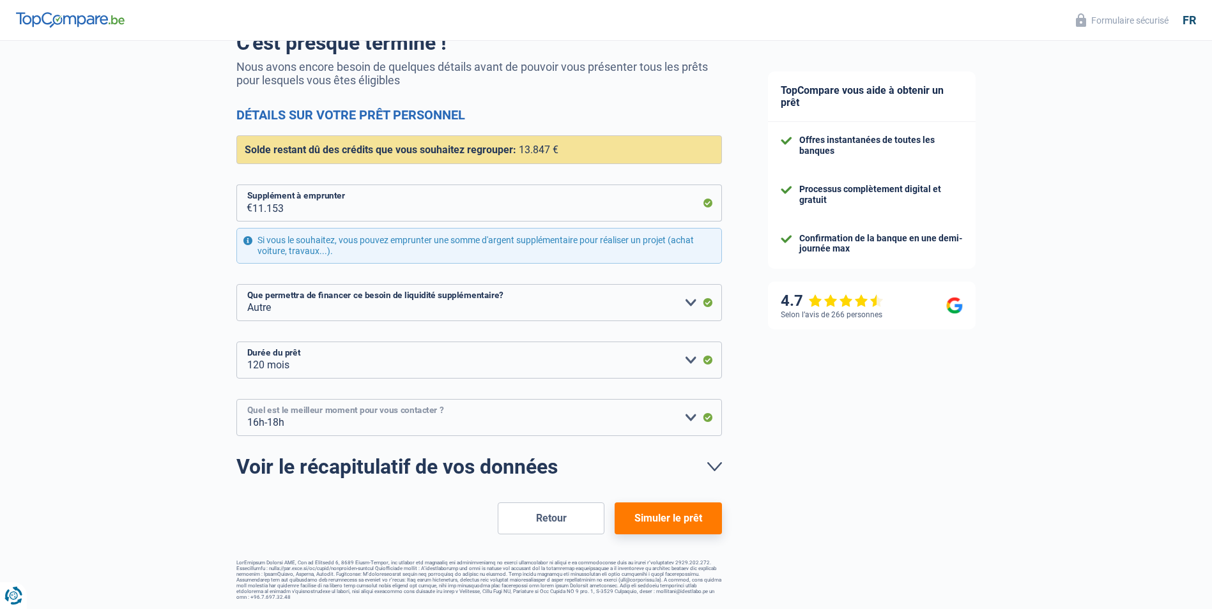
scroll to position [114, 0]
click at [692, 301] on select "Confort maison: meubles, textile, peinture, électroménager, outillage non-profe…" at bounding box center [478, 302] width 485 height 37
select select "household"
click at [236, 284] on select "Confort maison: meubles, textile, peinture, électroménager, outillage non-profe…" at bounding box center [478, 302] width 485 height 37
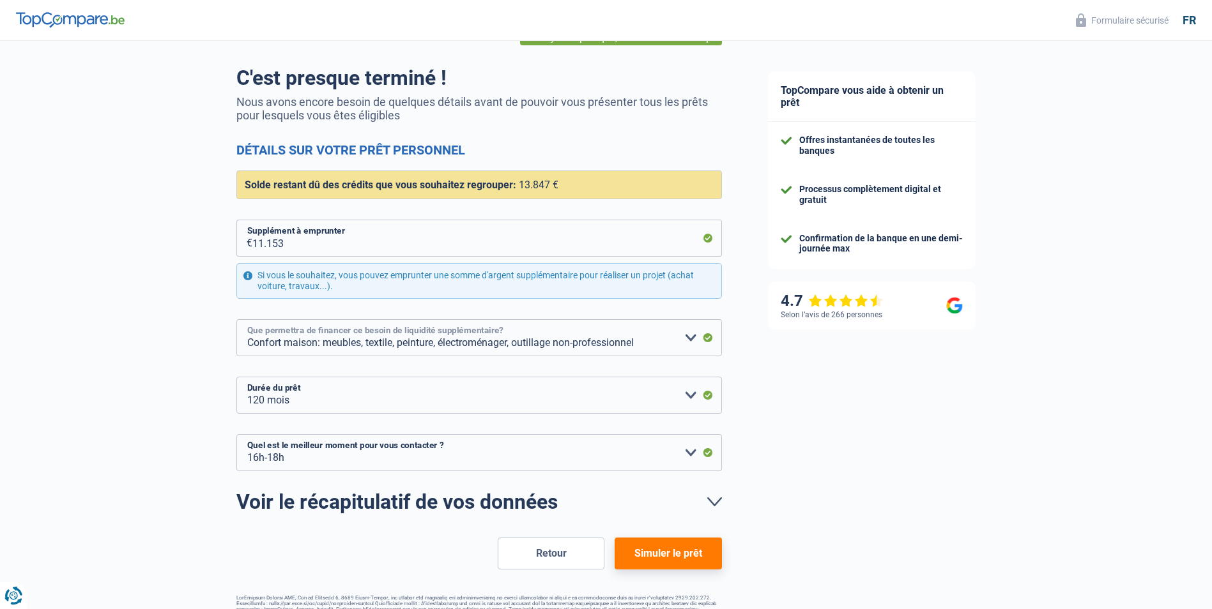
scroll to position [64, 0]
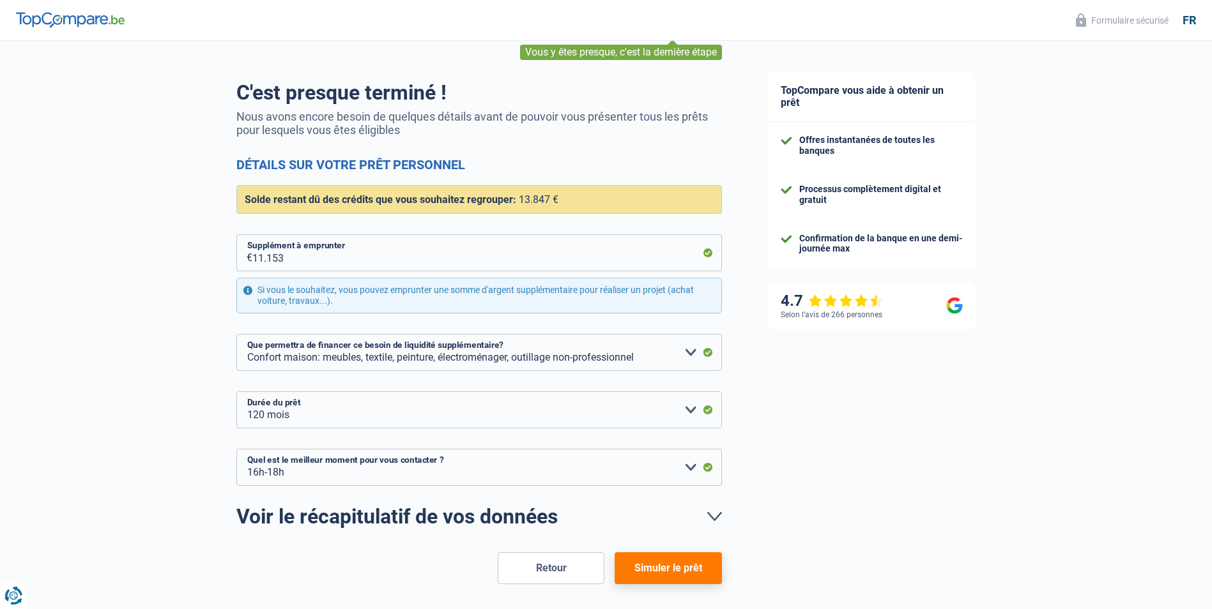
click at [686, 570] on button "Simuler le prêt" at bounding box center [667, 569] width 107 height 32
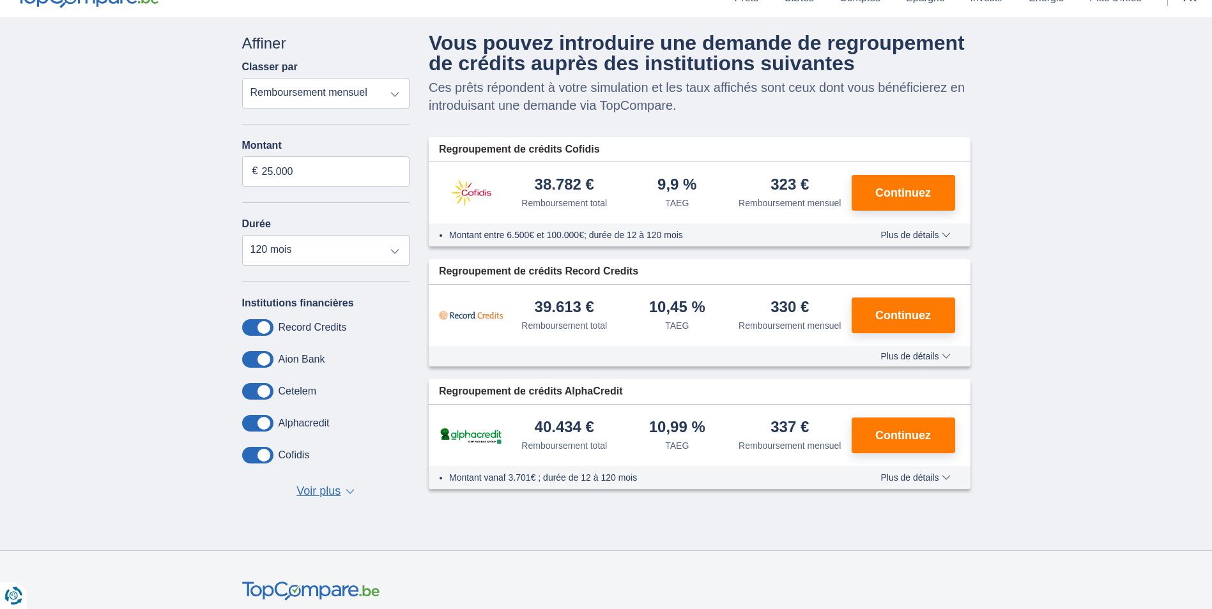
scroll to position [64, 0]
click at [933, 233] on span "Plus de détails" at bounding box center [915, 236] width 70 height 9
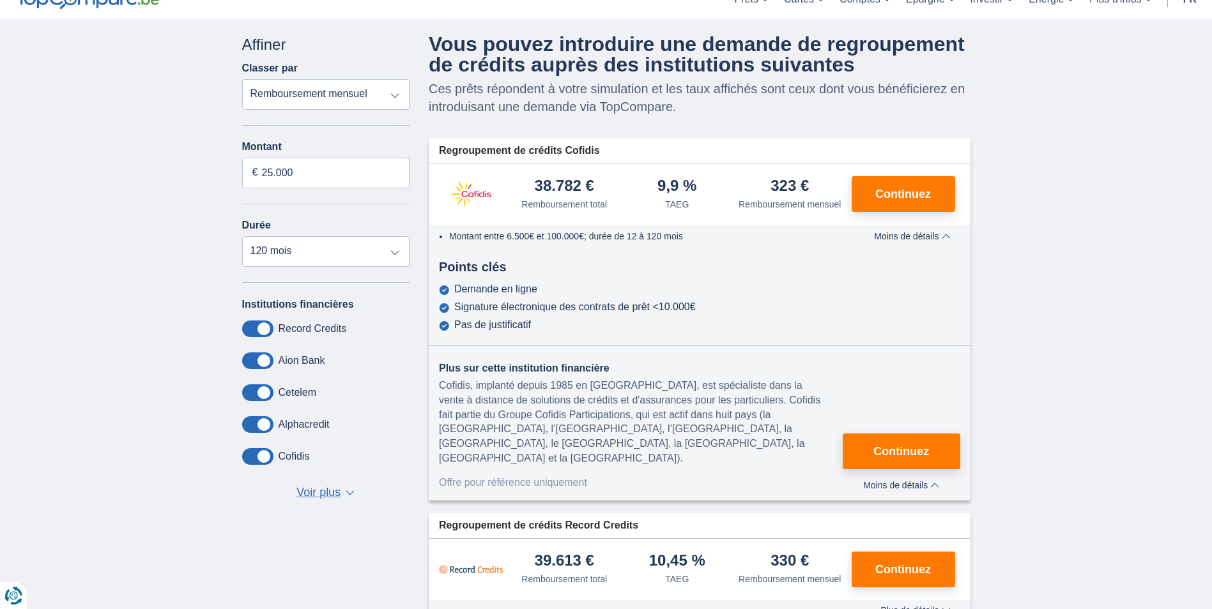
click at [940, 238] on span "Moins de détails" at bounding box center [912, 236] width 76 height 9
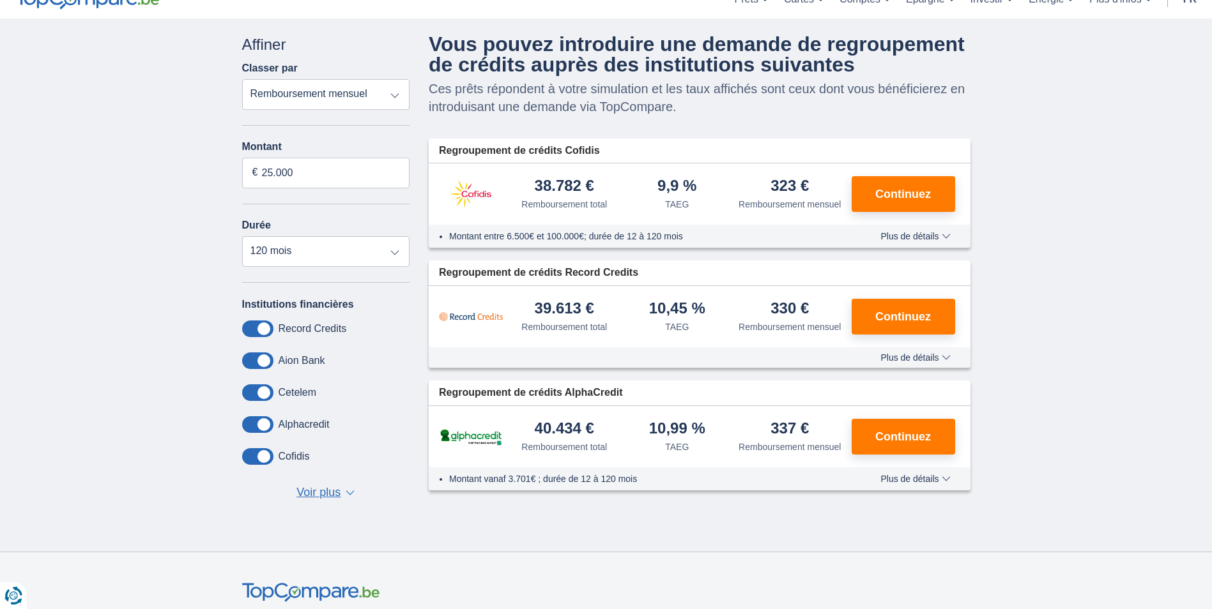
click at [947, 354] on span "Plus de détails" at bounding box center [915, 357] width 70 height 9
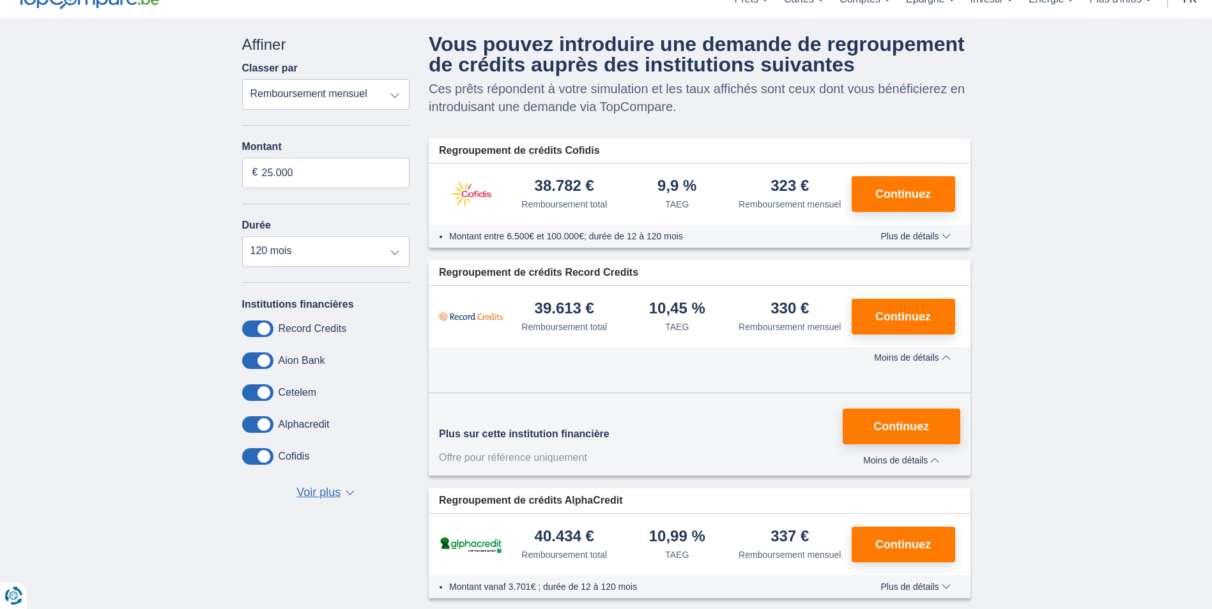
click at [945, 356] on span "Moins de détails" at bounding box center [912, 357] width 76 height 9
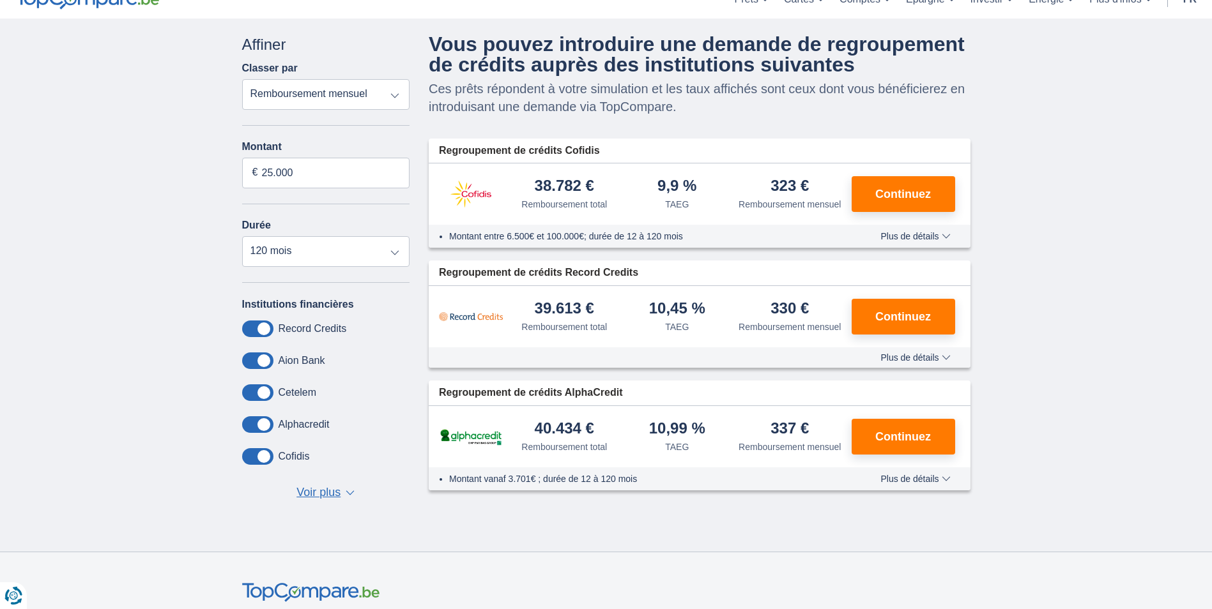
click at [942, 478] on span "Plus de détails" at bounding box center [915, 479] width 70 height 9
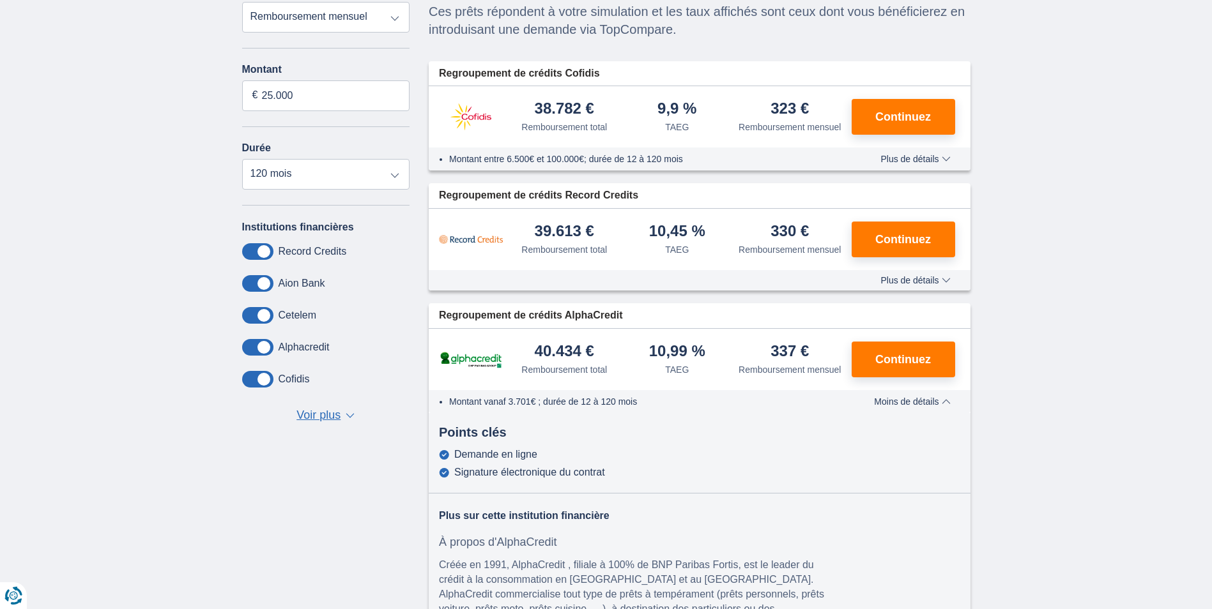
scroll to position [128, 0]
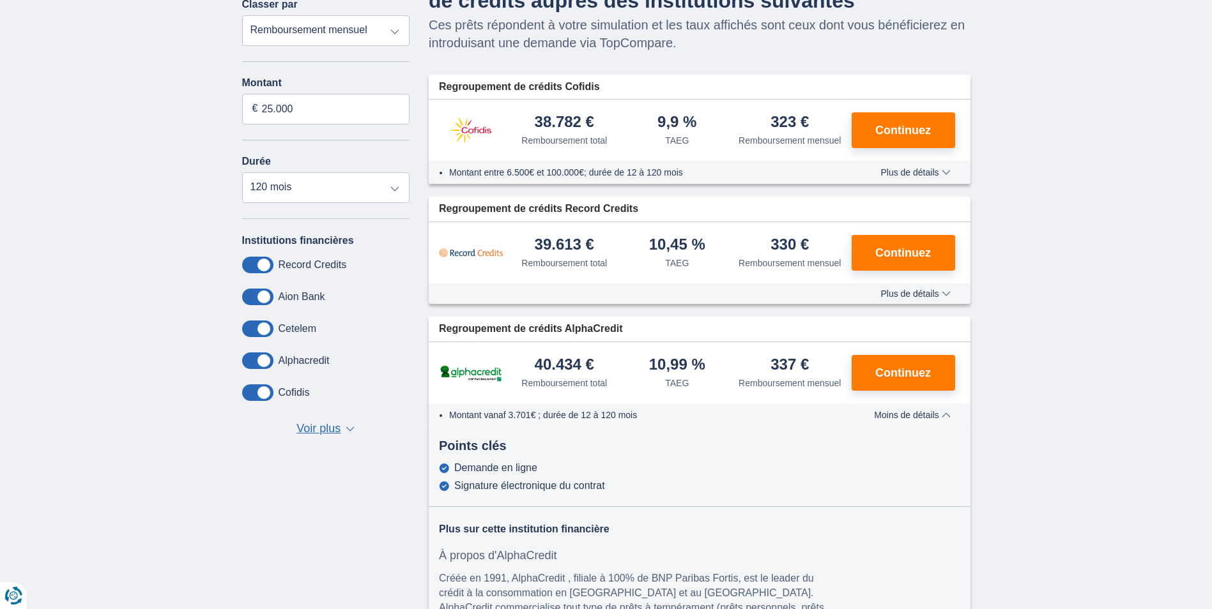
click at [943, 169] on span "Plus de détails" at bounding box center [915, 172] width 70 height 9
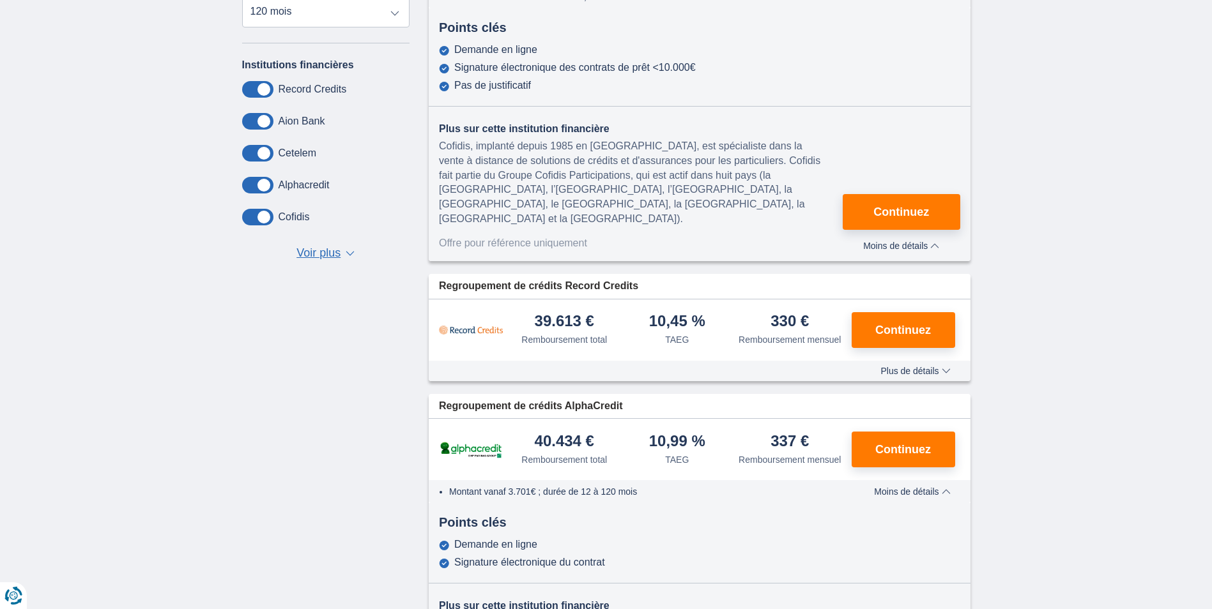
scroll to position [319, 0]
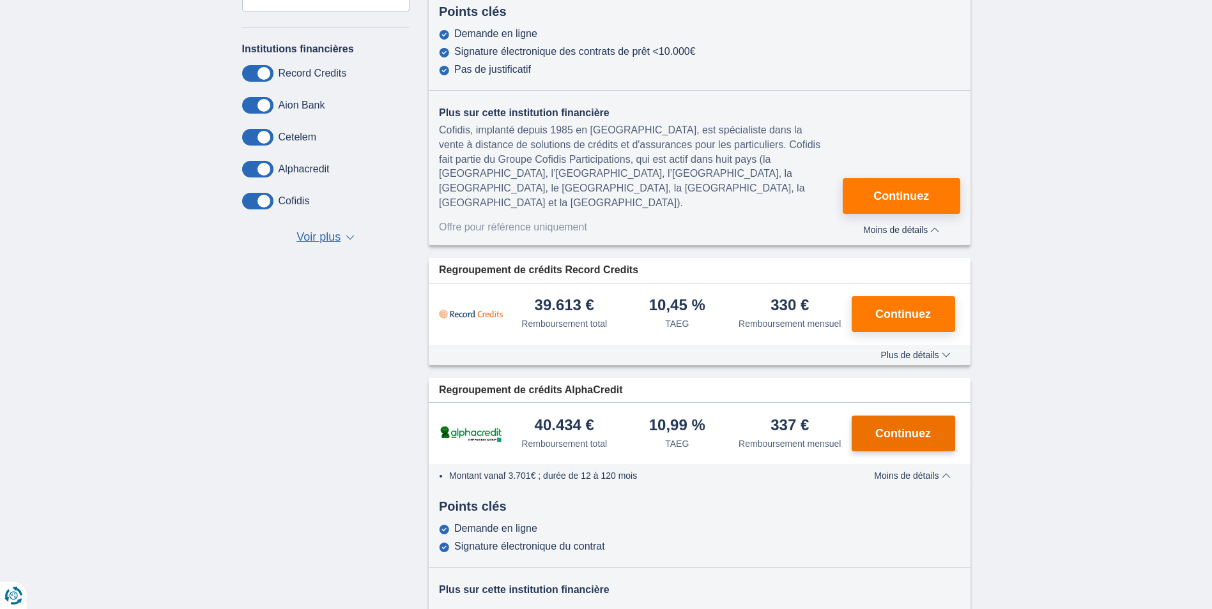
click at [912, 428] on span "Continuez" at bounding box center [903, 433] width 56 height 11
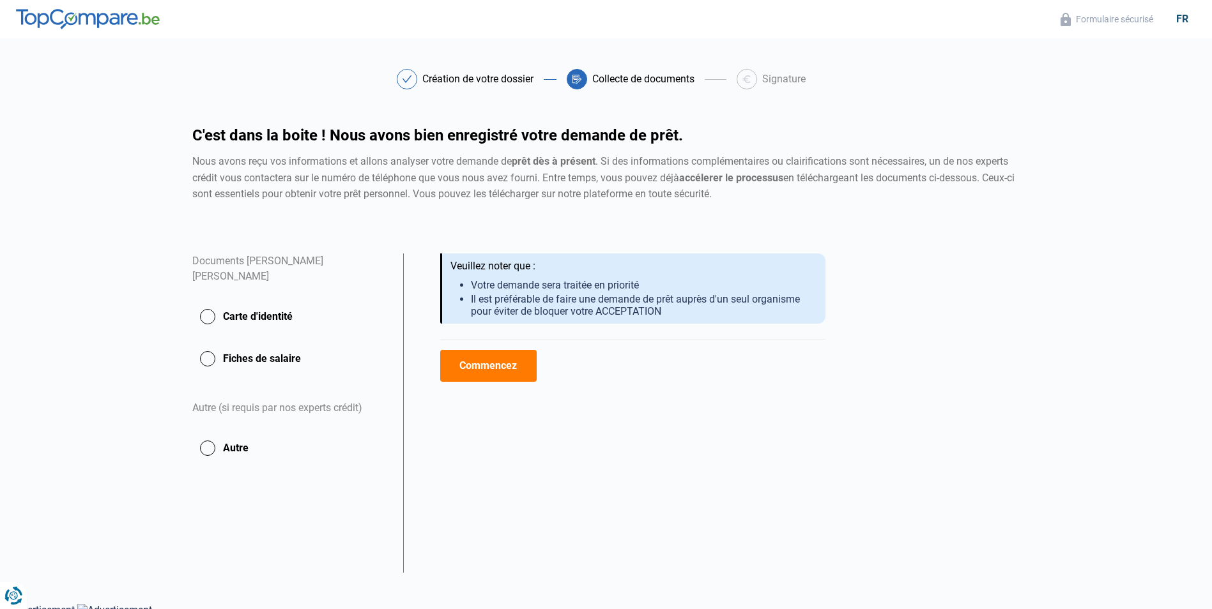
click at [211, 343] on button "Carte d'identité" at bounding box center [289, 359] width 195 height 32
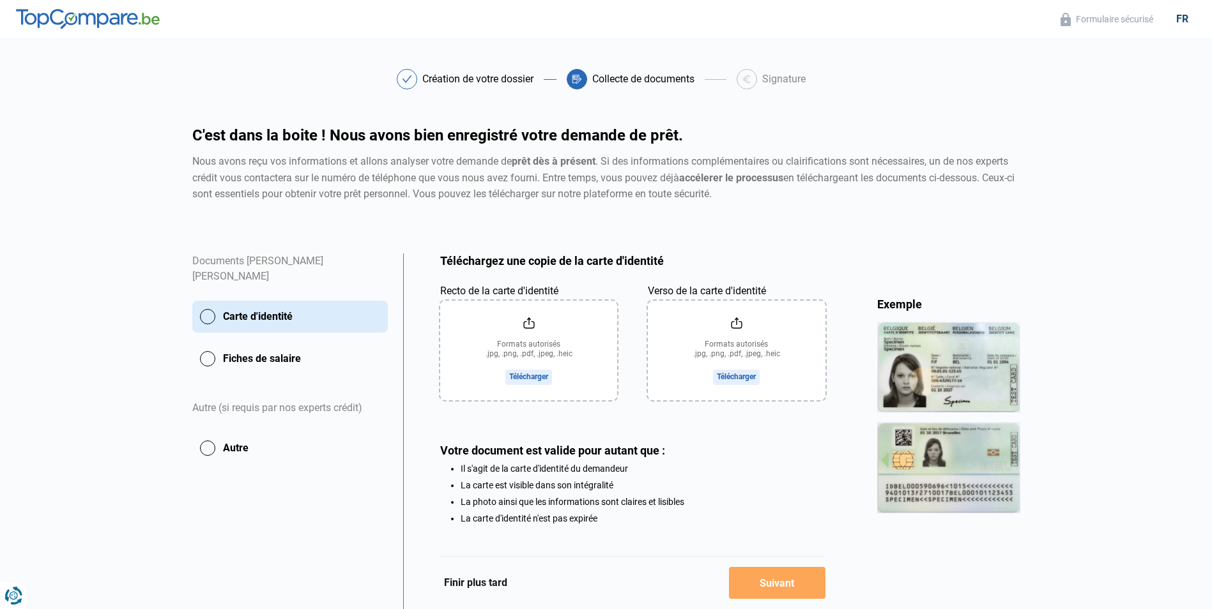
click at [535, 379] on input "Recto de la carte d'identité" at bounding box center [528, 351] width 177 height 100
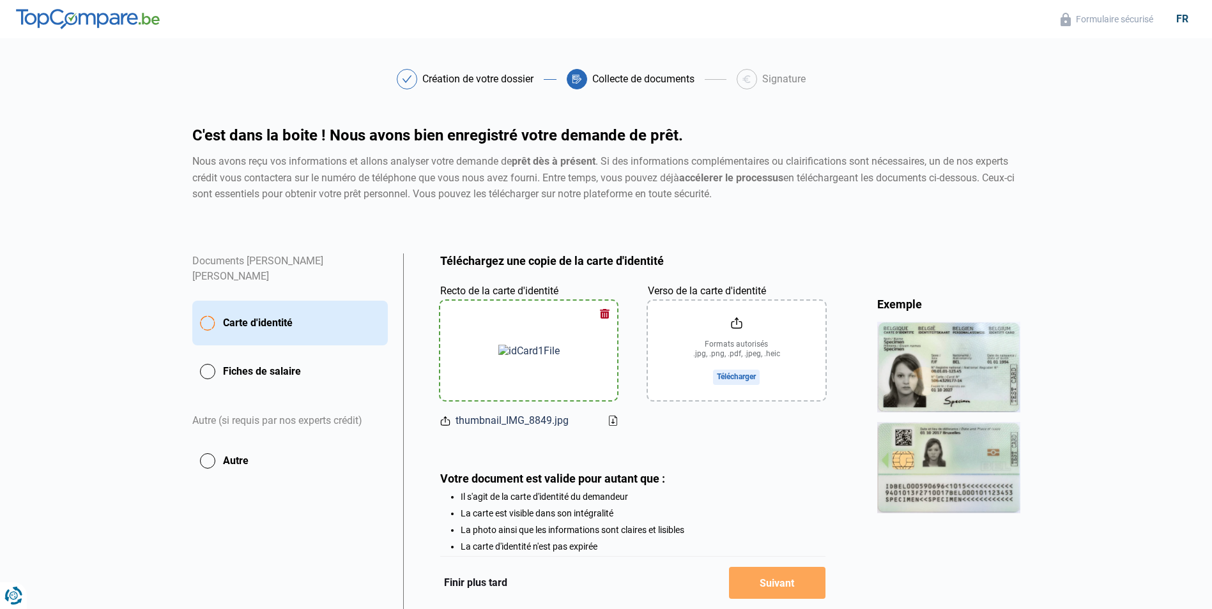
click at [742, 378] on input "Verso de la carte d'identité" at bounding box center [736, 351] width 177 height 100
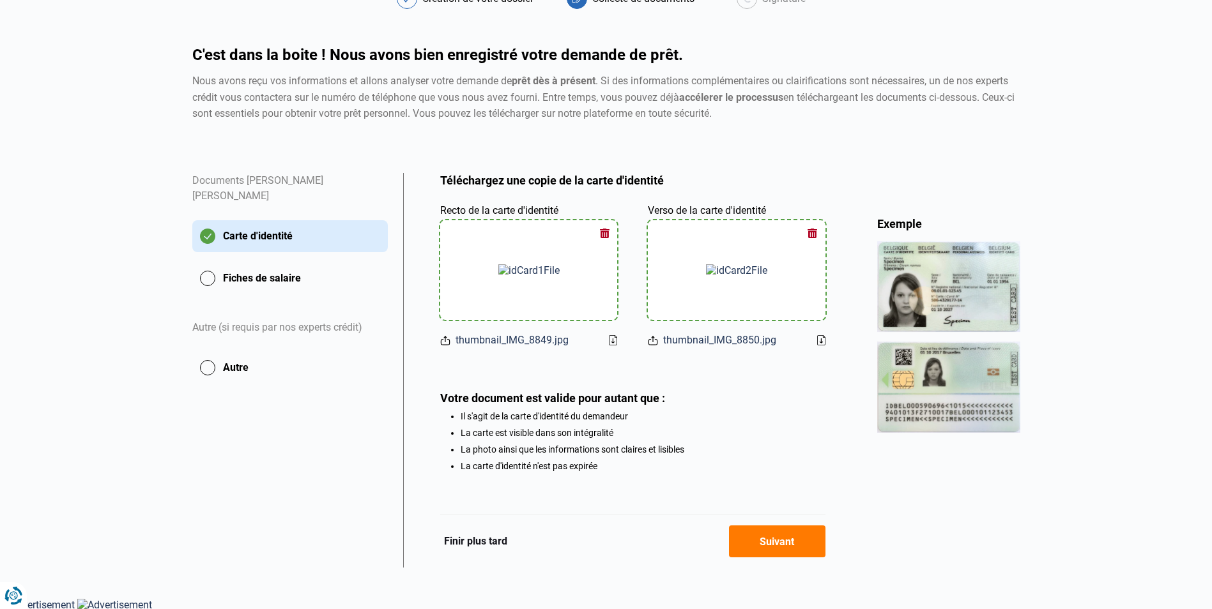
scroll to position [85, 0]
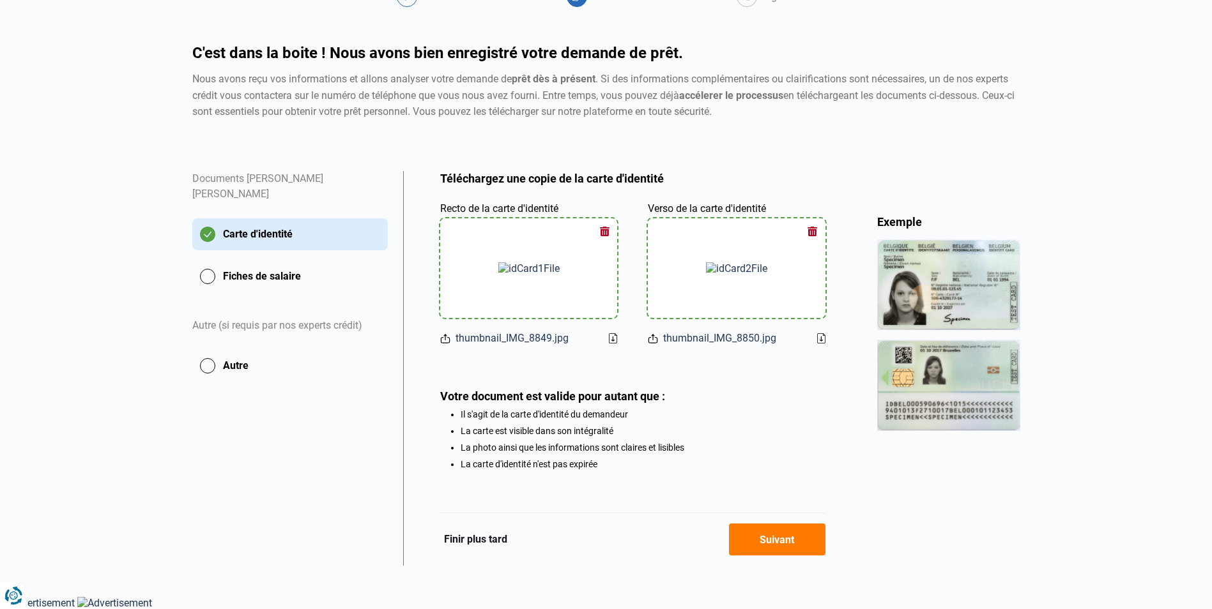
click at [794, 539] on button "Suivant" at bounding box center [777, 540] width 96 height 32
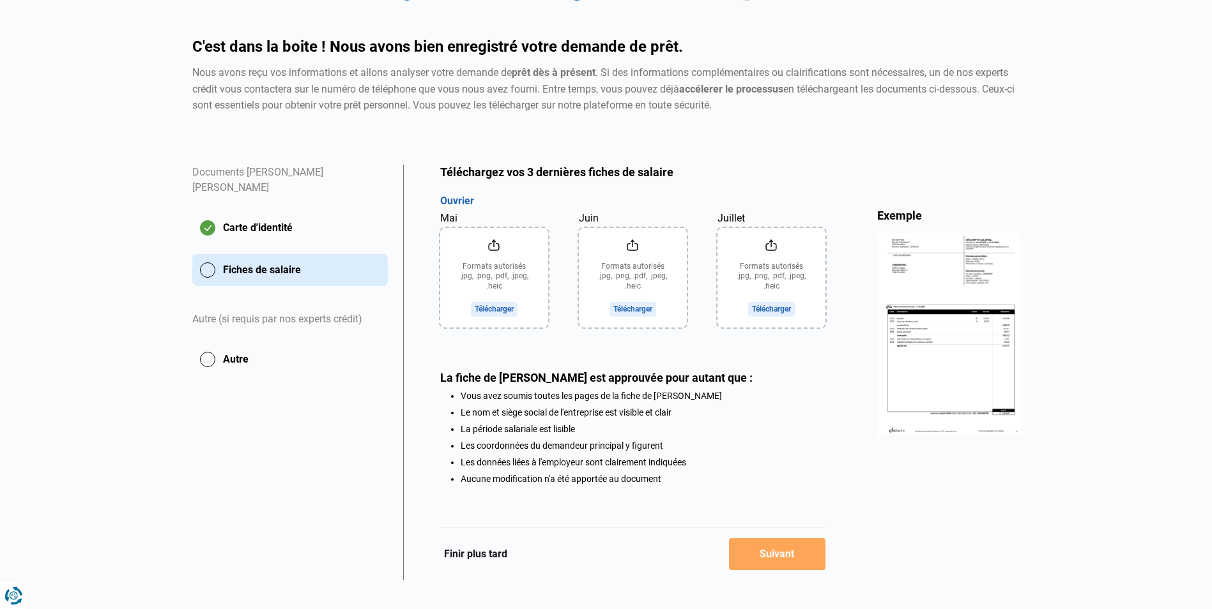
scroll to position [107, 0]
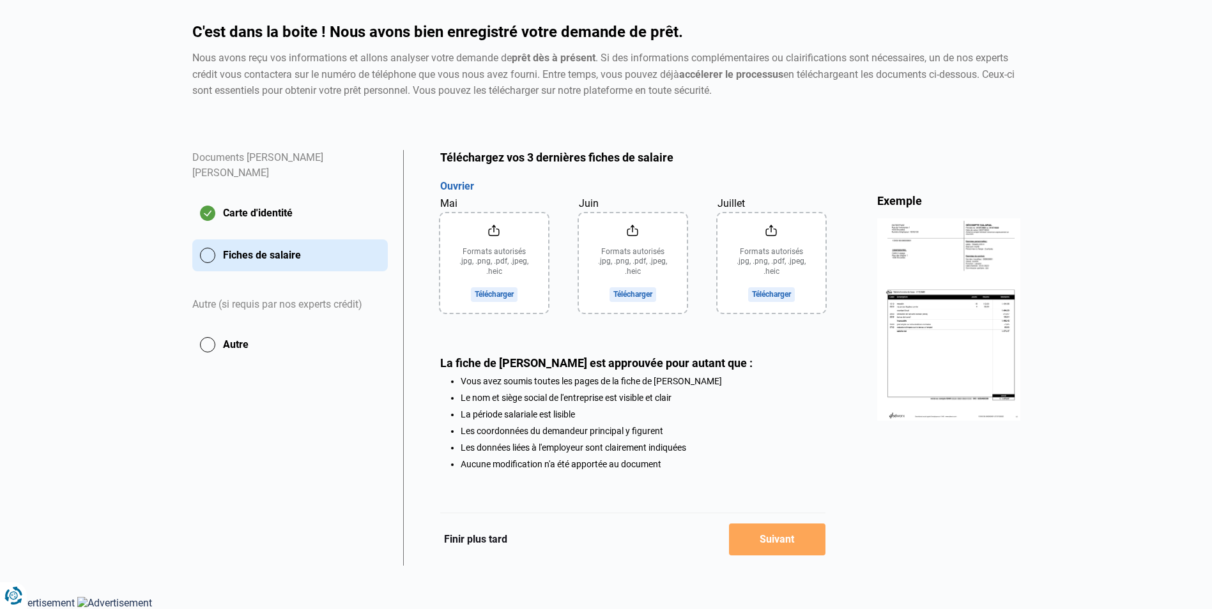
click at [781, 293] on input "Juillet" at bounding box center [771, 263] width 108 height 100
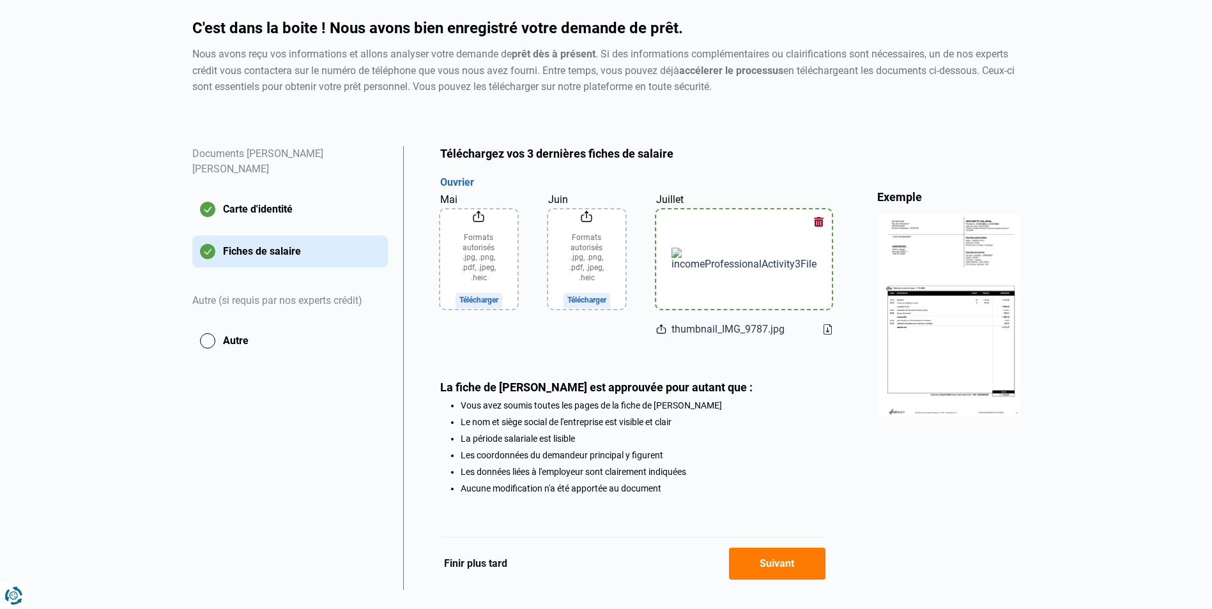
click at [625, 289] on input "Juin" at bounding box center [586, 260] width 77 height 100
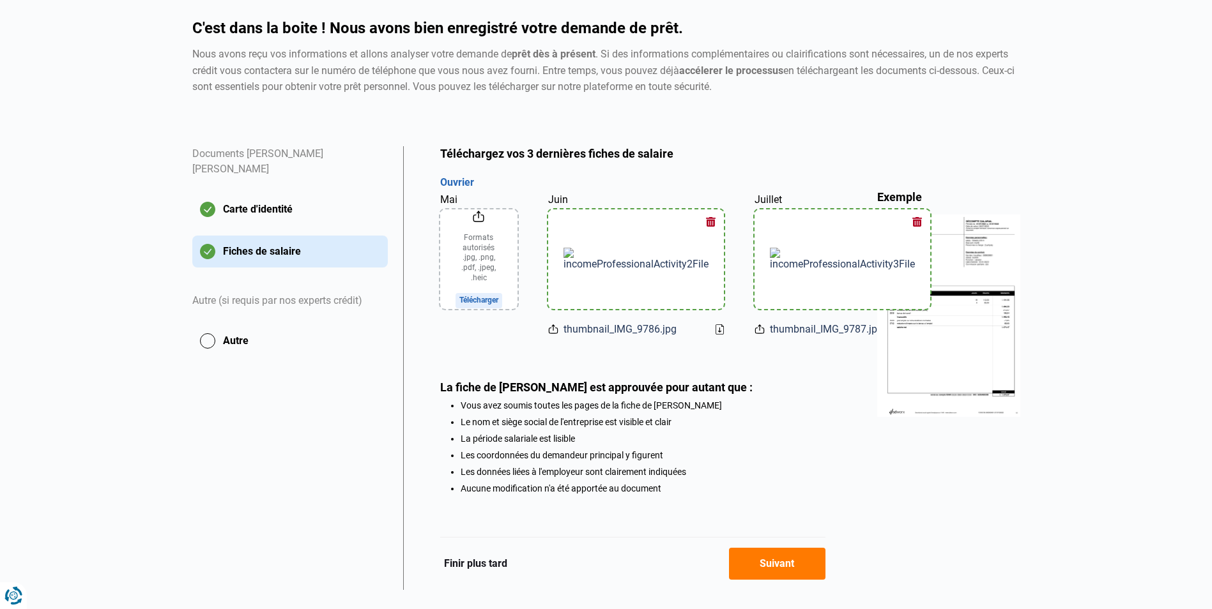
click at [501, 290] on input "Mai" at bounding box center [478, 260] width 77 height 100
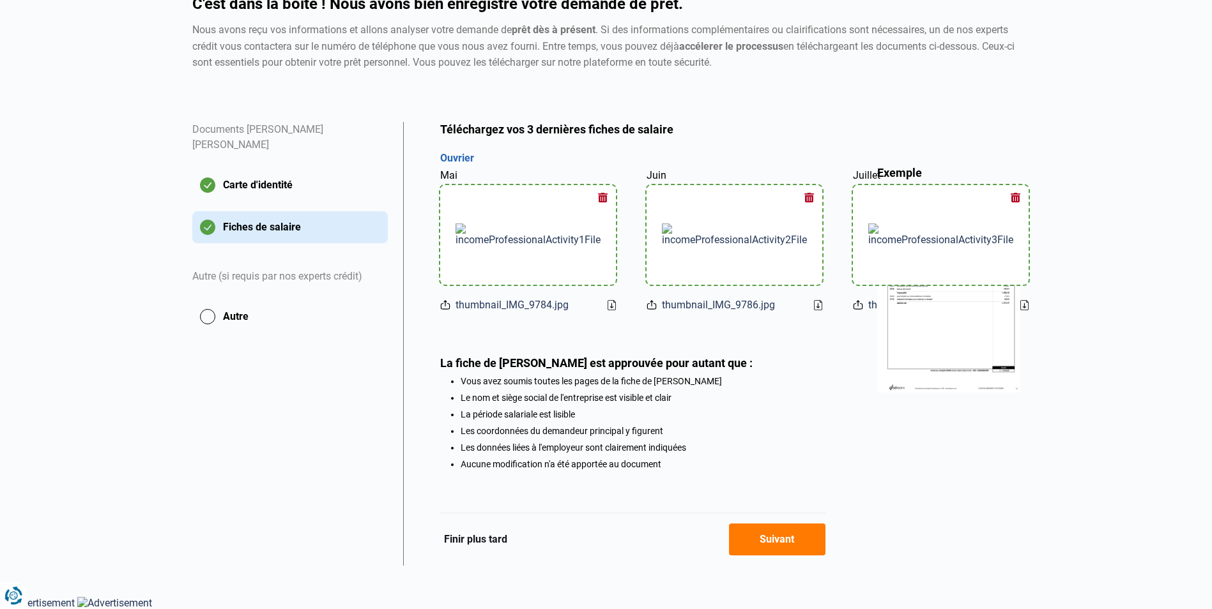
scroll to position [151, 0]
click at [797, 535] on button "Suivant" at bounding box center [777, 540] width 96 height 32
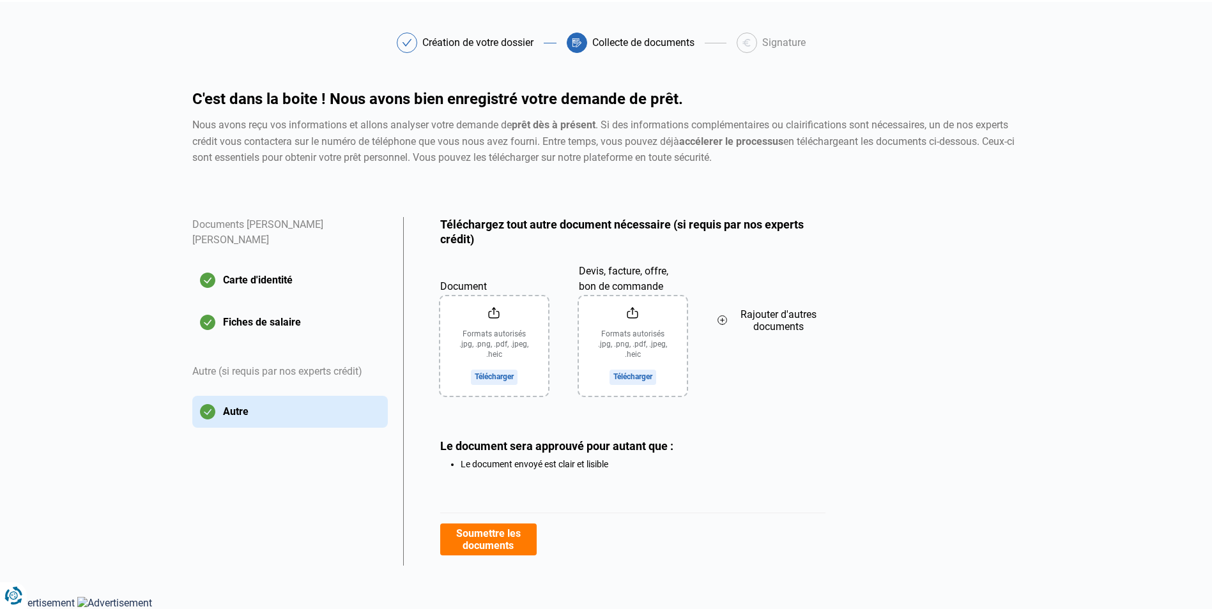
scroll to position [37, 0]
click at [637, 377] on input "Devis, facture, offre, bon de commande" at bounding box center [633, 346] width 108 height 100
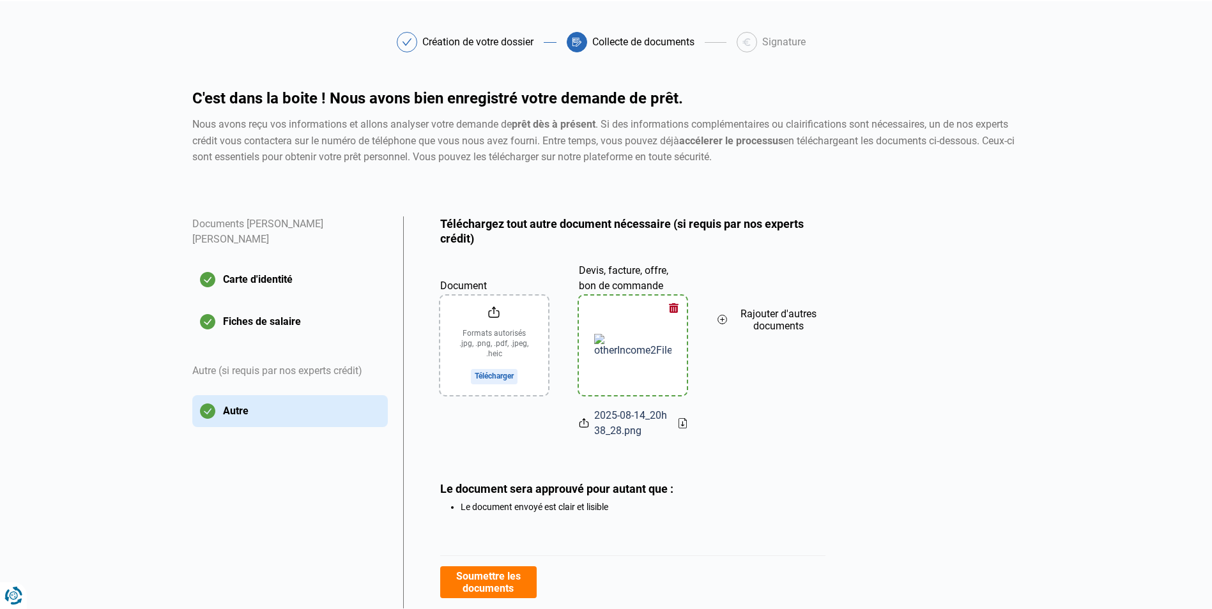
click at [723, 319] on icon at bounding box center [722, 320] width 10 height 14
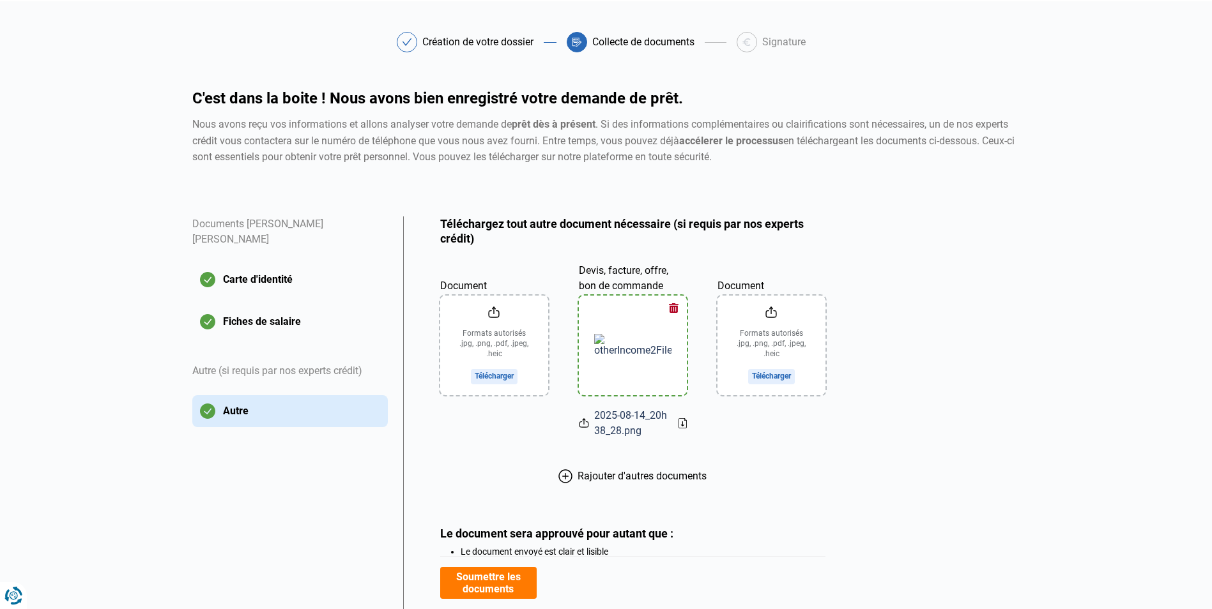
click at [762, 378] on input "Document" at bounding box center [771, 346] width 108 height 100
click at [674, 310] on button "button" at bounding box center [673, 308] width 19 height 19
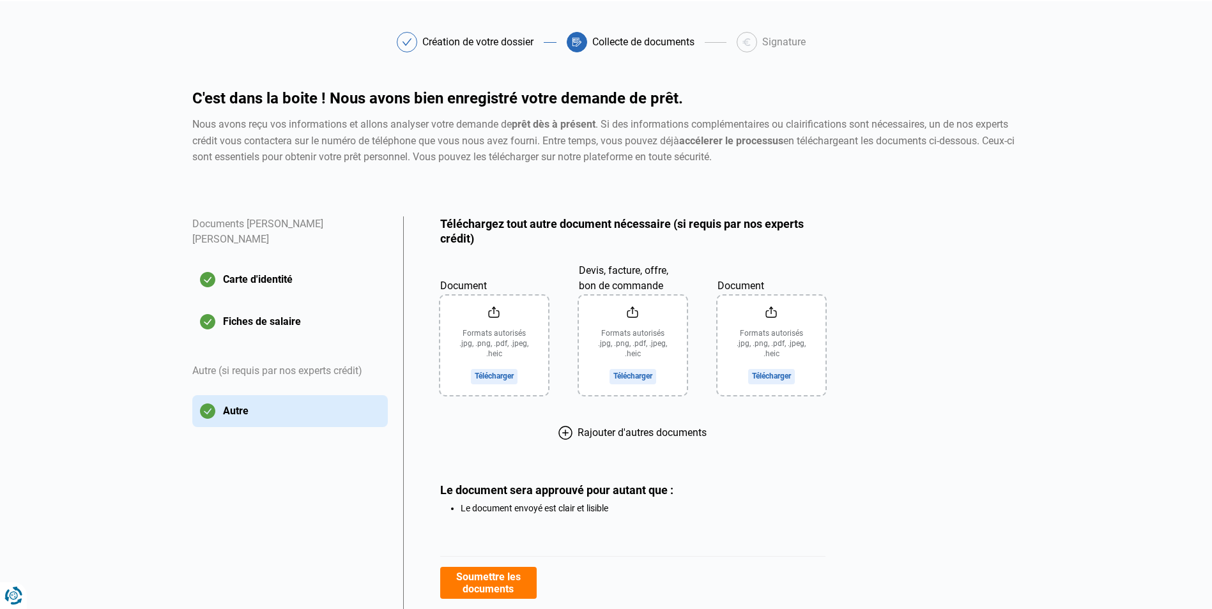
scroll to position [82, 0]
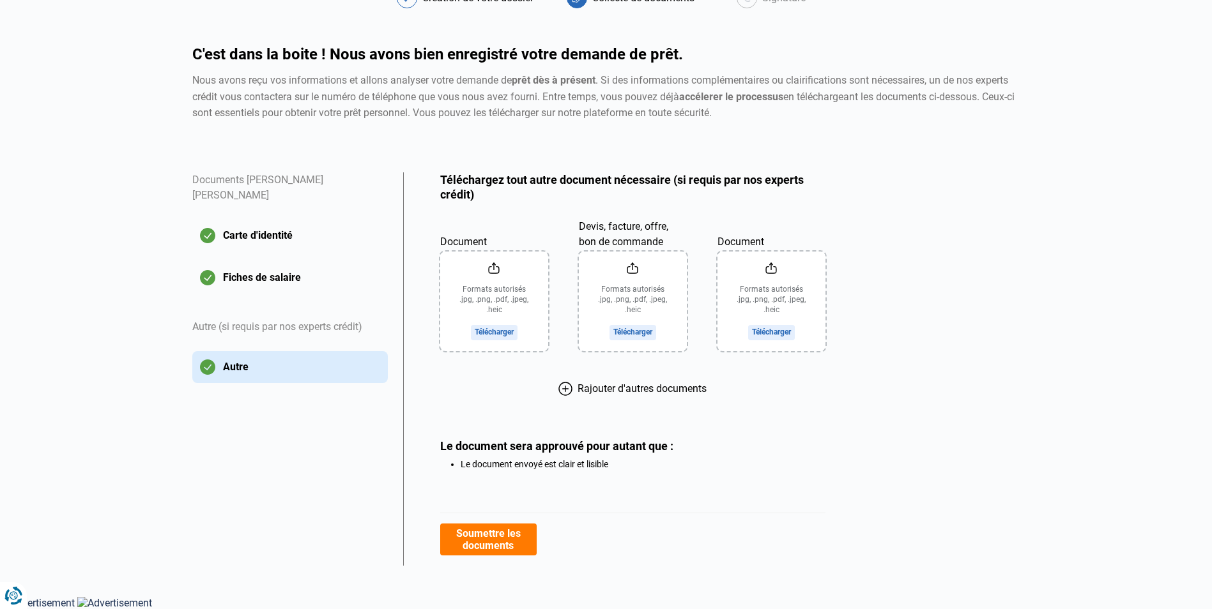
drag, startPoint x: 478, startPoint y: 536, endPoint x: 692, endPoint y: 549, distance: 214.4
click at [692, 549] on div "Soumettre les documents" at bounding box center [632, 539] width 385 height 53
click at [490, 543] on button "Soumettre les documents" at bounding box center [488, 540] width 96 height 32
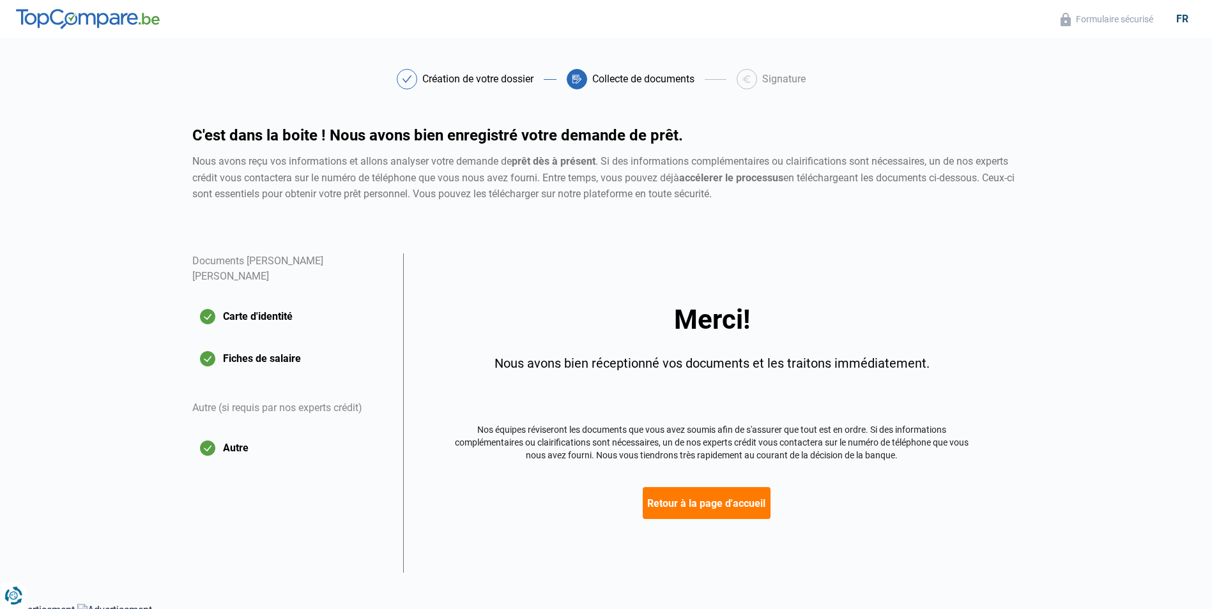
click at [717, 508] on button "Retour à la page d'accueil" at bounding box center [707, 503] width 128 height 32
